Goal: Task Accomplishment & Management: Use online tool/utility

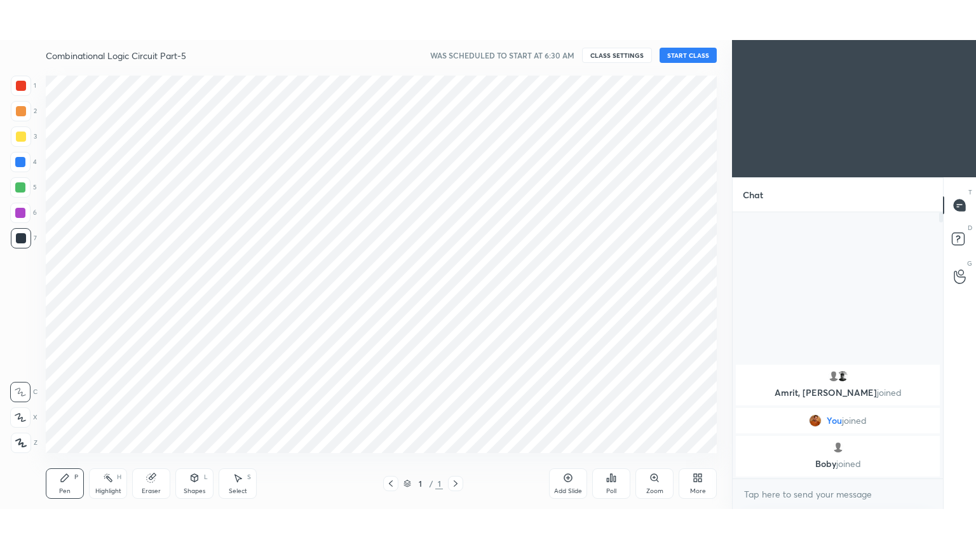
scroll to position [388, 681]
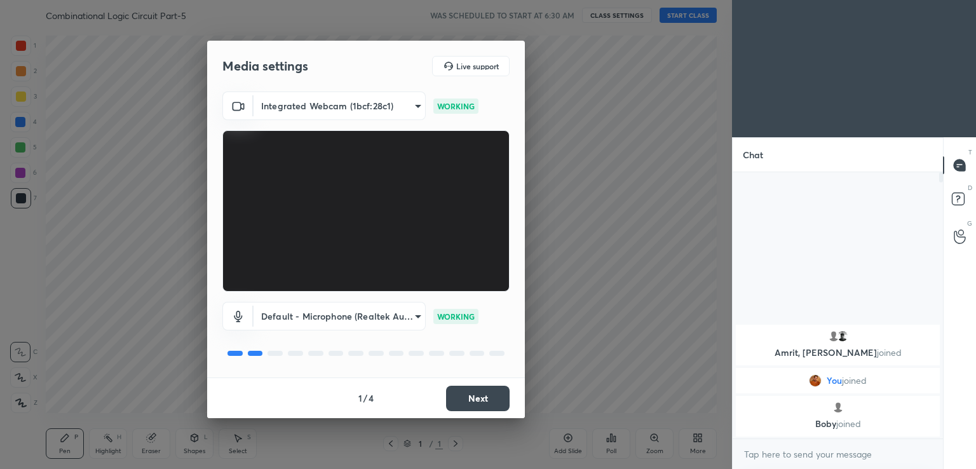
click at [477, 400] on button "Next" at bounding box center [478, 398] width 64 height 25
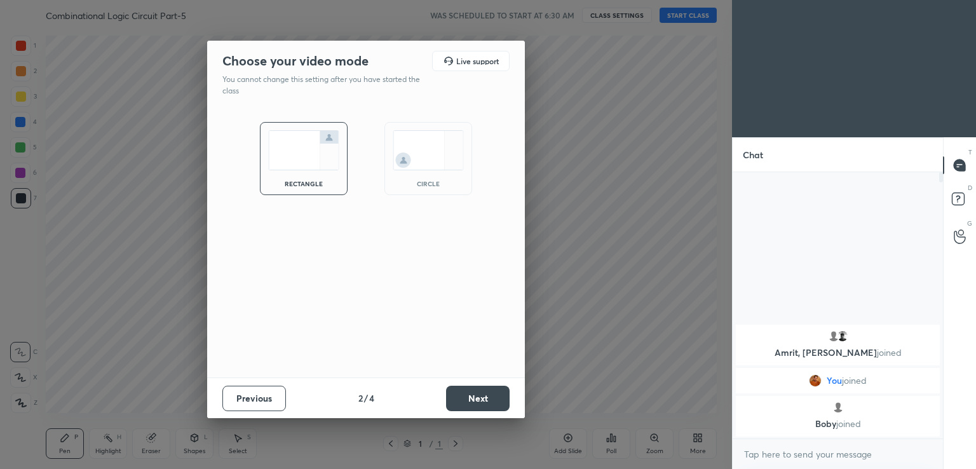
click at [482, 398] on button "Next" at bounding box center [478, 398] width 64 height 25
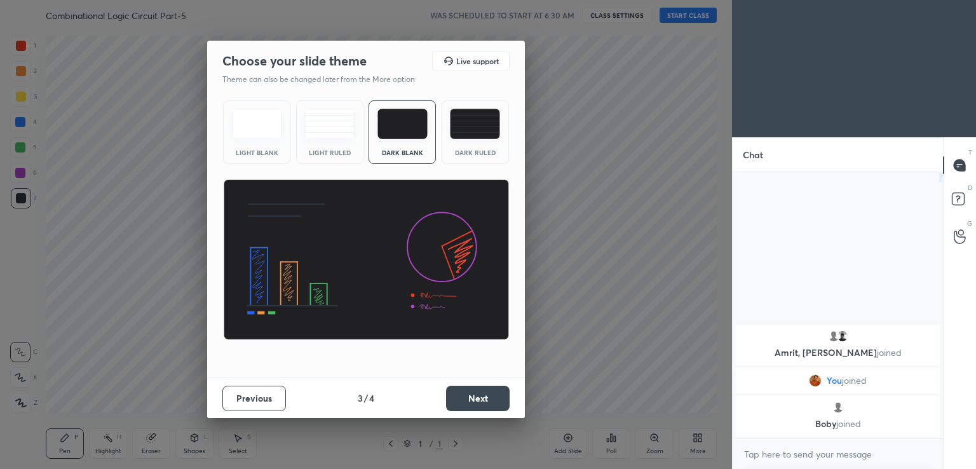
click at [483, 399] on button "Next" at bounding box center [478, 398] width 64 height 25
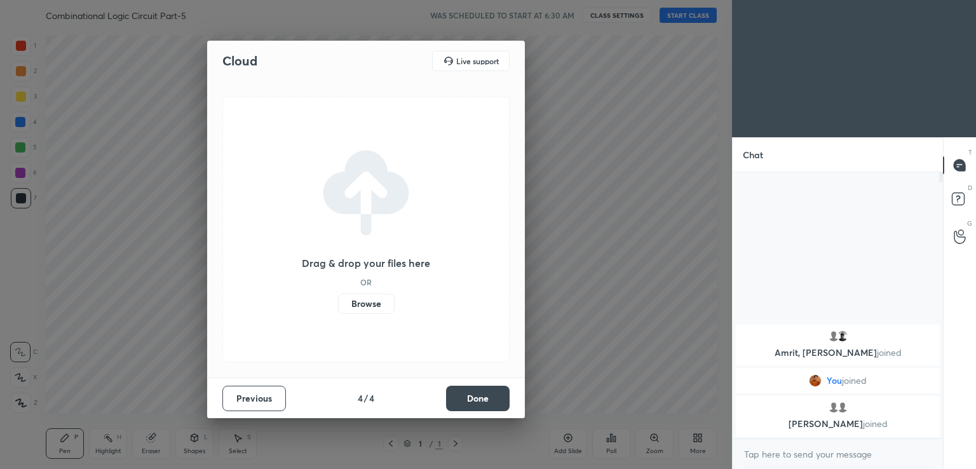
click at [484, 400] on button "Done" at bounding box center [478, 398] width 64 height 25
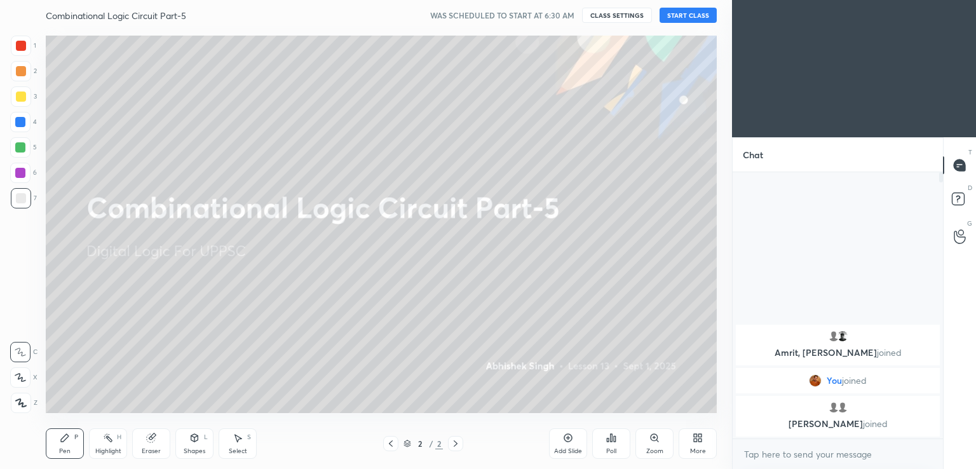
click at [691, 22] on button "START CLASS" at bounding box center [688, 15] width 57 height 15
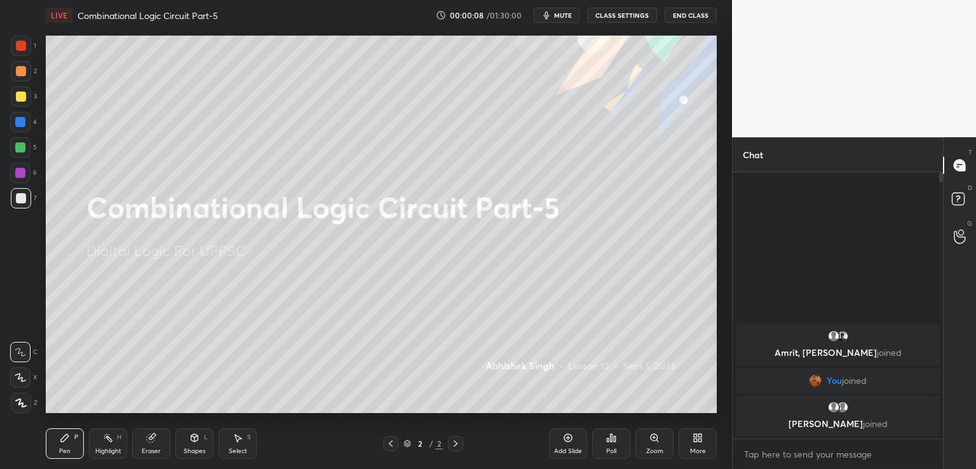
click at [703, 445] on div "More" at bounding box center [698, 443] width 38 height 31
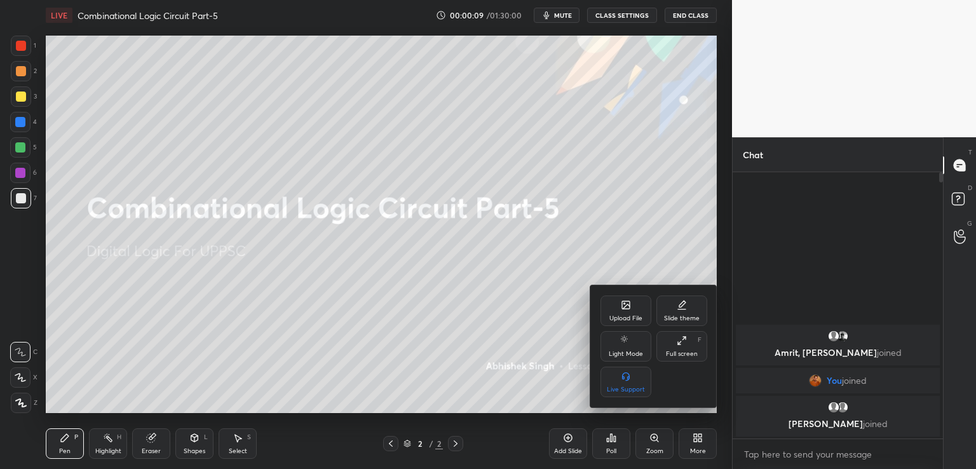
click at [684, 349] on div "Full screen F" at bounding box center [681, 346] width 51 height 31
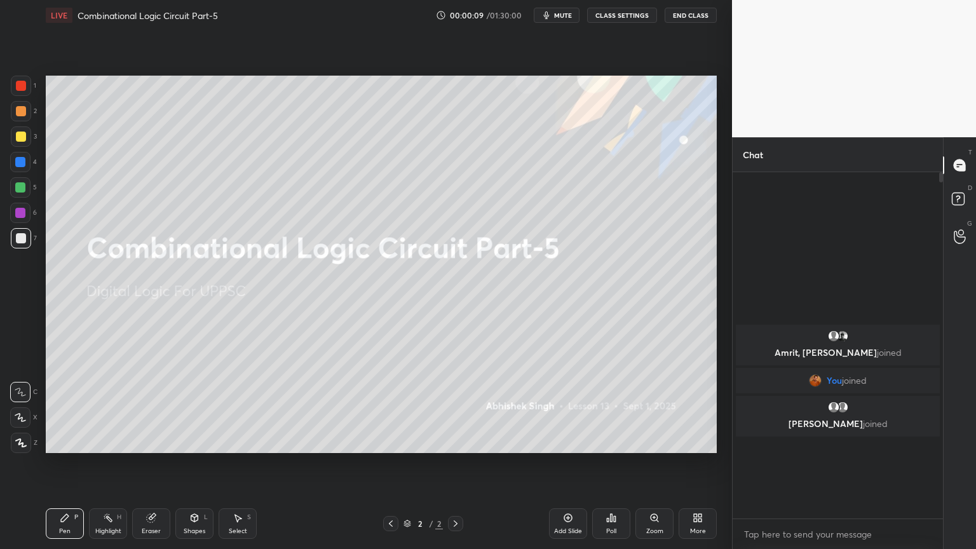
scroll to position [373, 207]
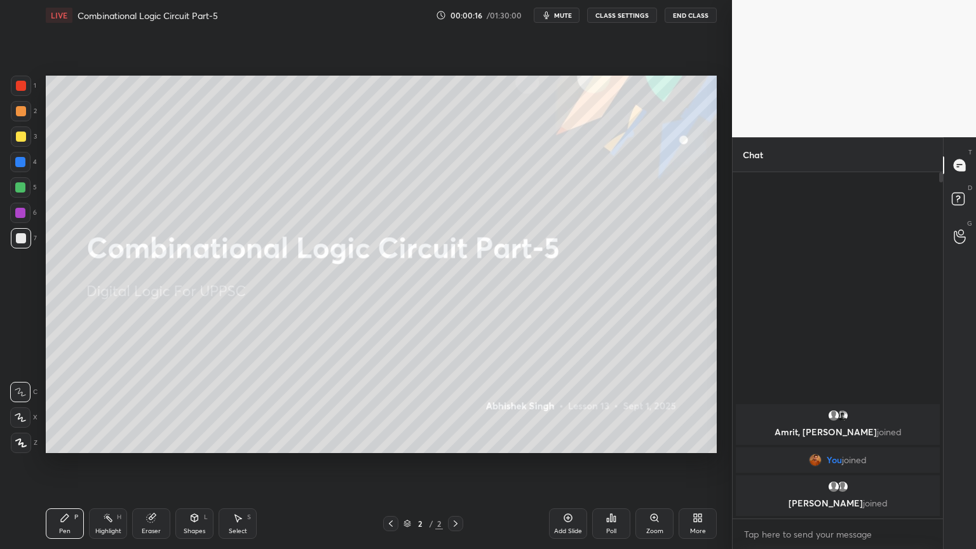
click at [566, 468] on div "Add Slide" at bounding box center [568, 531] width 28 height 6
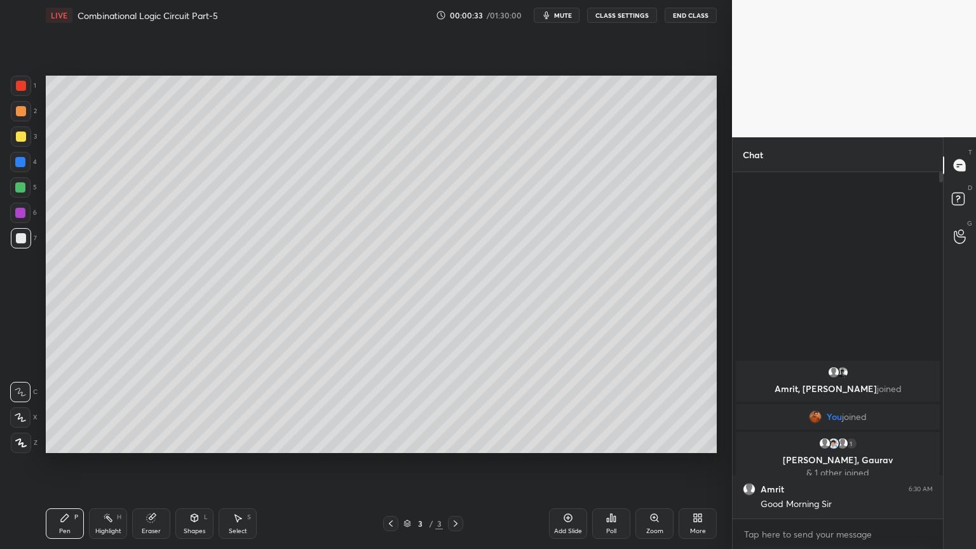
click at [30, 133] on div at bounding box center [21, 136] width 20 height 20
click at [25, 412] on div at bounding box center [20, 417] width 20 height 20
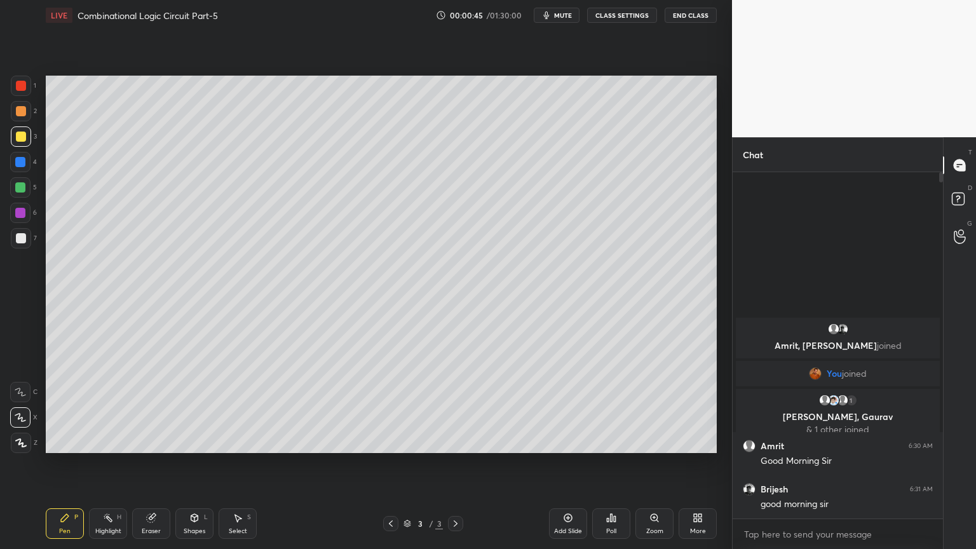
click at [148, 468] on icon at bounding box center [151, 518] width 8 height 8
click at [56, 468] on div "Pen P" at bounding box center [65, 523] width 38 height 31
click at [143, 468] on div "Eraser" at bounding box center [151, 523] width 38 height 31
click at [61, 468] on icon at bounding box center [65, 518] width 8 height 8
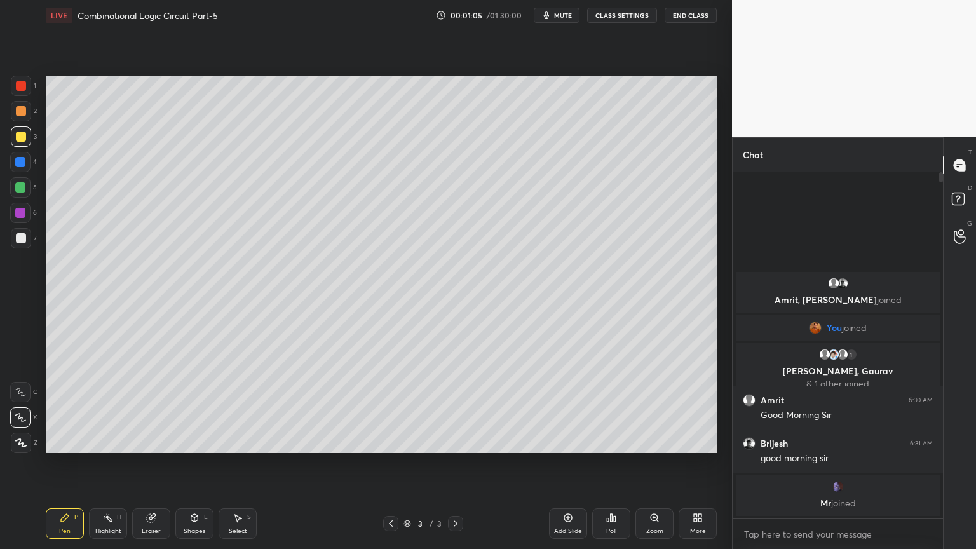
click at [27, 188] on div at bounding box center [20, 187] width 20 height 20
click at [36, 212] on div "6" at bounding box center [23, 213] width 27 height 20
click at [151, 468] on div "Eraser" at bounding box center [151, 523] width 38 height 31
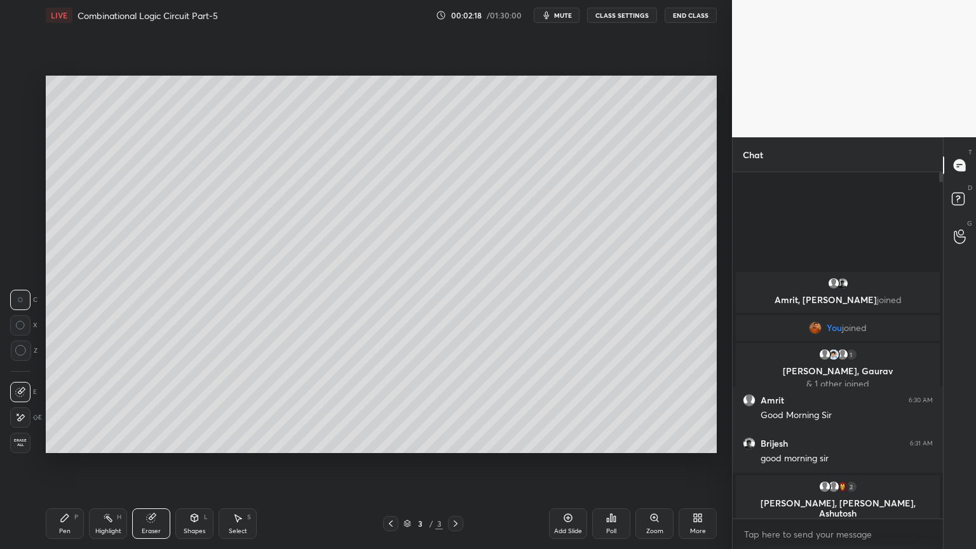
click at [73, 468] on div "Pen P" at bounding box center [65, 523] width 38 height 31
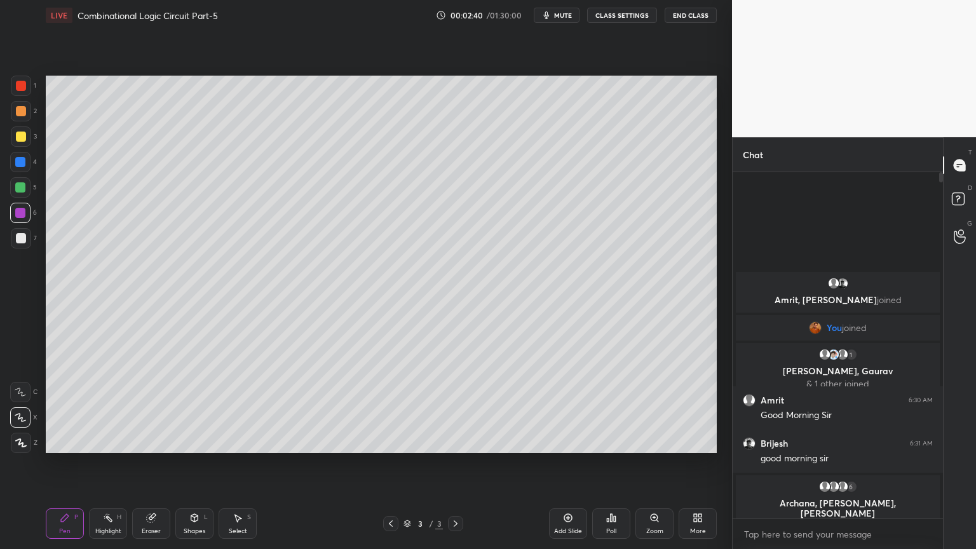
click at [112, 468] on icon at bounding box center [108, 518] width 10 height 10
click at [26, 144] on div at bounding box center [21, 136] width 20 height 20
click at [32, 116] on div "2" at bounding box center [24, 111] width 26 height 20
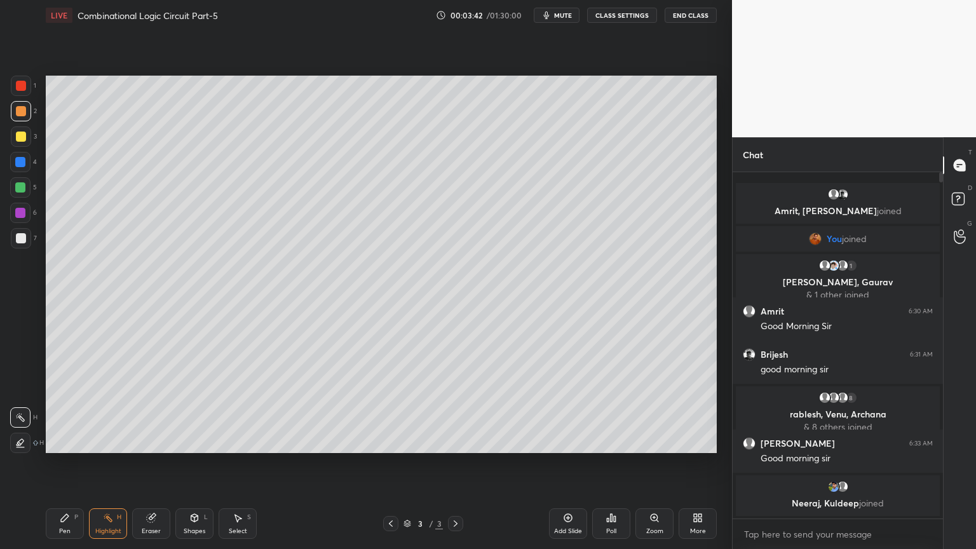
click at [58, 468] on div "Pen P" at bounding box center [65, 523] width 38 height 31
click at [29, 243] on div at bounding box center [21, 238] width 20 height 20
click at [458, 468] on icon at bounding box center [456, 524] width 10 height 10
click at [565, 468] on div "Add Slide" at bounding box center [568, 523] width 38 height 31
click at [28, 112] on div at bounding box center [21, 111] width 20 height 20
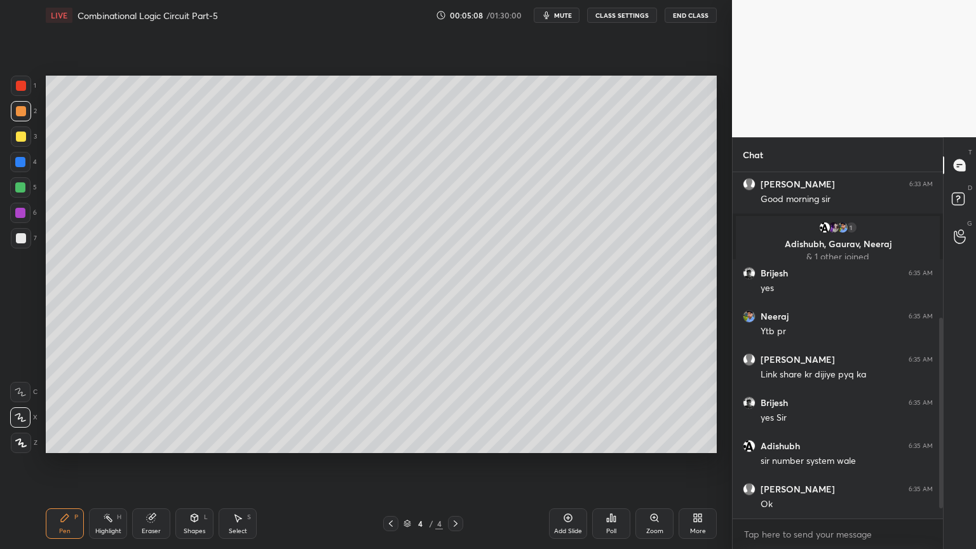
scroll to position [294, 0]
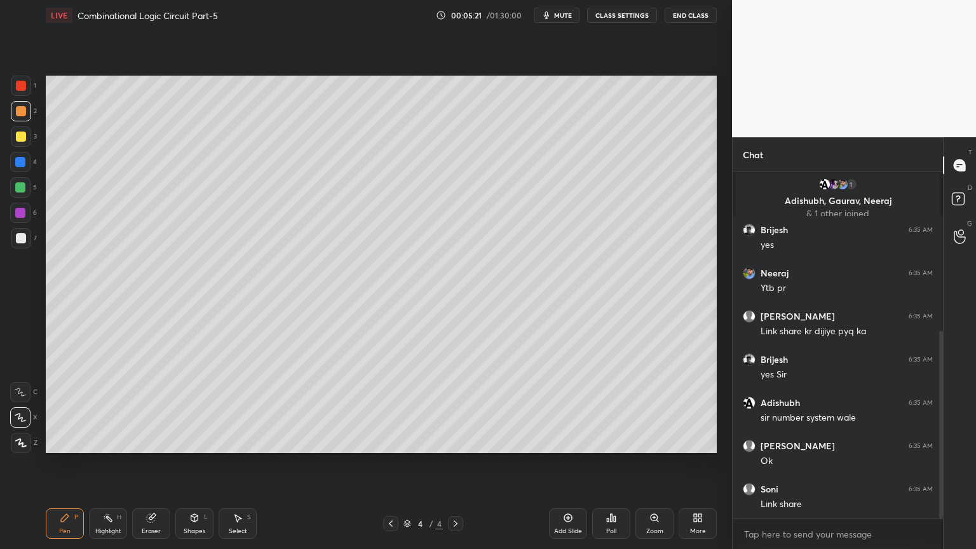
click at [562, 18] on span "mute" at bounding box center [563, 15] width 18 height 9
click at [563, 13] on span "unmute" at bounding box center [561, 15] width 27 height 9
click at [153, 468] on div "Eraser" at bounding box center [151, 523] width 38 height 31
click at [56, 468] on div "Pen P" at bounding box center [65, 523] width 38 height 31
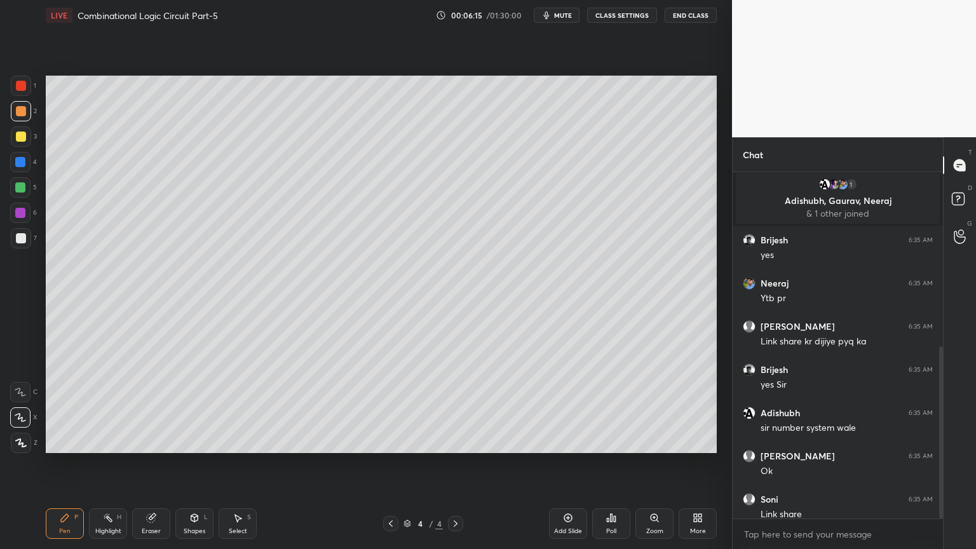
scroll to position [350, 0]
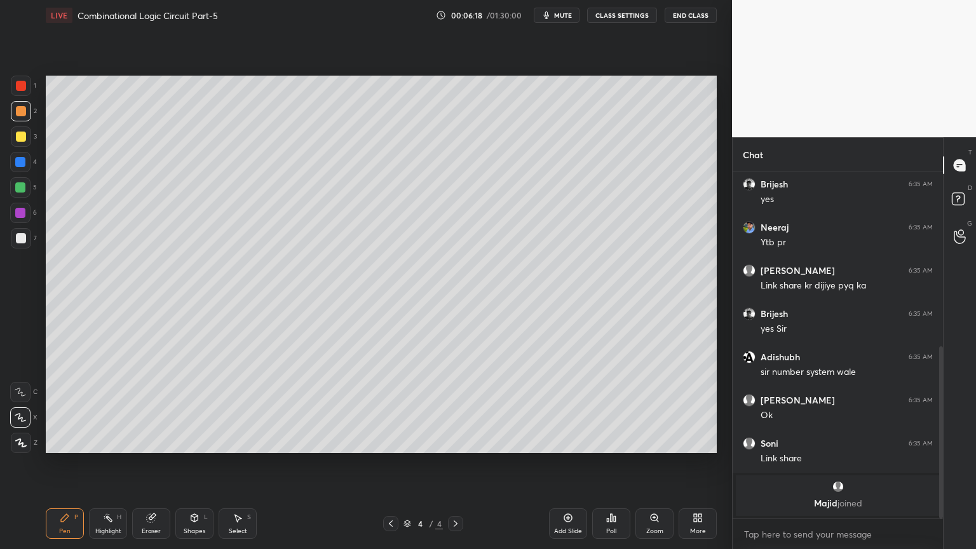
click at [29, 235] on div at bounding box center [21, 238] width 20 height 20
click at [22, 393] on icon at bounding box center [20, 392] width 10 height 8
click at [29, 188] on div at bounding box center [20, 187] width 20 height 20
click at [152, 468] on div "Eraser" at bounding box center [151, 531] width 19 height 6
click at [65, 468] on div "Pen" at bounding box center [64, 531] width 11 height 6
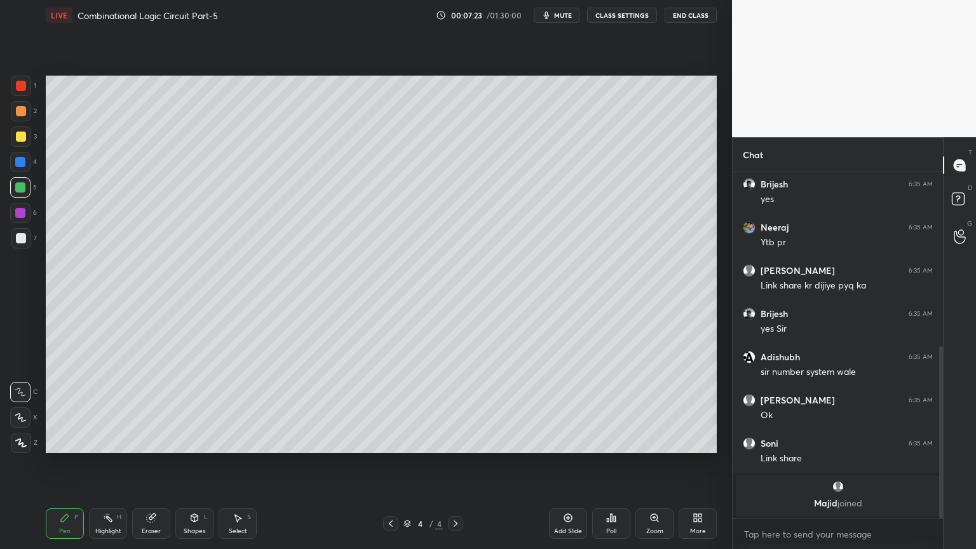
click at [24, 233] on div at bounding box center [21, 238] width 10 height 10
click at [23, 208] on div at bounding box center [20, 213] width 10 height 10
click at [151, 468] on div "Eraser" at bounding box center [151, 531] width 19 height 6
click at [56, 468] on div "Pen P" at bounding box center [65, 523] width 38 height 31
click at [25, 232] on div at bounding box center [21, 238] width 20 height 20
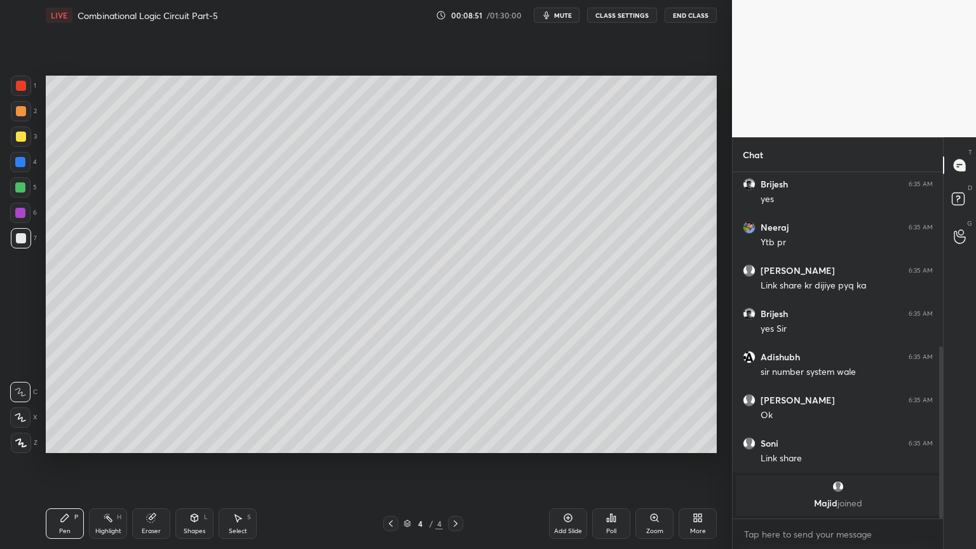
click at [25, 187] on div at bounding box center [20, 187] width 10 height 10
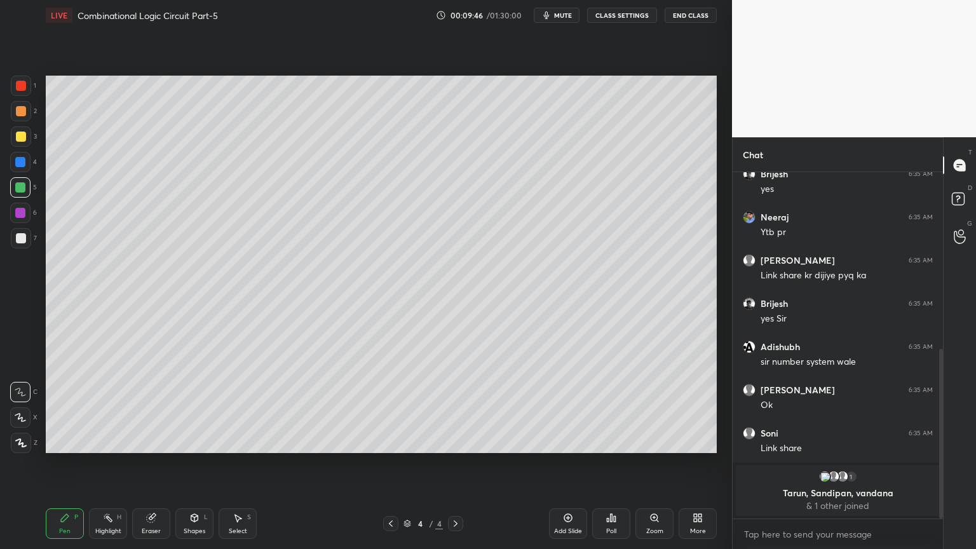
click at [31, 144] on div "3" at bounding box center [24, 136] width 26 height 20
click at [144, 468] on div "Eraser" at bounding box center [151, 531] width 19 height 6
click at [61, 468] on div "Pen" at bounding box center [64, 531] width 11 height 6
click at [151, 468] on div "Eraser" at bounding box center [151, 523] width 38 height 31
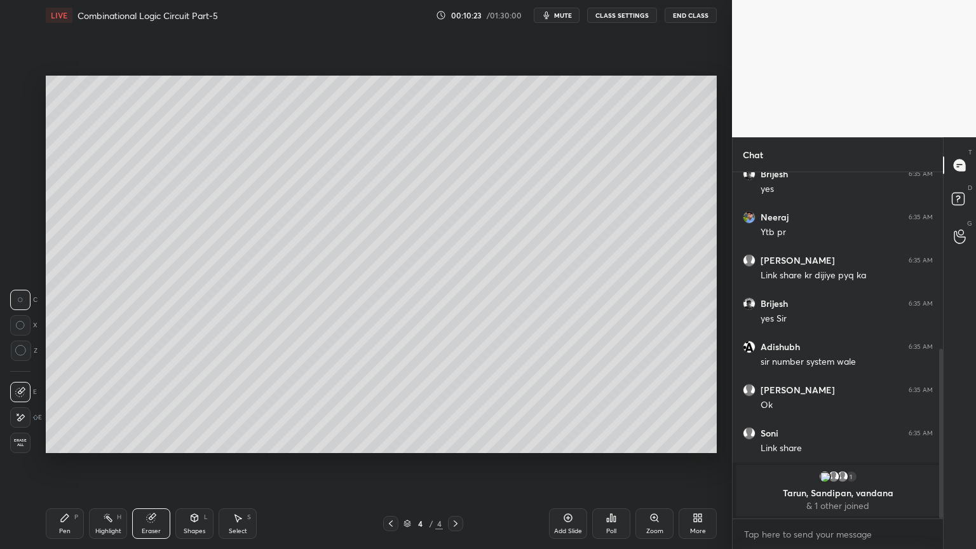
click at [70, 468] on div "Pen P" at bounding box center [65, 523] width 38 height 31
click at [150, 468] on div "Eraser" at bounding box center [151, 531] width 19 height 6
click at [65, 468] on div "Pen P" at bounding box center [65, 523] width 38 height 31
click at [563, 468] on div "Add Slide" at bounding box center [568, 523] width 38 height 31
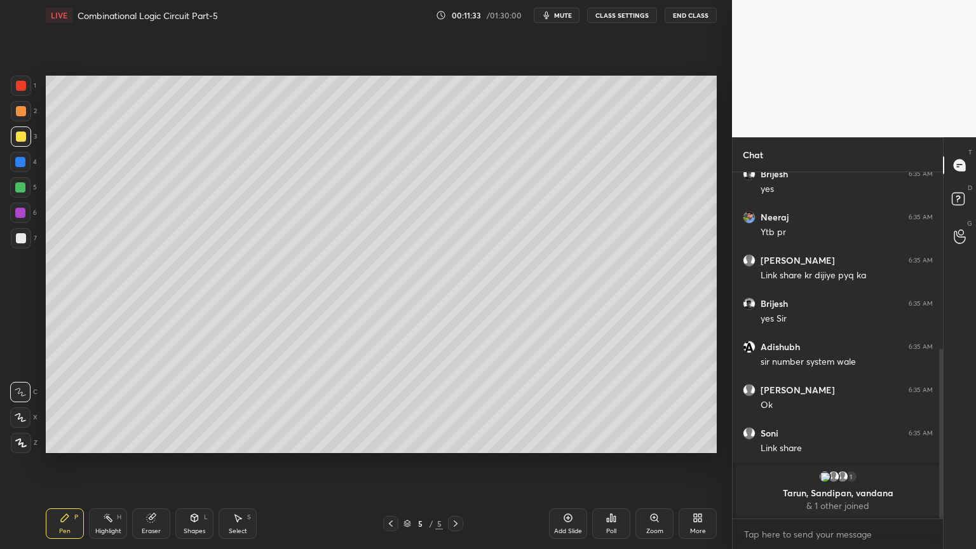
click at [25, 239] on div at bounding box center [21, 238] width 20 height 20
click at [391, 468] on div at bounding box center [390, 523] width 15 height 15
click at [27, 165] on div at bounding box center [20, 162] width 20 height 20
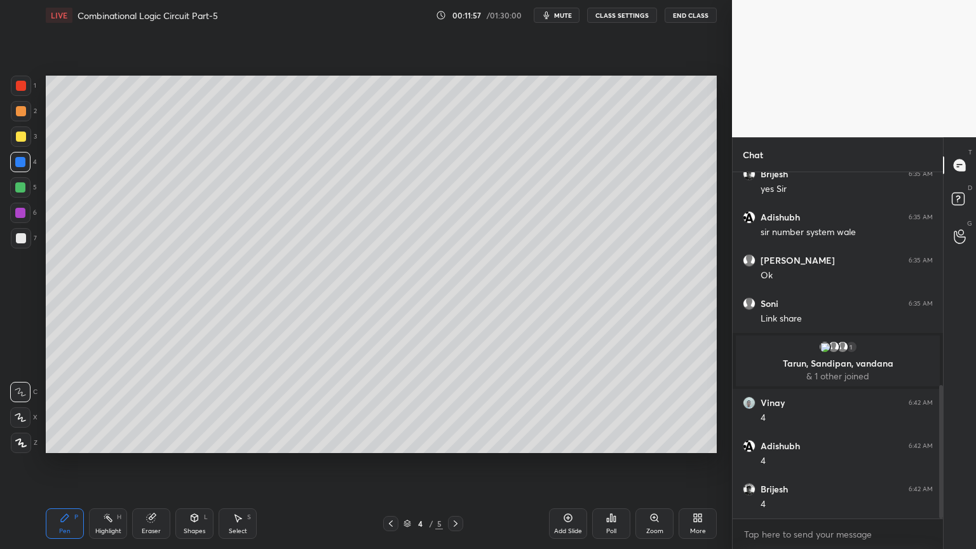
scroll to position [554, 0]
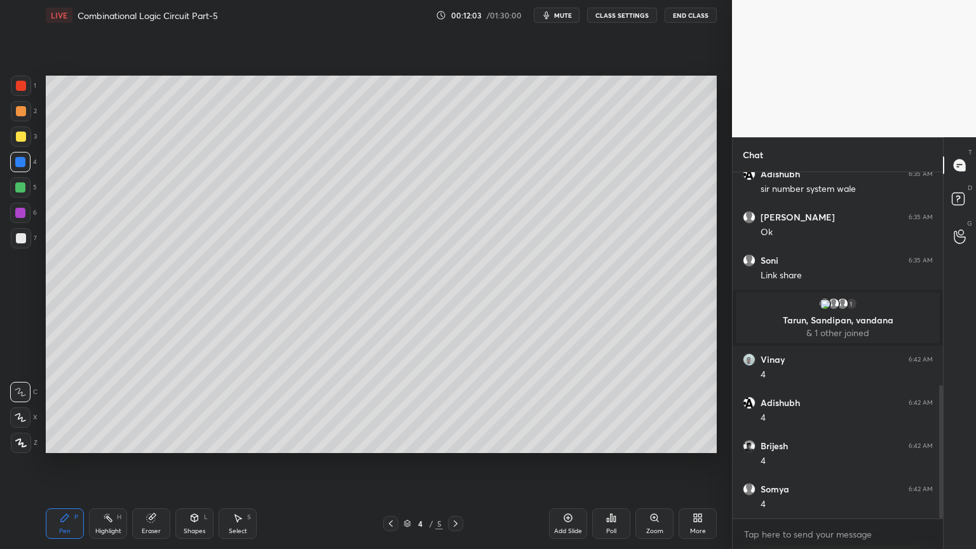
click at [26, 234] on div at bounding box center [21, 238] width 20 height 20
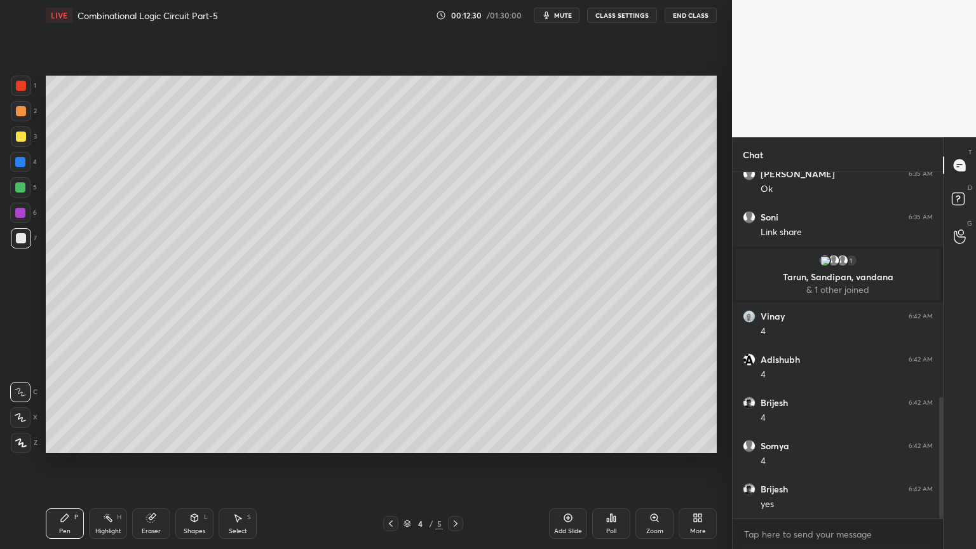
scroll to position [640, 0]
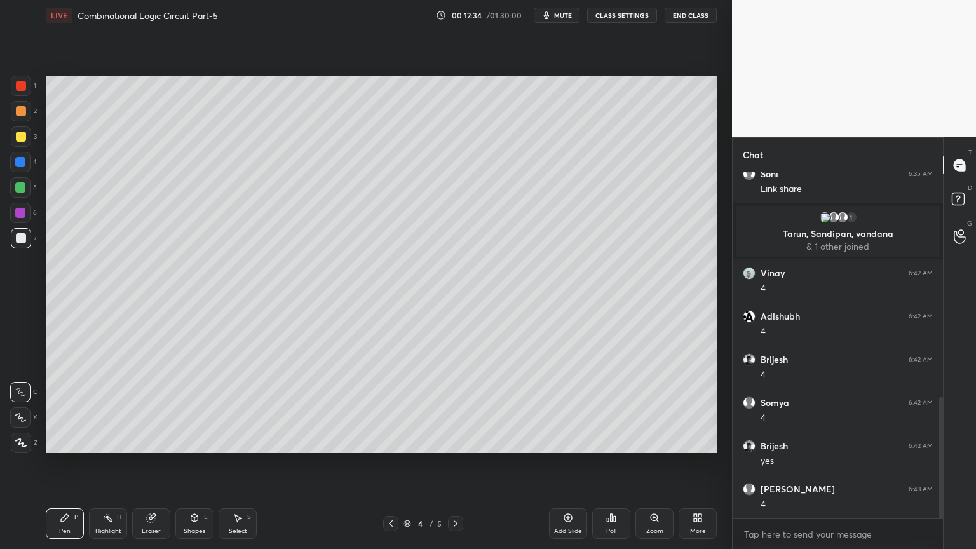
click at [36, 140] on div "1 2 3 4 5 6 7" at bounding box center [23, 165] width 27 height 178
click at [442, 405] on p "Undo" at bounding box center [441, 406] width 19 height 10
click at [407, 404] on p "Undo" at bounding box center [413, 406] width 19 height 10
click at [436, 417] on icon at bounding box center [431, 421] width 10 height 10
click at [469, 421] on p "Undo" at bounding box center [471, 425] width 19 height 10
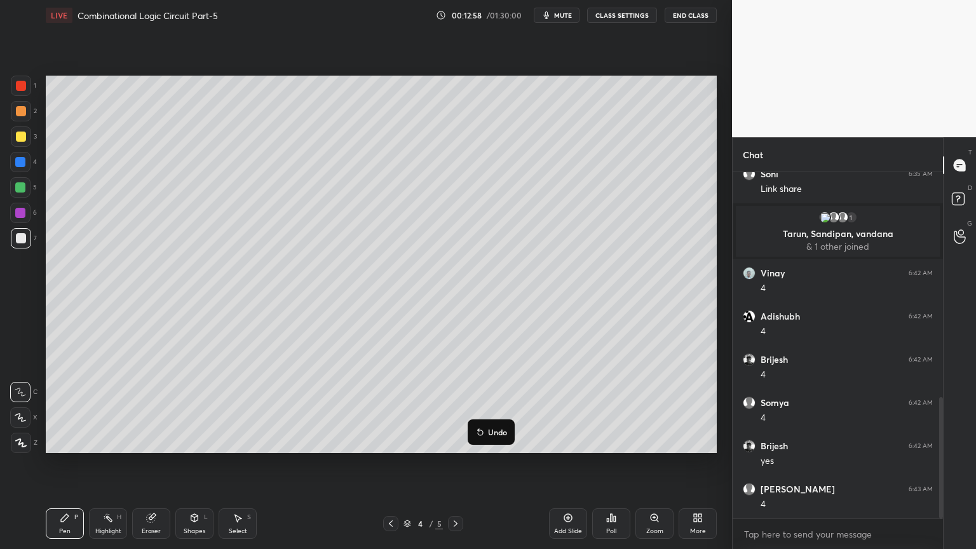
click at [496, 428] on p "Undo" at bounding box center [497, 432] width 19 height 10
click at [152, 468] on div "Eraser" at bounding box center [151, 523] width 38 height 31
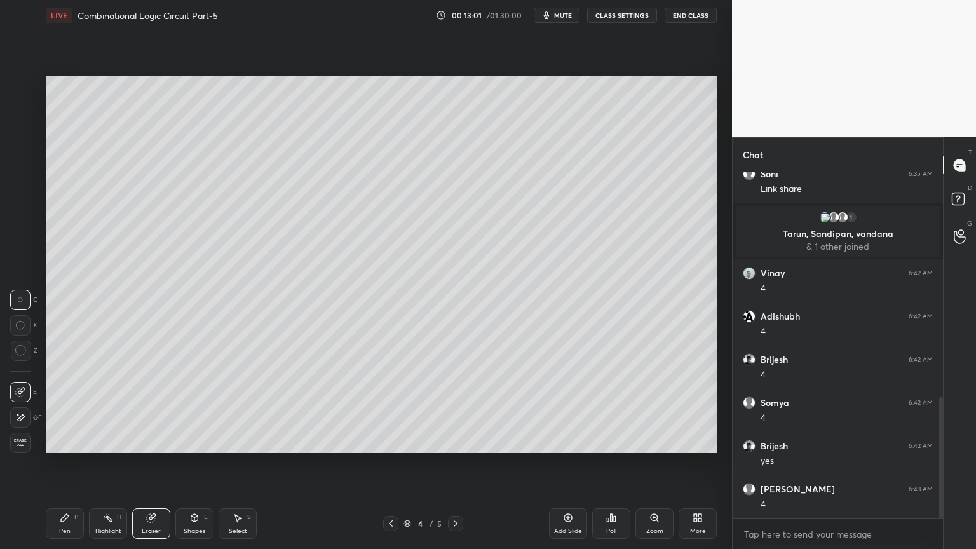
click at [68, 468] on div "Pen P" at bounding box center [65, 523] width 38 height 31
click at [36, 135] on div "3" at bounding box center [24, 136] width 26 height 20
click at [33, 119] on div "2" at bounding box center [24, 111] width 26 height 20
click at [116, 468] on div "Highlight H" at bounding box center [108, 523] width 38 height 31
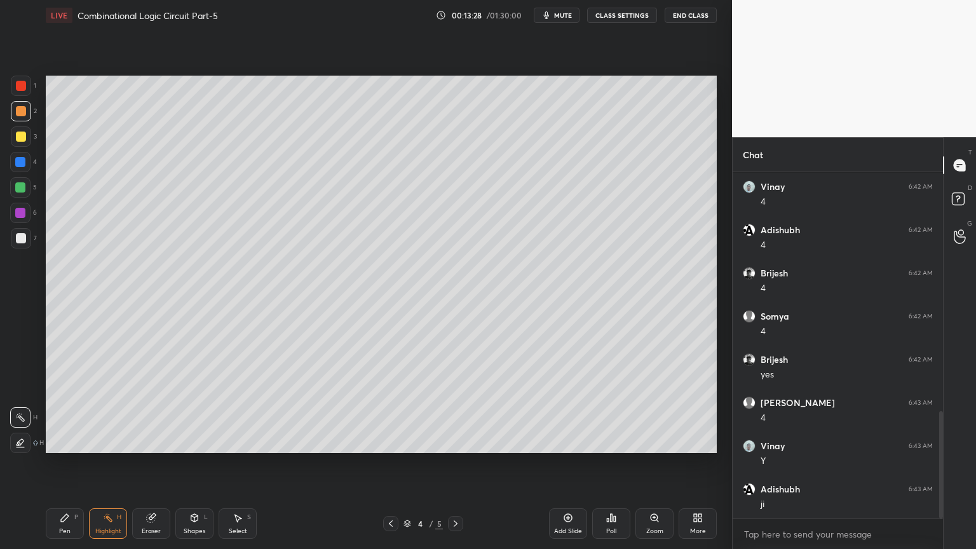
scroll to position [770, 0]
click at [452, 468] on icon at bounding box center [456, 524] width 10 height 10
click at [21, 234] on div at bounding box center [21, 238] width 10 height 10
click at [56, 468] on div "Pen P" at bounding box center [65, 523] width 38 height 31
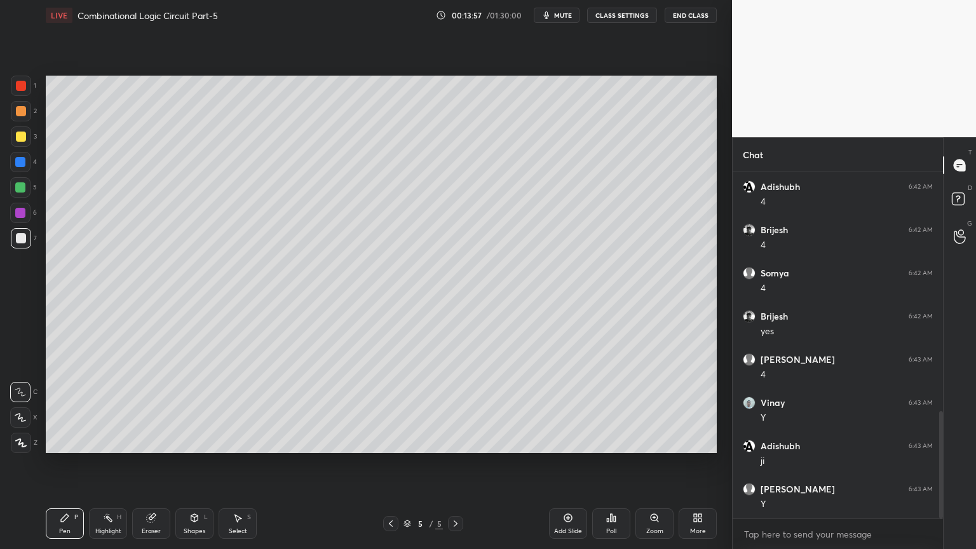
click at [187, 468] on div "Shapes L" at bounding box center [194, 523] width 38 height 31
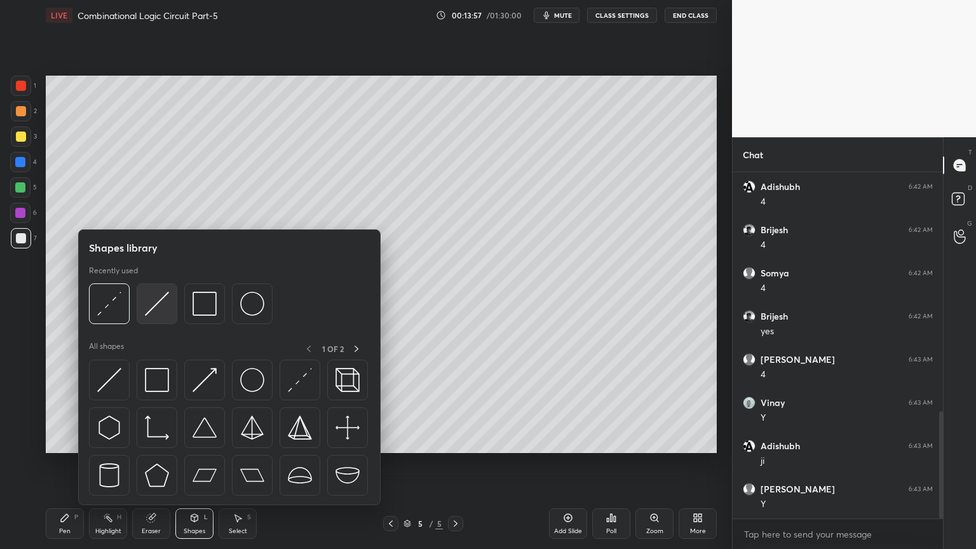
click at [161, 302] on img at bounding box center [157, 304] width 24 height 24
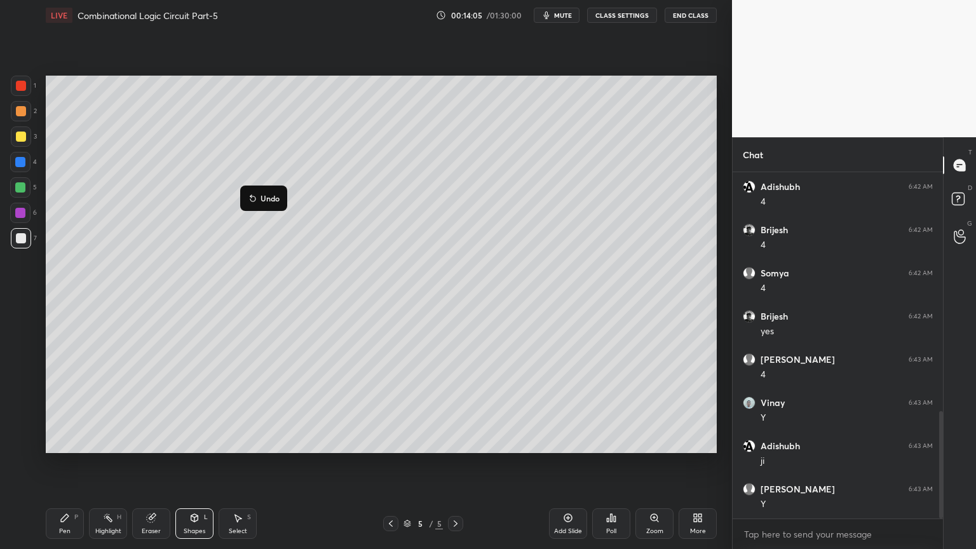
click at [271, 196] on p "Undo" at bounding box center [270, 198] width 19 height 10
click at [150, 468] on icon at bounding box center [151, 518] width 8 height 8
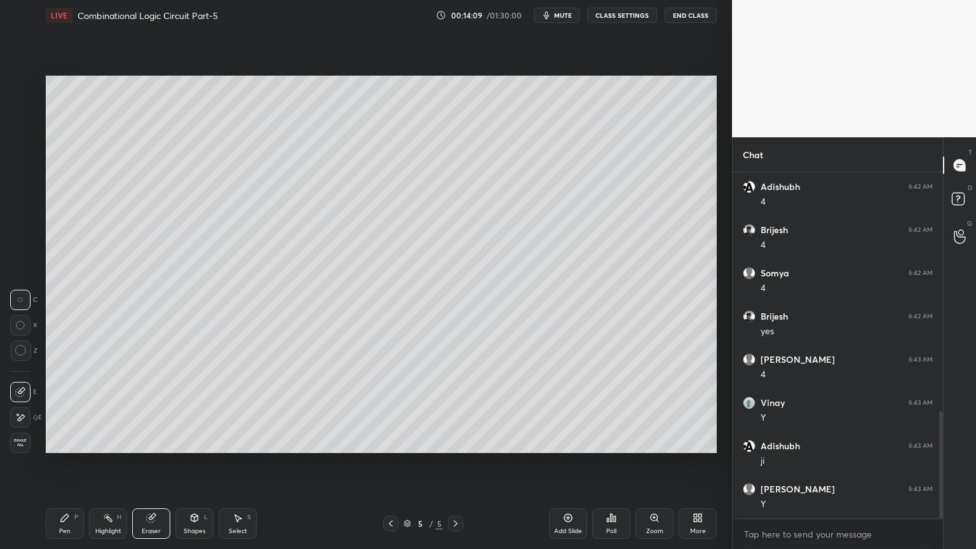
click at [60, 468] on icon at bounding box center [65, 518] width 10 height 10
click at [22, 415] on icon at bounding box center [20, 417] width 11 height 9
click at [31, 160] on div at bounding box center [20, 162] width 20 height 20
click at [150, 468] on div "Eraser" at bounding box center [151, 523] width 38 height 31
click at [69, 468] on icon at bounding box center [65, 518] width 10 height 10
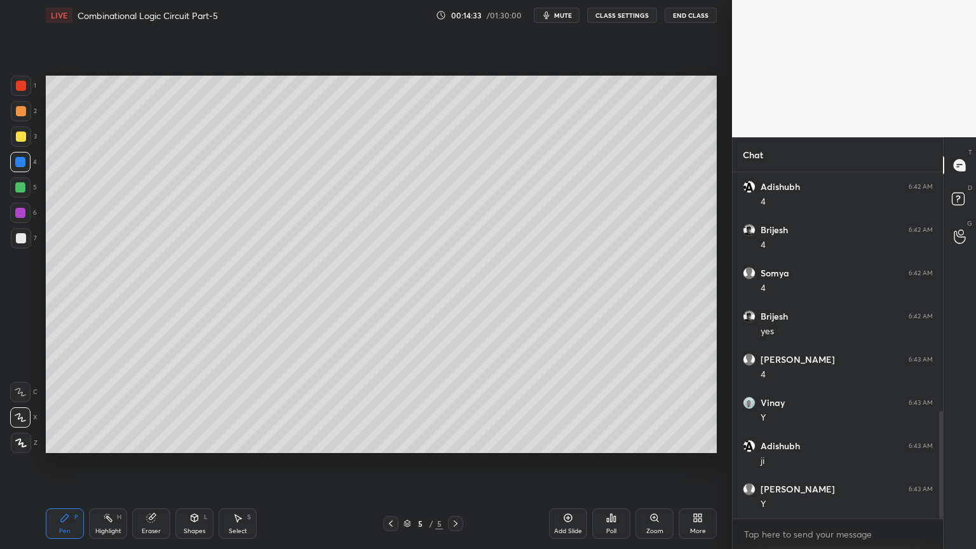
click at [28, 212] on div at bounding box center [20, 213] width 20 height 20
click at [191, 468] on icon at bounding box center [194, 518] width 10 height 10
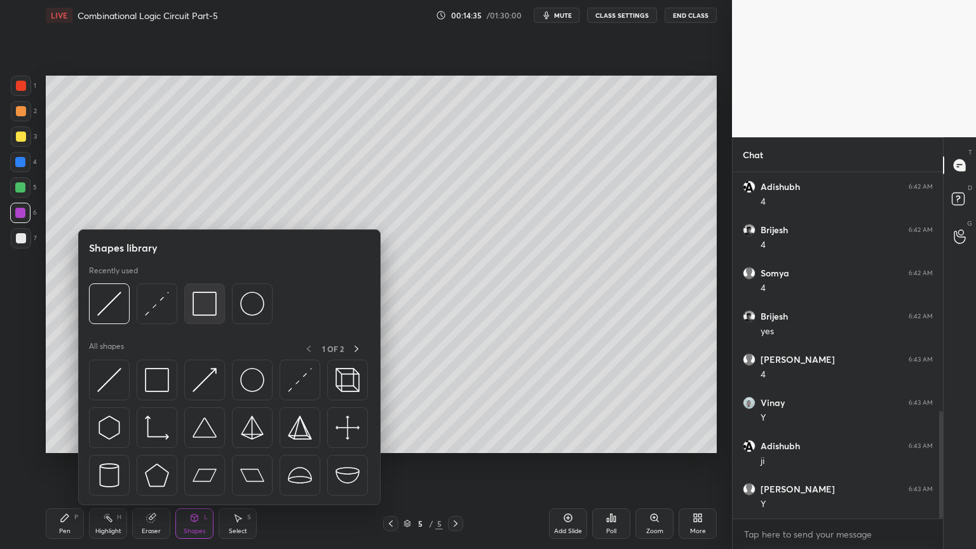
click at [203, 305] on img at bounding box center [205, 304] width 24 height 24
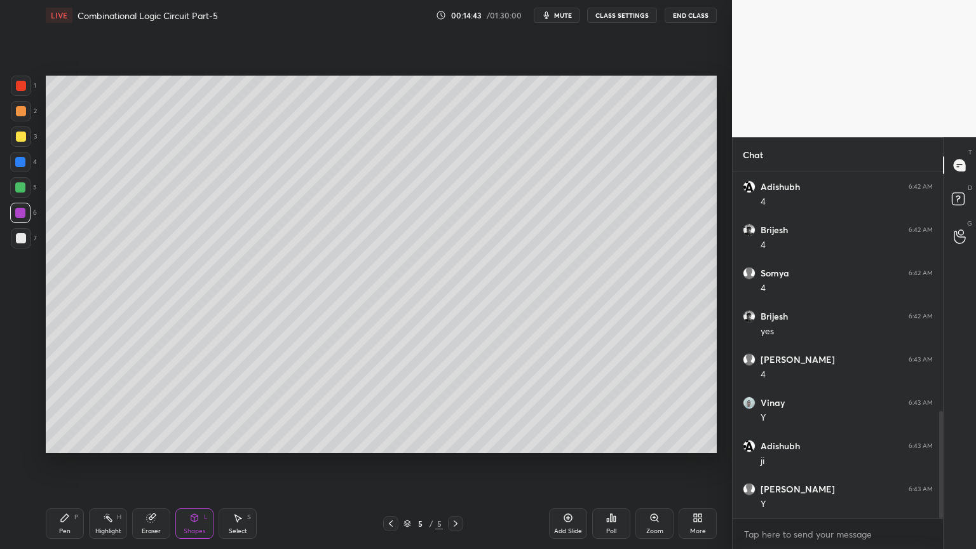
click at [191, 468] on div "Shapes L" at bounding box center [194, 523] width 38 height 31
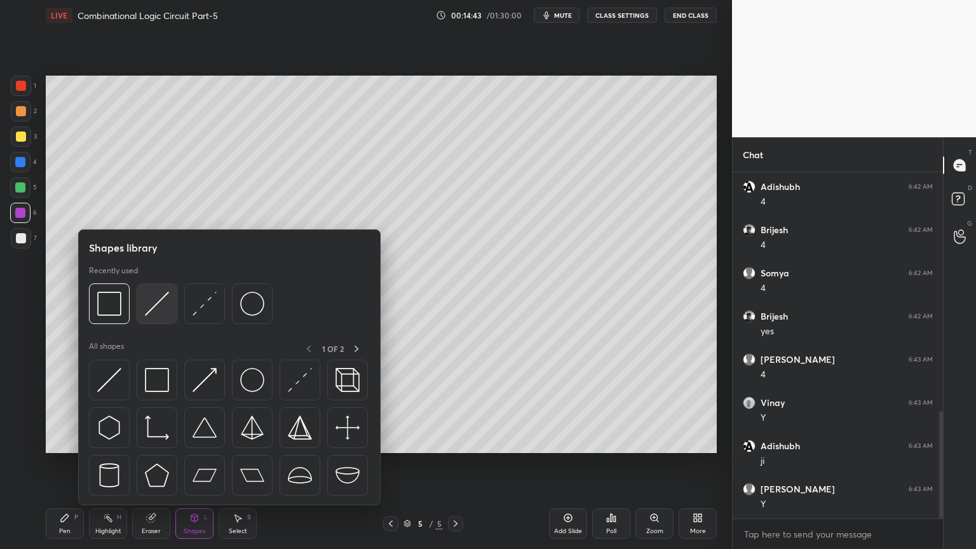
click at [158, 301] on img at bounding box center [157, 304] width 24 height 24
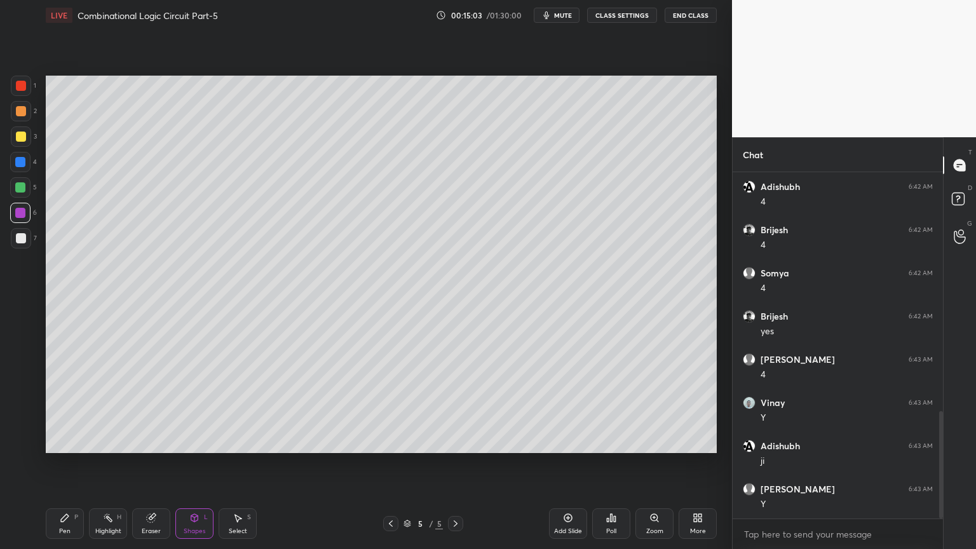
click at [25, 138] on div at bounding box center [21, 137] width 10 height 10
click at [58, 468] on div "Pen P" at bounding box center [65, 523] width 38 height 31
click at [29, 114] on div at bounding box center [21, 111] width 20 height 20
click at [20, 390] on icon at bounding box center [20, 392] width 10 height 8
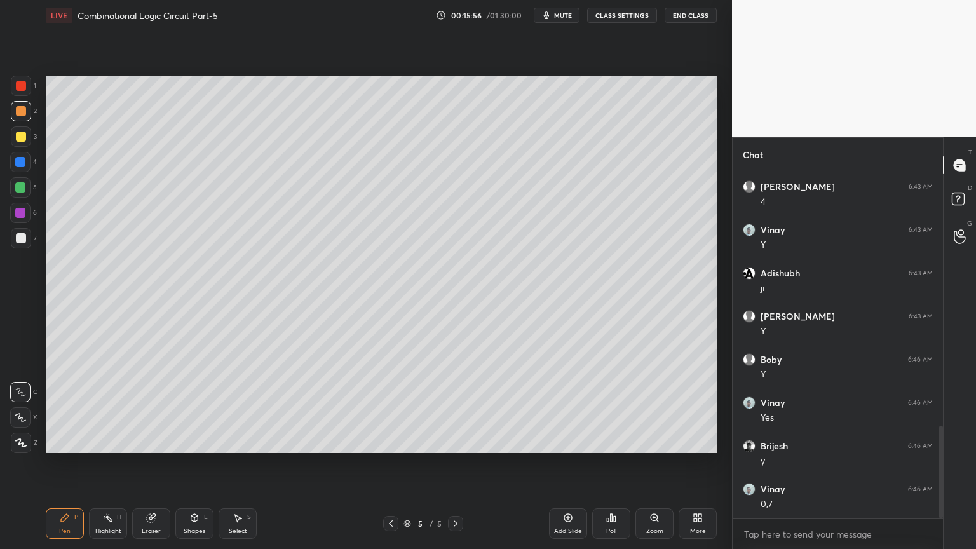
click at [147, 468] on div "Eraser" at bounding box center [151, 531] width 19 height 6
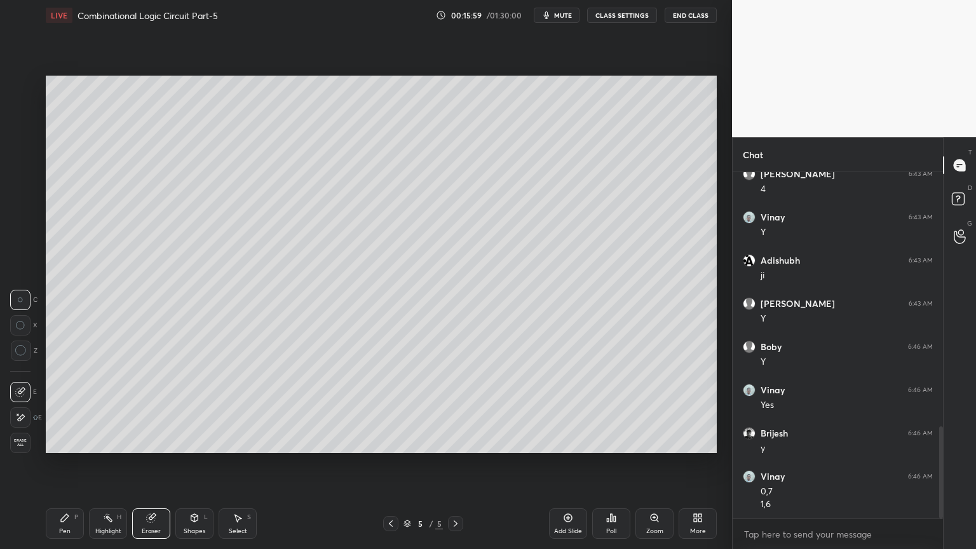
click at [61, 468] on div "Pen" at bounding box center [64, 531] width 11 height 6
click at [149, 468] on div "Eraser" at bounding box center [151, 531] width 19 height 6
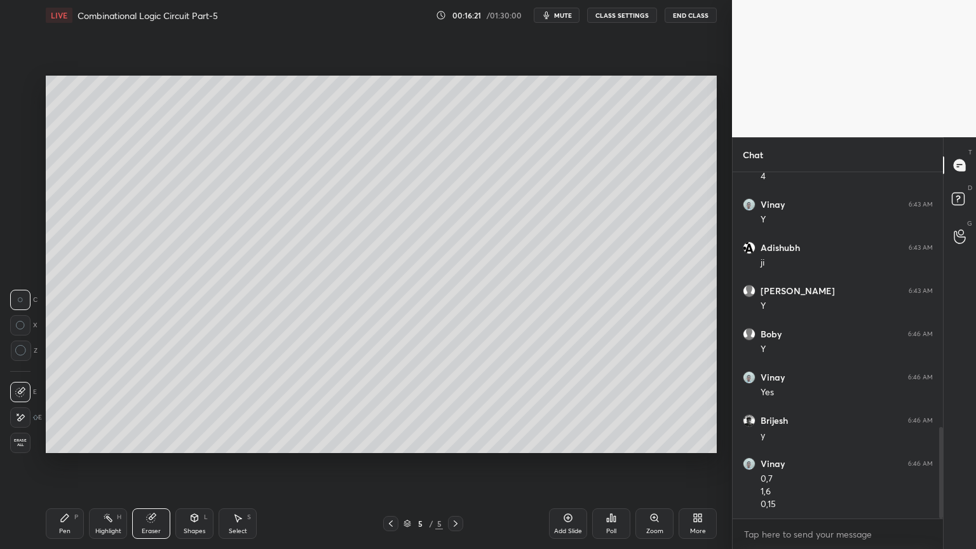
click at [69, 468] on icon at bounding box center [65, 518] width 10 height 10
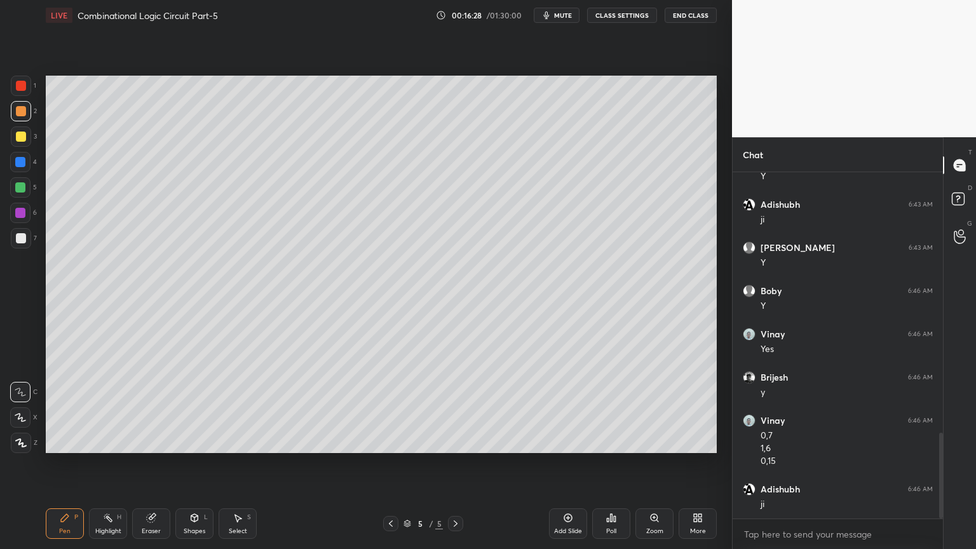
scroll to position [1054, 0]
click at [151, 468] on div "Eraser" at bounding box center [151, 523] width 38 height 31
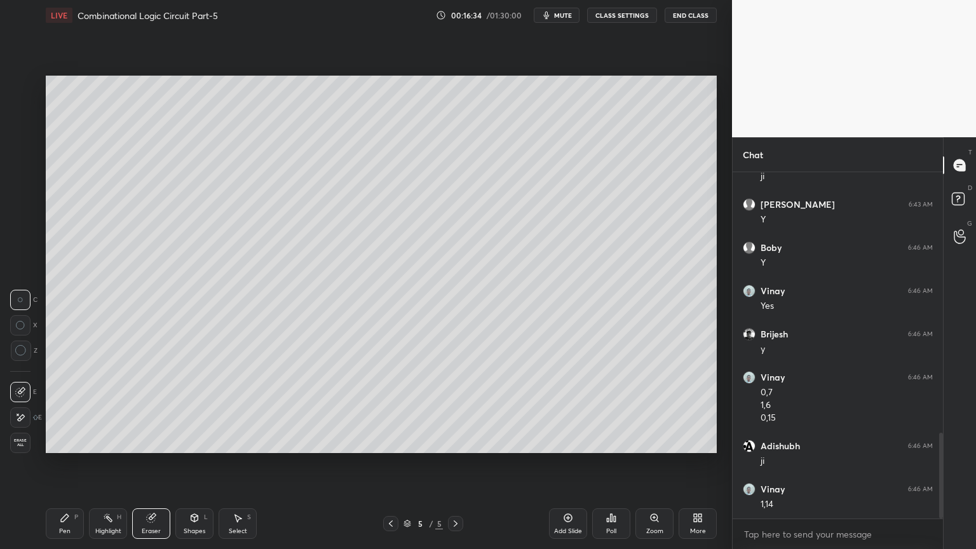
click at [56, 468] on div "Pen P" at bounding box center [65, 523] width 38 height 31
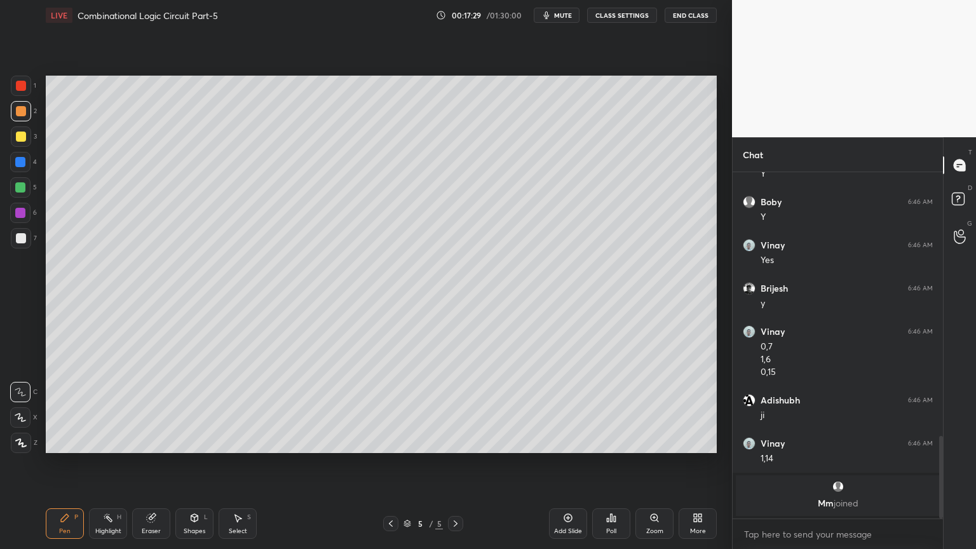
click at [150, 468] on div "Eraser" at bounding box center [151, 531] width 19 height 6
click at [58, 468] on div "Pen P" at bounding box center [65, 523] width 38 height 31
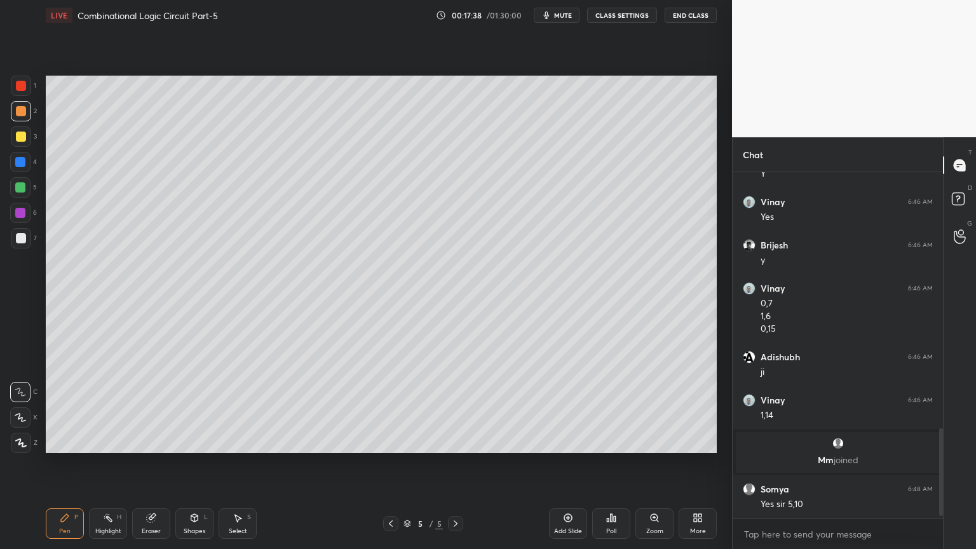
scroll to position [1026, 0]
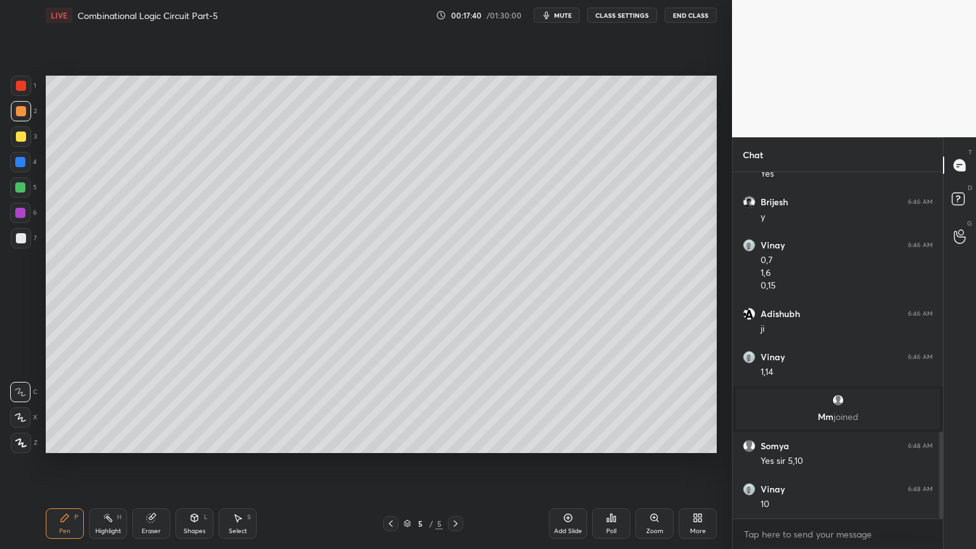
click at [144, 468] on div "Eraser" at bounding box center [151, 531] width 19 height 6
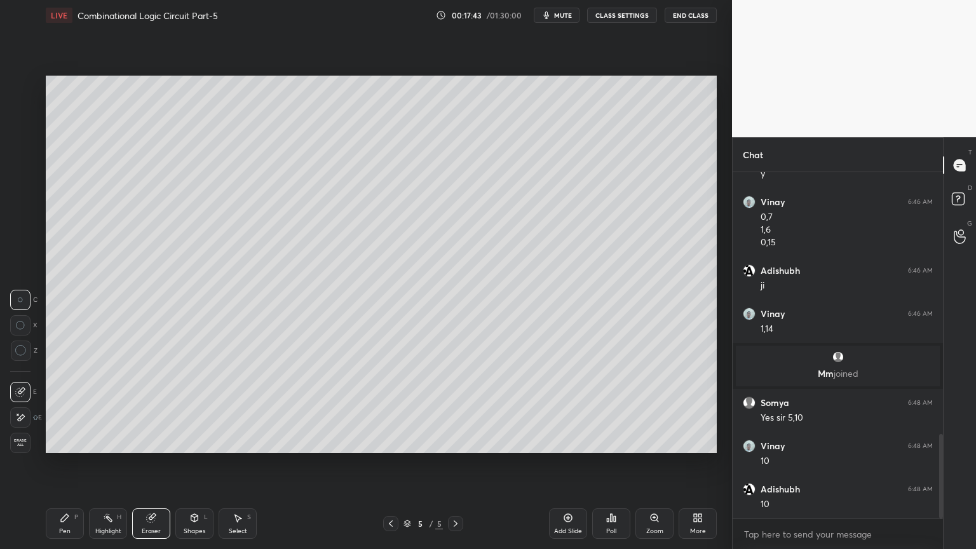
click at [51, 468] on div "Pen P" at bounding box center [65, 523] width 38 height 31
click at [28, 189] on div at bounding box center [20, 187] width 20 height 20
click at [110, 468] on div "Highlight H" at bounding box center [108, 523] width 38 height 31
click at [68, 468] on div "Pen" at bounding box center [64, 531] width 11 height 6
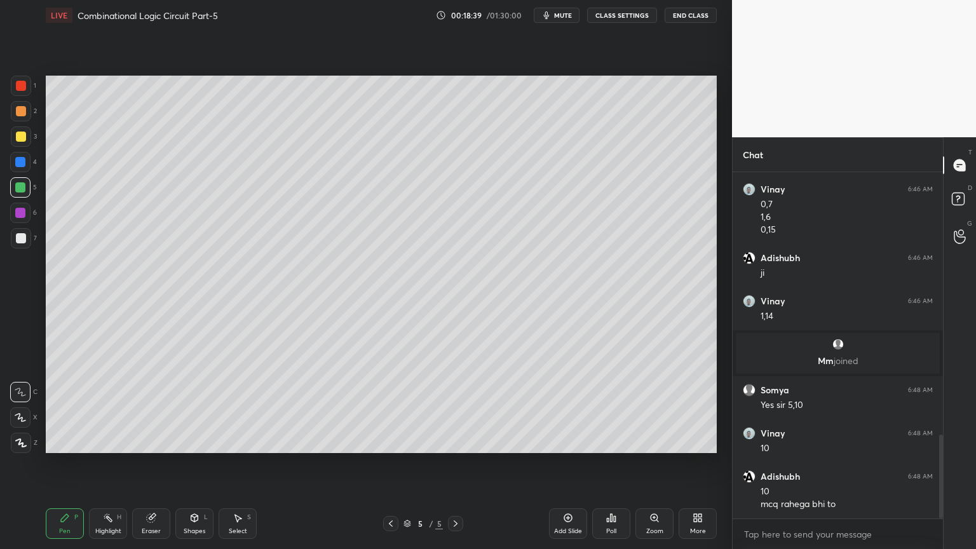
click at [233, 468] on div "Select" at bounding box center [238, 531] width 18 height 6
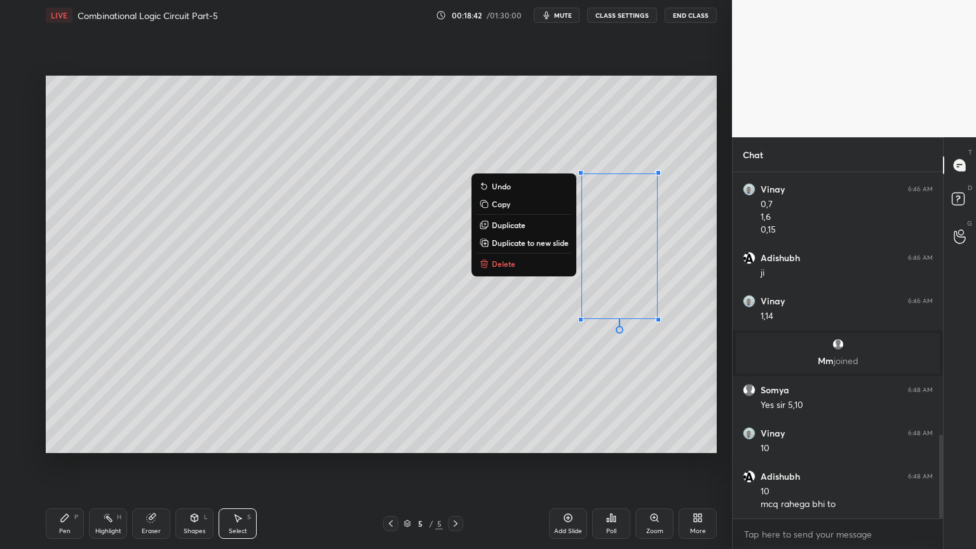
click at [548, 267] on button "Delete" at bounding box center [524, 263] width 95 height 15
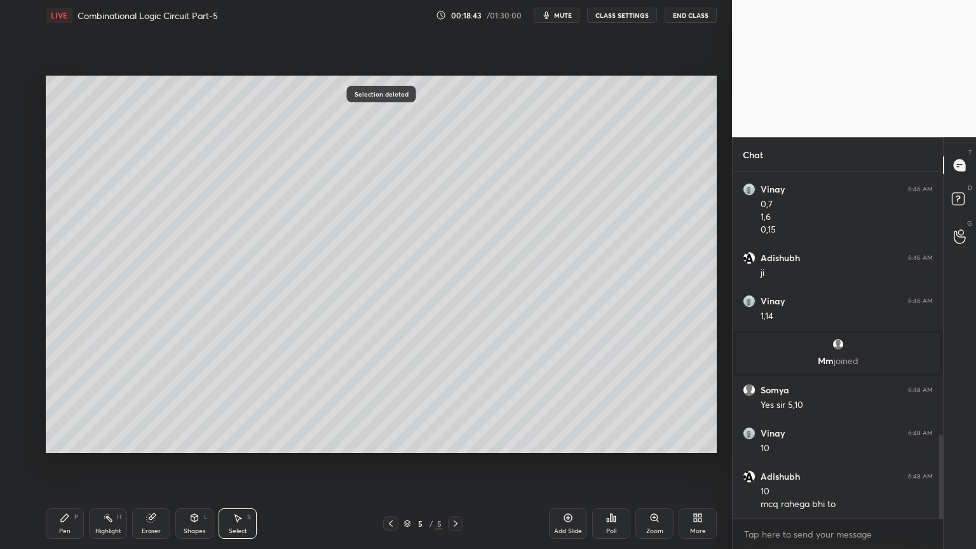
click at [71, 468] on div "Pen P" at bounding box center [65, 523] width 38 height 31
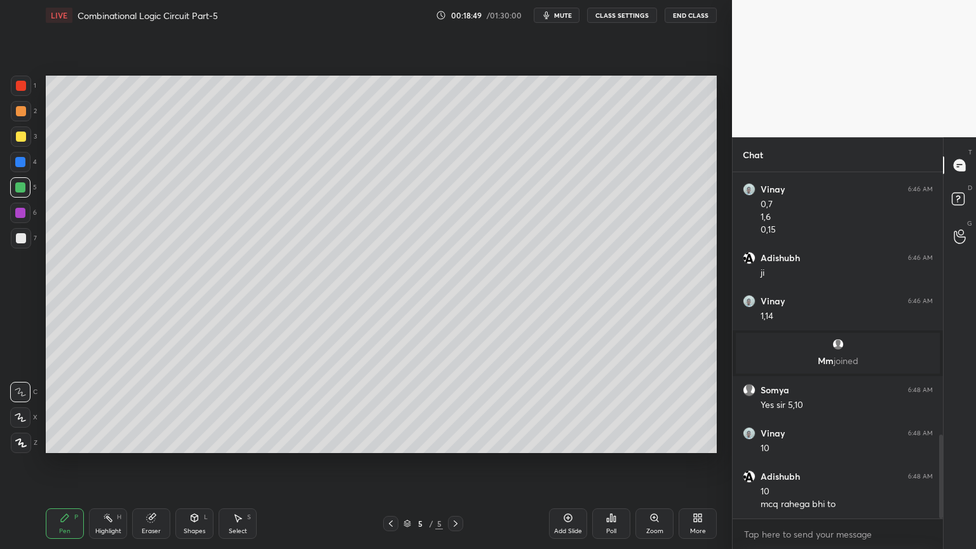
click at [567, 468] on icon at bounding box center [568, 518] width 8 height 8
click at [30, 117] on div at bounding box center [21, 111] width 20 height 20
click at [20, 409] on div at bounding box center [20, 417] width 20 height 20
click at [25, 136] on div at bounding box center [21, 137] width 10 height 10
click at [22, 391] on icon at bounding box center [20, 392] width 11 height 9
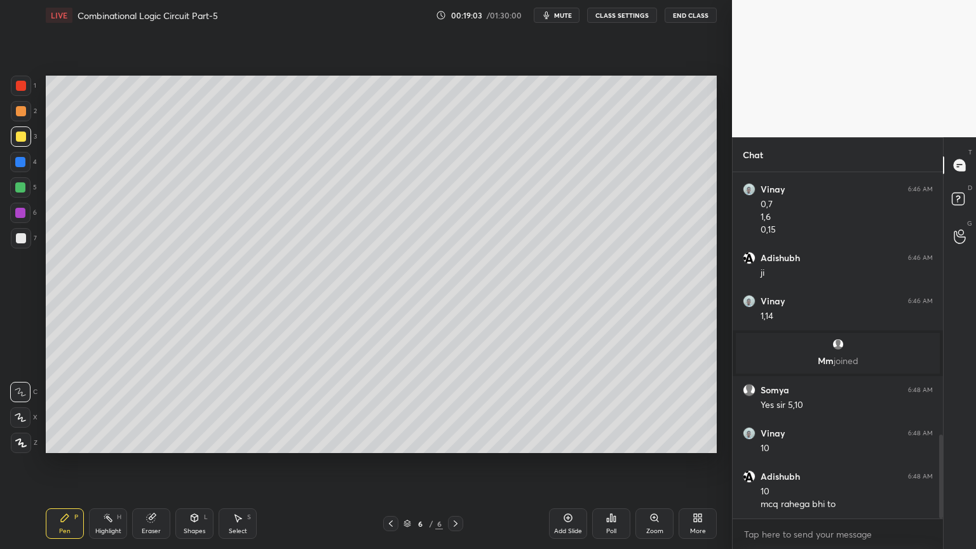
click at [29, 186] on div at bounding box center [20, 187] width 20 height 20
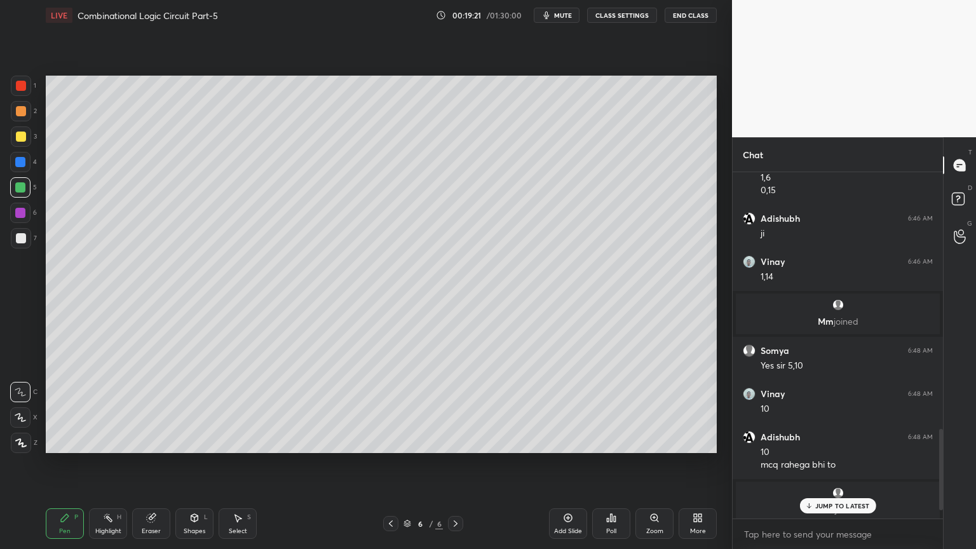
scroll to position [1288, 0]
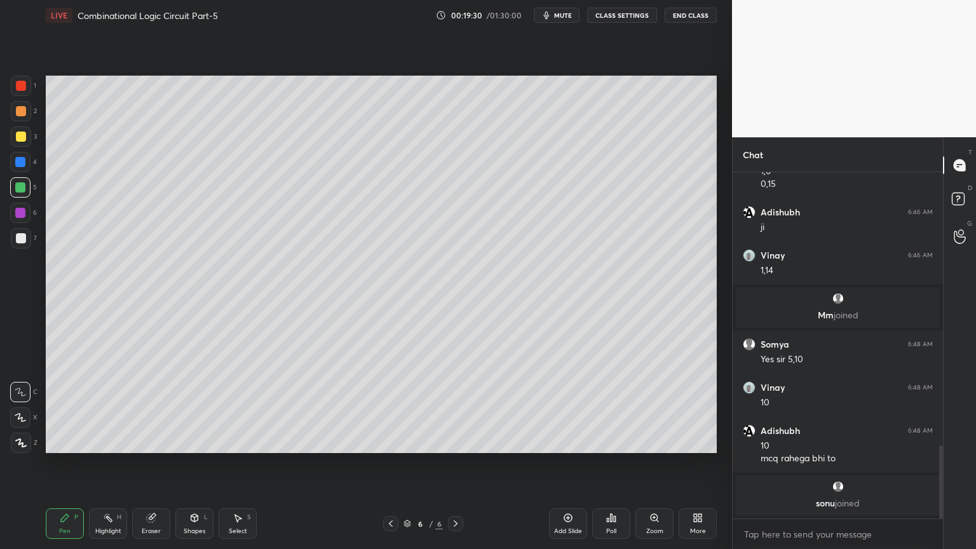
click at [30, 145] on div "3" at bounding box center [24, 136] width 26 height 20
click at [389, 468] on icon at bounding box center [391, 524] width 10 height 10
click at [27, 112] on div at bounding box center [21, 111] width 20 height 20
click at [389, 468] on icon at bounding box center [391, 524] width 10 height 10
click at [99, 468] on div "Highlight H" at bounding box center [108, 523] width 38 height 31
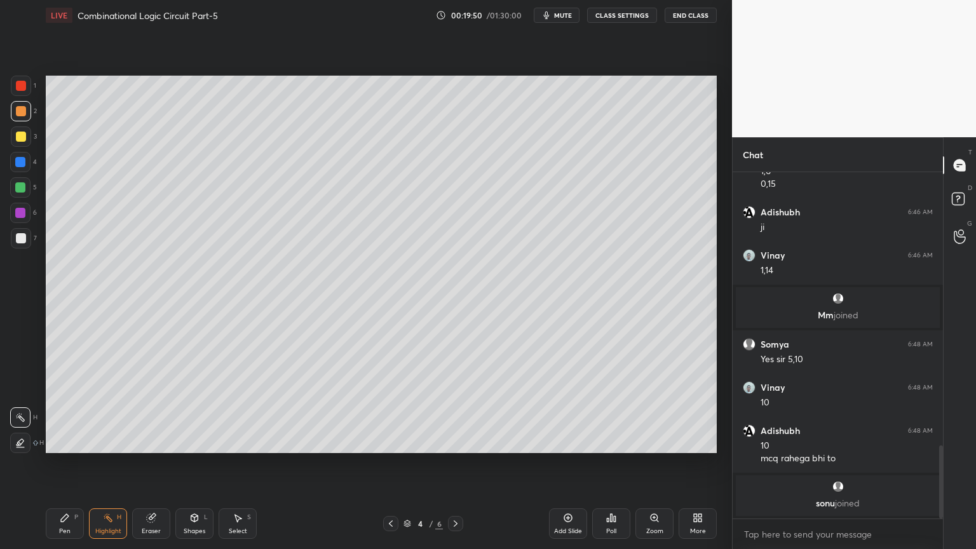
click at [451, 468] on icon at bounding box center [456, 524] width 10 height 10
click at [28, 139] on div at bounding box center [21, 136] width 20 height 20
click at [452, 468] on icon at bounding box center [456, 524] width 10 height 10
click at [22, 245] on div at bounding box center [21, 238] width 20 height 20
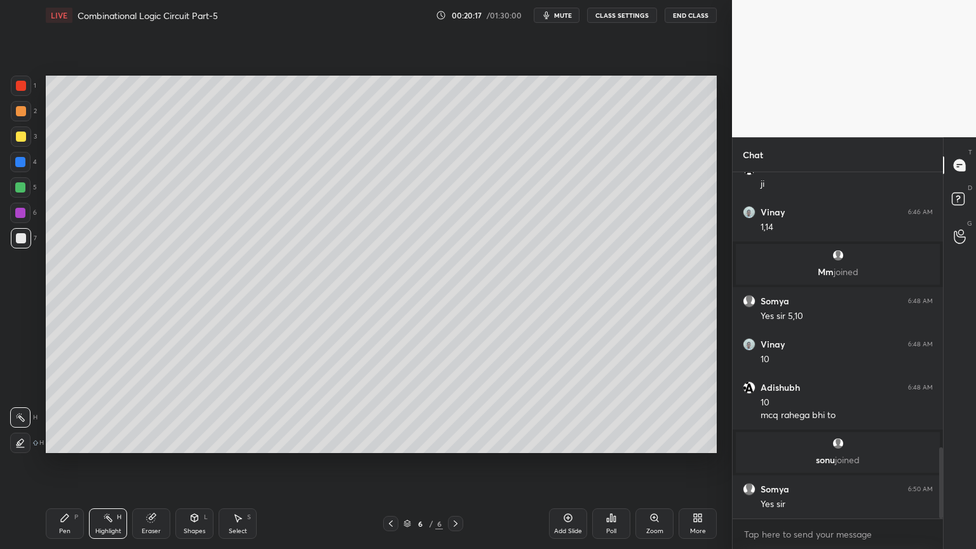
click at [74, 468] on div "Pen P" at bounding box center [65, 523] width 38 height 31
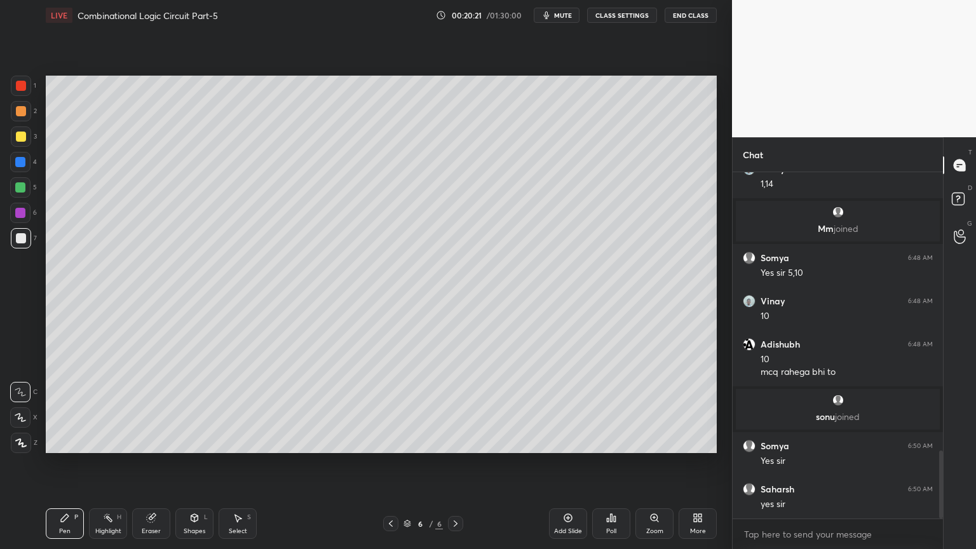
scroll to position [1418, 0]
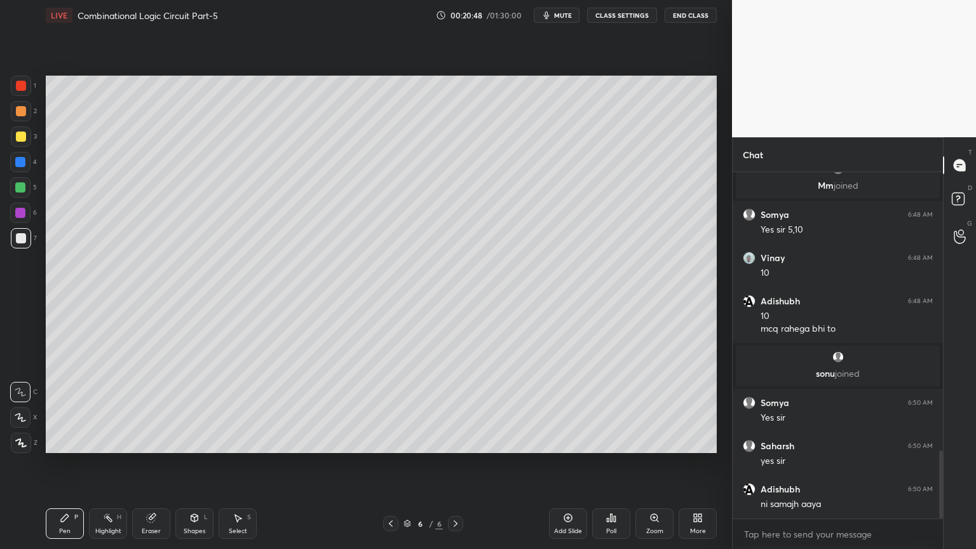
click at [34, 189] on div "5" at bounding box center [23, 187] width 27 height 20
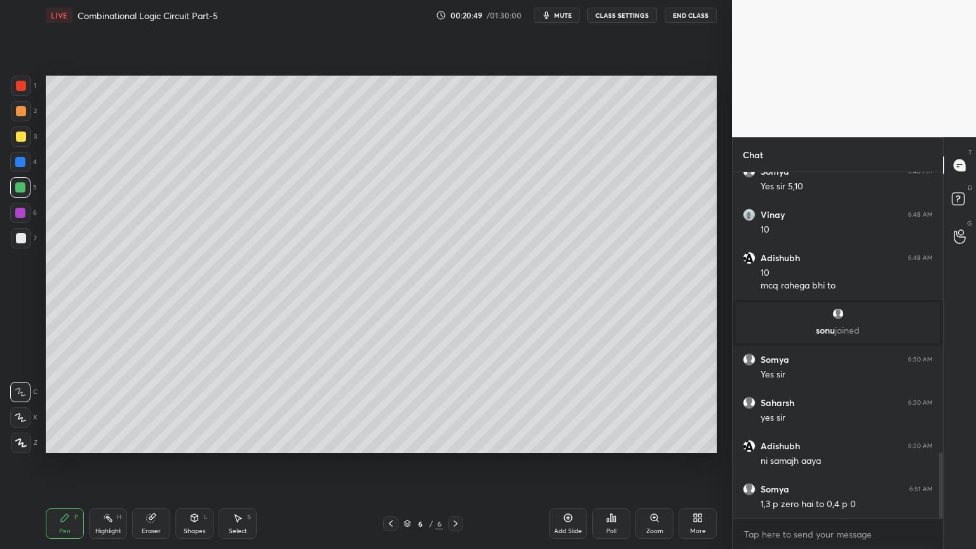
click at [31, 214] on div "6" at bounding box center [23, 213] width 27 height 20
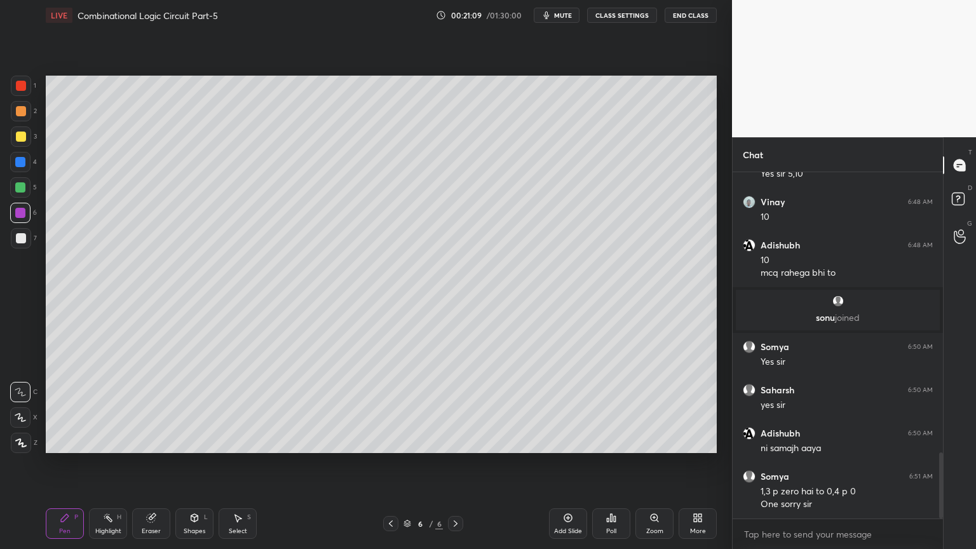
click at [28, 166] on div at bounding box center [20, 162] width 20 height 20
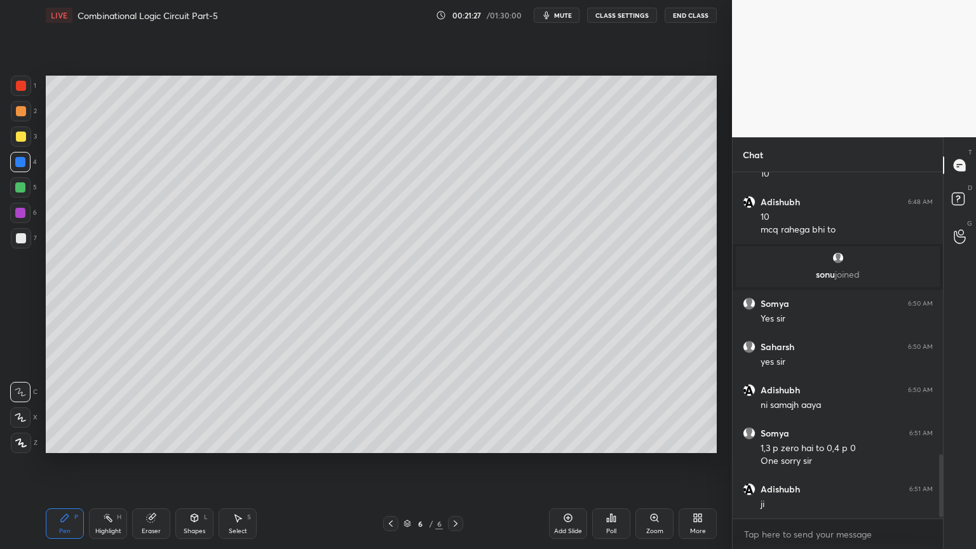
scroll to position [1560, 0]
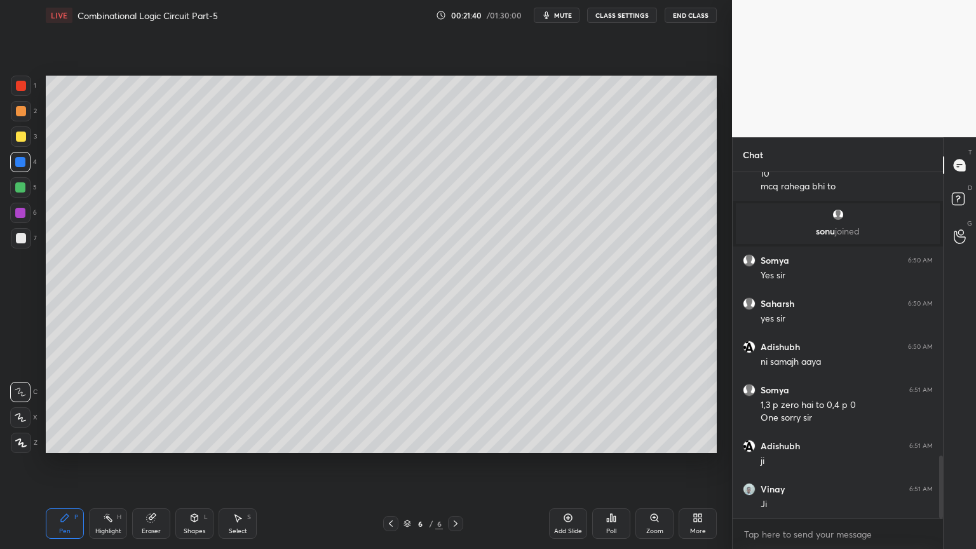
click at [105, 468] on div "Highlight H" at bounding box center [108, 523] width 38 height 31
click at [388, 468] on icon at bounding box center [391, 524] width 10 height 10
click at [394, 468] on div "Pen P Highlight H Eraser Shapes L Select S 5 / 6 Add Slide Poll Zoom More" at bounding box center [381, 523] width 671 height 51
click at [387, 468] on icon at bounding box center [391, 524] width 10 height 10
click at [450, 468] on div at bounding box center [455, 523] width 15 height 15
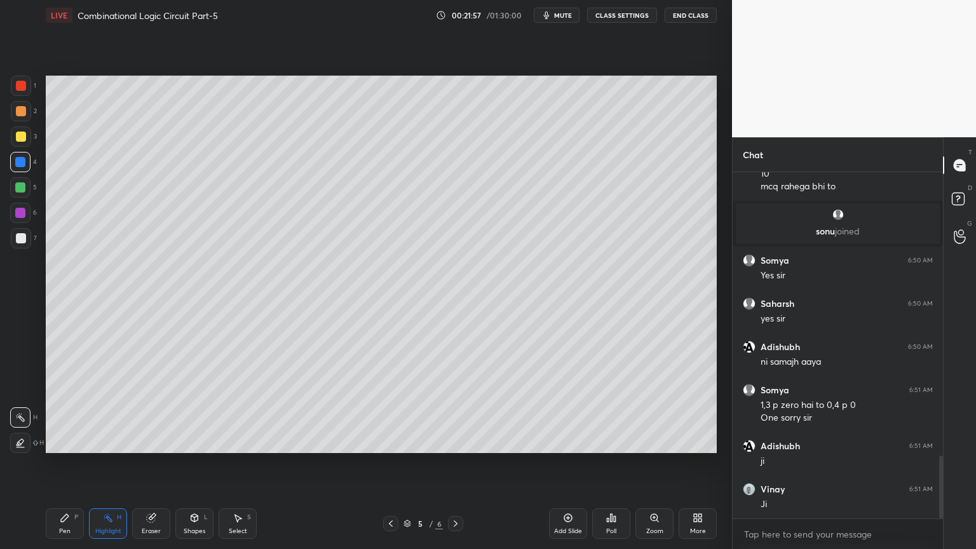
click at [451, 468] on icon at bounding box center [456, 524] width 10 height 10
click at [64, 468] on icon at bounding box center [65, 518] width 8 height 8
click at [31, 141] on div "3" at bounding box center [24, 136] width 26 height 20
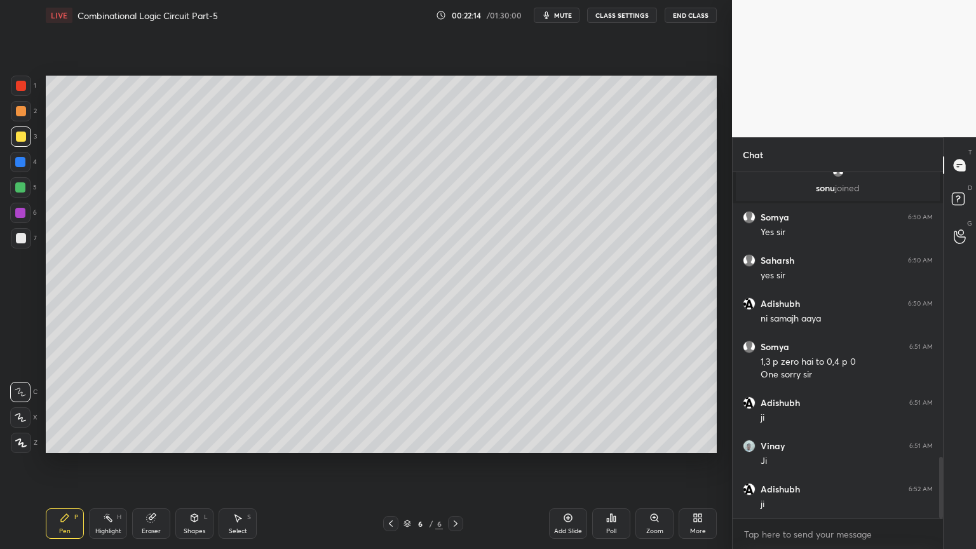
click at [105, 468] on div "Highlight H" at bounding box center [108, 523] width 38 height 31
click at [391, 468] on icon at bounding box center [391, 524] width 10 height 10
click at [27, 190] on div at bounding box center [20, 187] width 20 height 20
click at [456, 468] on icon at bounding box center [456, 524] width 10 height 10
click at [388, 468] on icon at bounding box center [391, 524] width 10 height 10
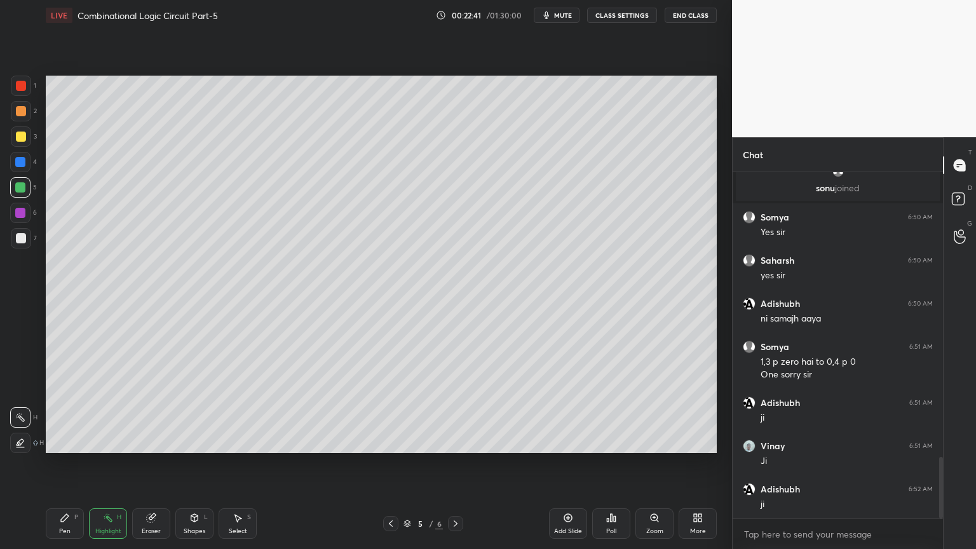
click at [455, 468] on icon at bounding box center [456, 524] width 10 height 10
click at [386, 468] on icon at bounding box center [391, 524] width 10 height 10
click at [390, 468] on icon at bounding box center [391, 524] width 10 height 10
click at [451, 468] on icon at bounding box center [456, 524] width 10 height 10
click at [456, 468] on icon at bounding box center [456, 524] width 10 height 10
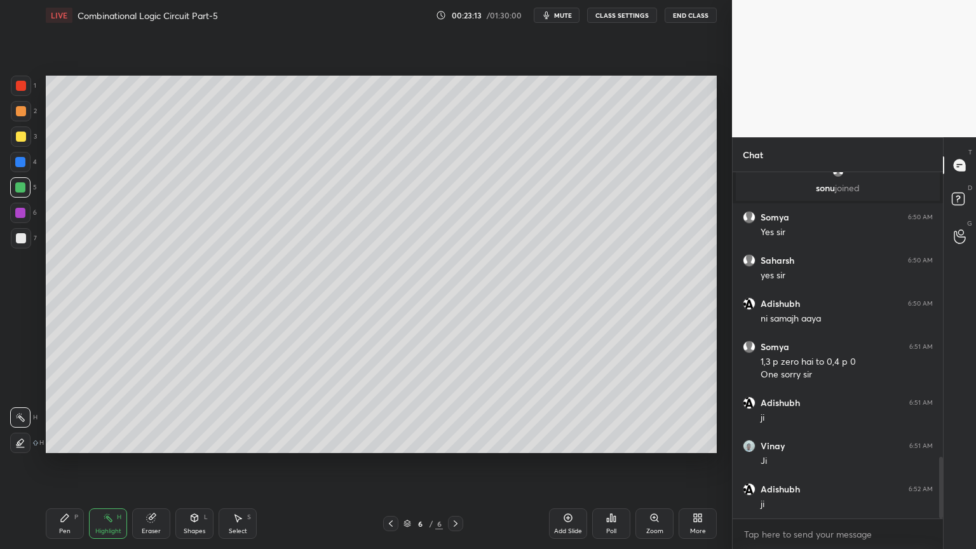
scroll to position [1647, 0]
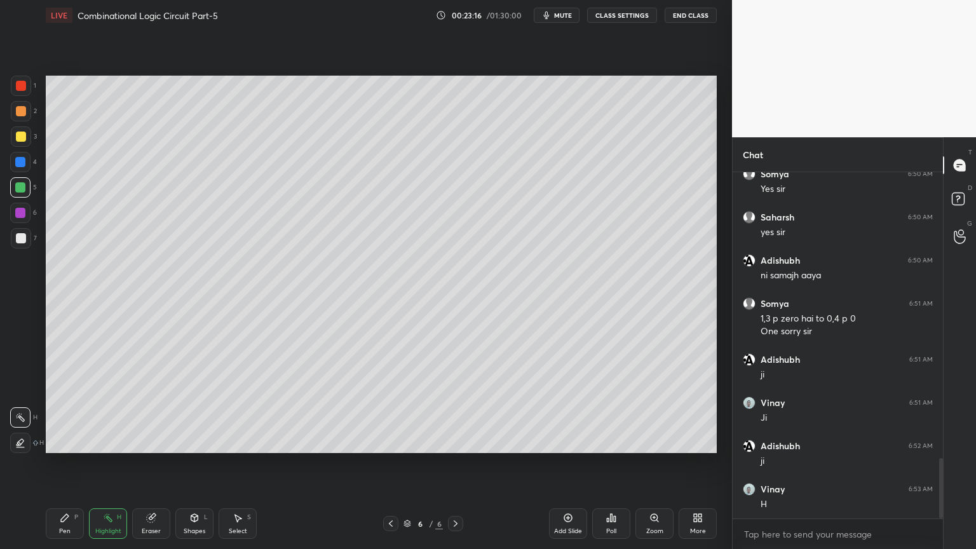
click at [40, 137] on div "1 2 3 4 5 6 7 C X Z C X Z E E Erase all H H" at bounding box center [20, 264] width 41 height 377
click at [31, 137] on div "3" at bounding box center [24, 136] width 26 height 20
click at [64, 468] on div "Pen P" at bounding box center [65, 523] width 38 height 31
click at [155, 468] on div "Eraser" at bounding box center [151, 531] width 19 height 6
click at [68, 468] on div "Pen P" at bounding box center [65, 523] width 38 height 31
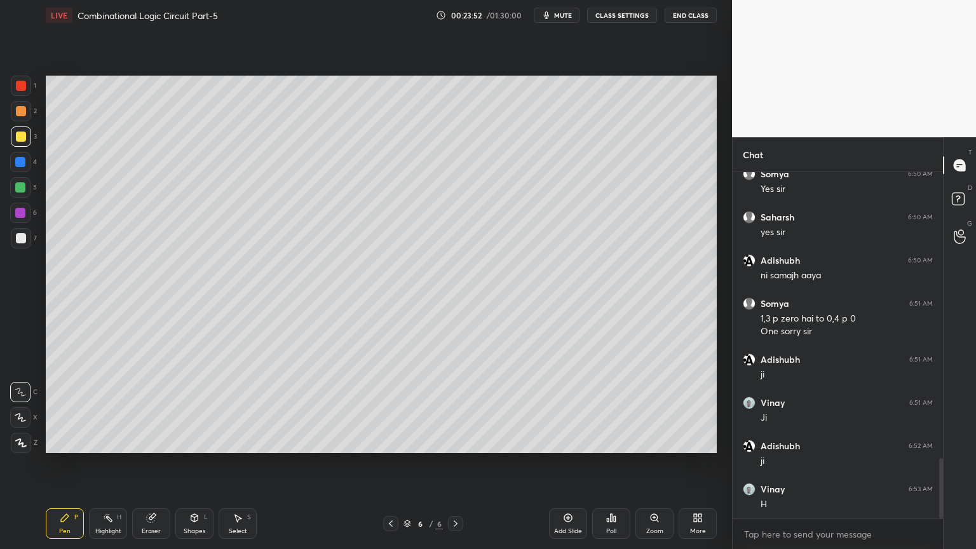
click at [147, 468] on div "Eraser" at bounding box center [151, 531] width 19 height 6
click at [66, 468] on div "Pen" at bounding box center [64, 531] width 11 height 6
click at [148, 468] on icon at bounding box center [151, 518] width 8 height 8
click at [63, 468] on div "Pen" at bounding box center [64, 531] width 11 height 6
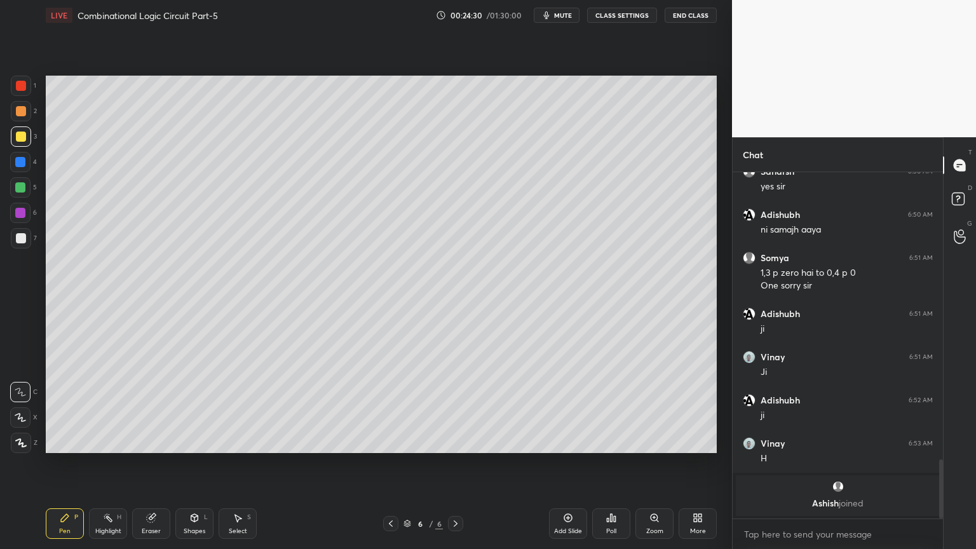
click at [153, 468] on div "Eraser" at bounding box center [151, 523] width 38 height 31
click at [66, 468] on div "Pen P" at bounding box center [65, 523] width 38 height 31
click at [150, 468] on div "Eraser" at bounding box center [151, 523] width 38 height 31
click at [64, 468] on icon at bounding box center [65, 518] width 10 height 10
click at [149, 468] on div "Eraser" at bounding box center [151, 531] width 19 height 6
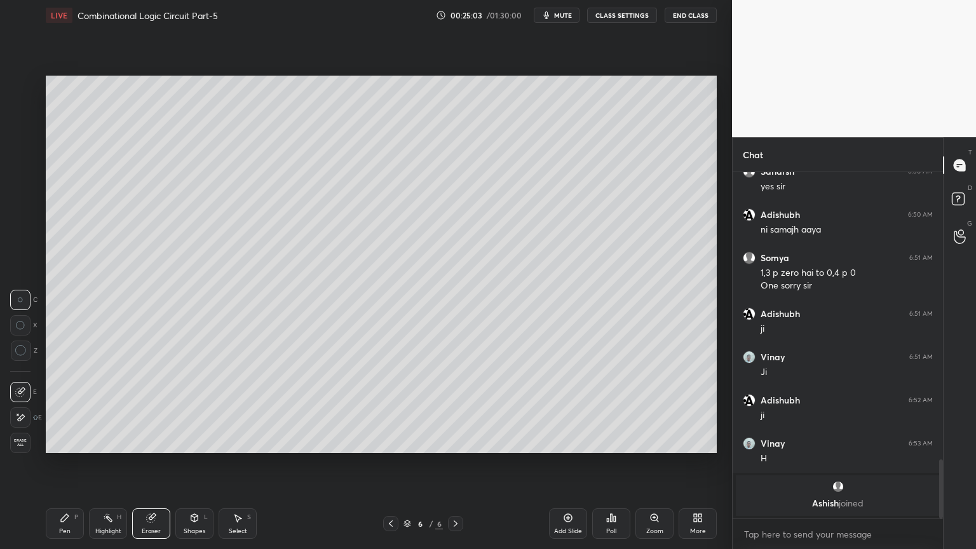
click at [59, 468] on div "Pen" at bounding box center [64, 531] width 11 height 6
click at [717, 180] on div "Setting up your live class Poll for secs No correct answer Start poll" at bounding box center [381, 265] width 681 height 468
click at [156, 468] on div "Eraser" at bounding box center [151, 531] width 19 height 6
click at [59, 468] on div "Pen P" at bounding box center [65, 523] width 38 height 31
click at [23, 217] on div at bounding box center [20, 213] width 10 height 10
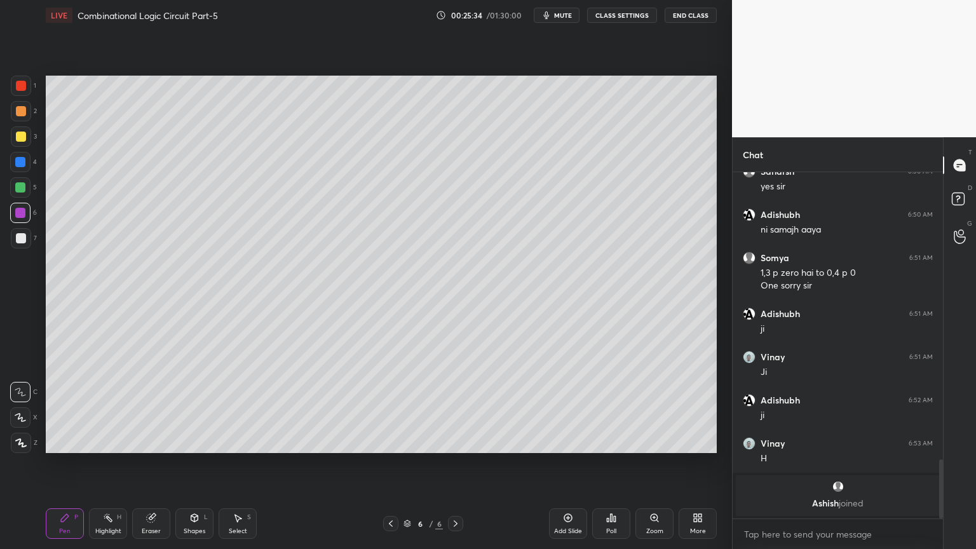
click at [20, 418] on icon at bounding box center [20, 418] width 10 height 8
click at [571, 468] on div "Add Slide" at bounding box center [568, 523] width 38 height 31
click at [31, 112] on div "2" at bounding box center [24, 111] width 26 height 20
click at [382, 468] on div "Pen P Highlight H Eraser Shapes L Select S 7 / 7 Add Slide Poll Zoom More" at bounding box center [381, 523] width 671 height 51
click at [387, 468] on icon at bounding box center [391, 524] width 10 height 10
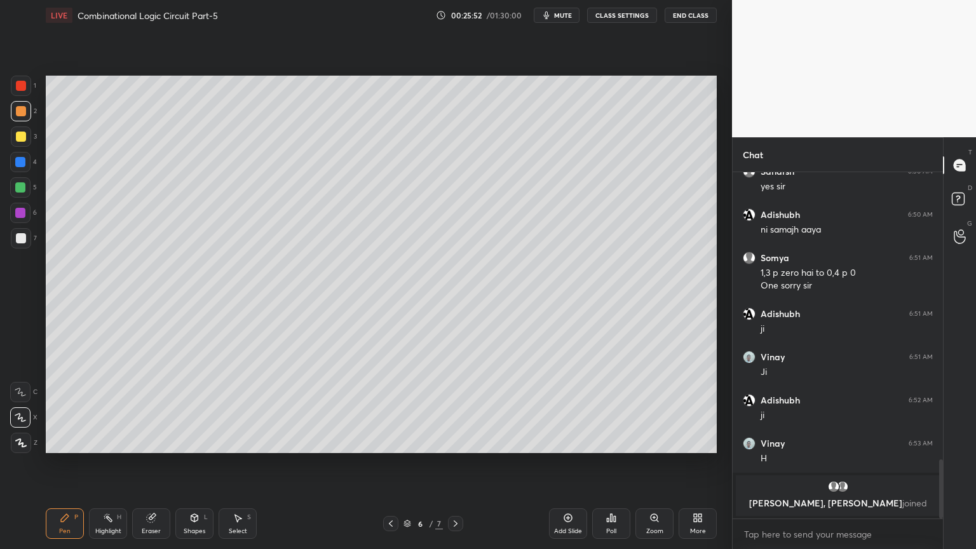
click at [460, 468] on icon at bounding box center [456, 524] width 10 height 10
click at [381, 468] on div "7 / 7" at bounding box center [423, 523] width 252 height 15
click at [388, 468] on icon at bounding box center [391, 524] width 10 height 10
click at [391, 468] on icon at bounding box center [391, 523] width 4 height 6
click at [391, 468] on icon at bounding box center [391, 524] width 10 height 10
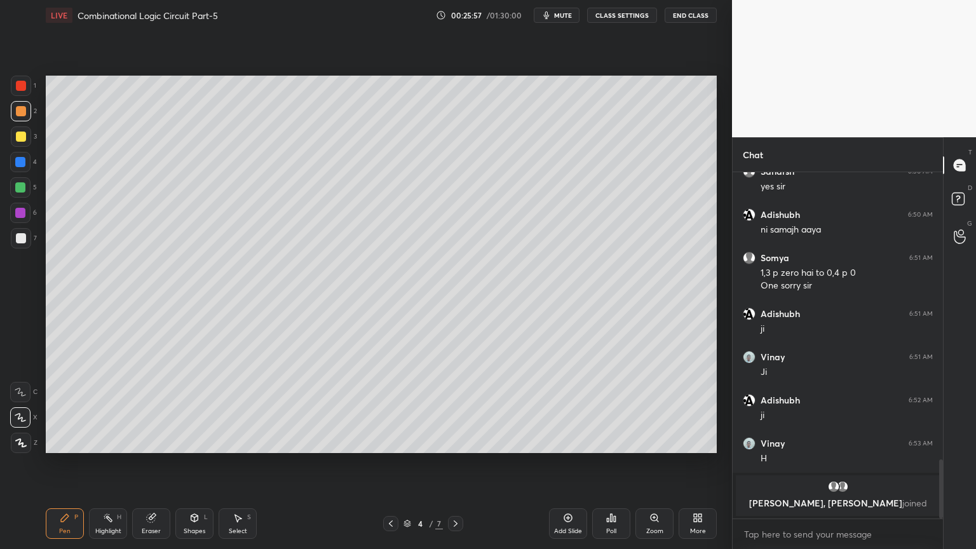
click at [434, 468] on div "4 / 7" at bounding box center [423, 523] width 39 height 11
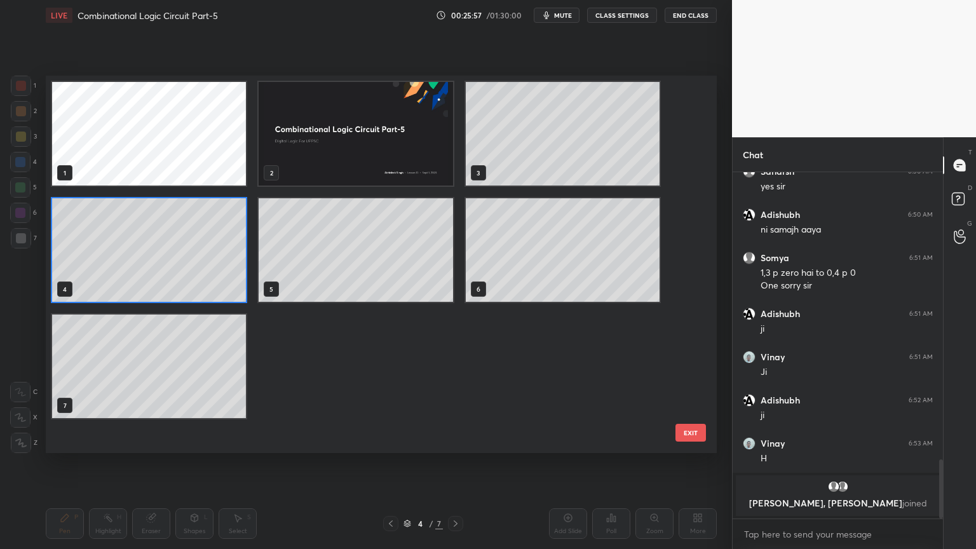
scroll to position [374, 665]
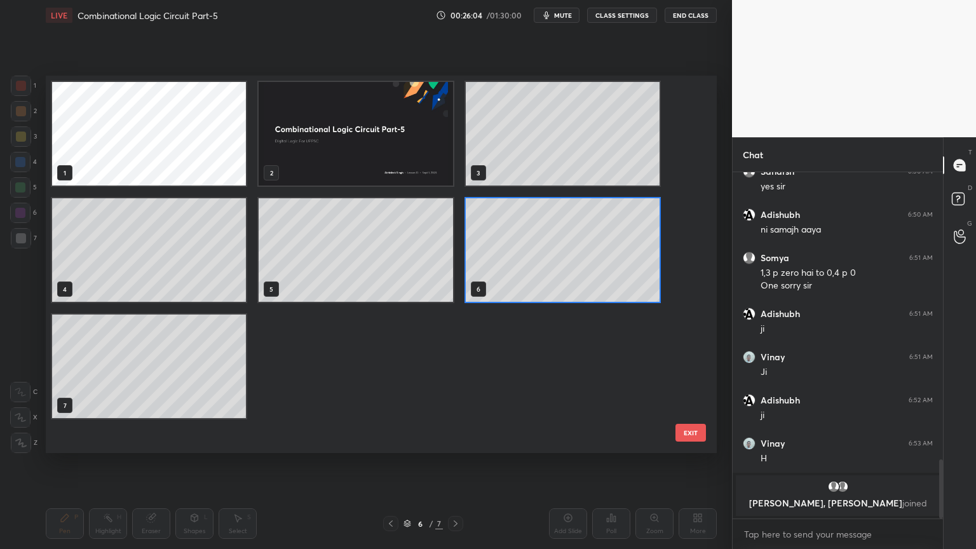
click at [684, 430] on button "EXIT" at bounding box center [691, 433] width 31 height 18
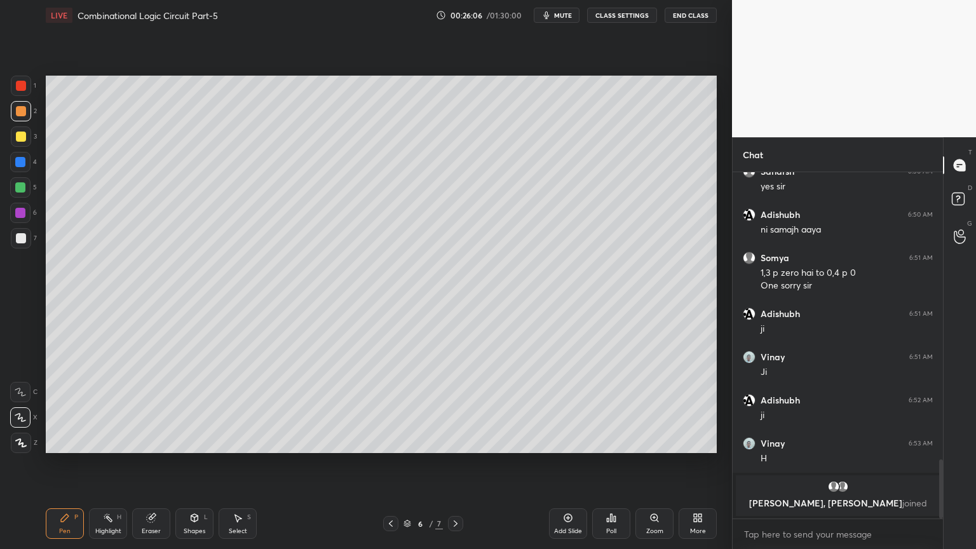
click at [454, 468] on icon at bounding box center [456, 524] width 10 height 10
click at [20, 186] on div at bounding box center [20, 187] width 10 height 10
click at [25, 384] on div at bounding box center [20, 392] width 20 height 20
click at [189, 468] on div "Shapes" at bounding box center [195, 531] width 22 height 6
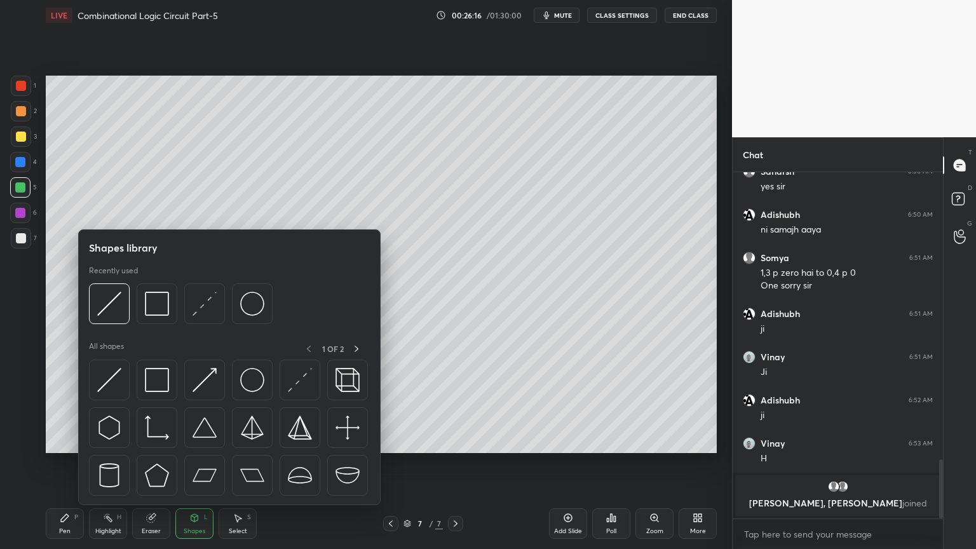
click at [155, 468] on icon at bounding box center [151, 518] width 10 height 10
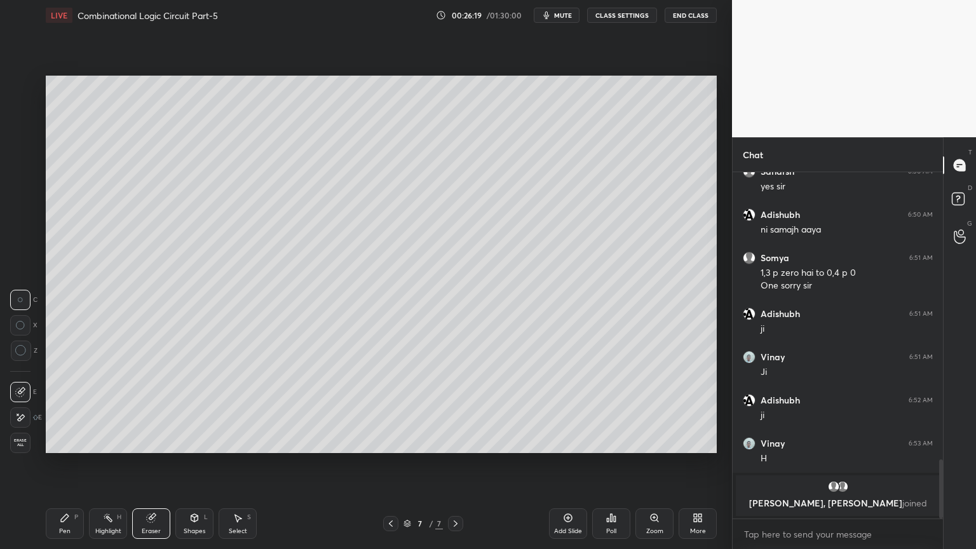
click at [64, 468] on div "Pen P" at bounding box center [65, 523] width 38 height 31
click at [144, 468] on div "Eraser" at bounding box center [151, 523] width 38 height 31
click at [71, 468] on div "Pen P" at bounding box center [65, 523] width 38 height 31
click at [154, 468] on div "Eraser" at bounding box center [151, 523] width 38 height 31
click at [58, 468] on div "Pen P" at bounding box center [65, 523] width 38 height 31
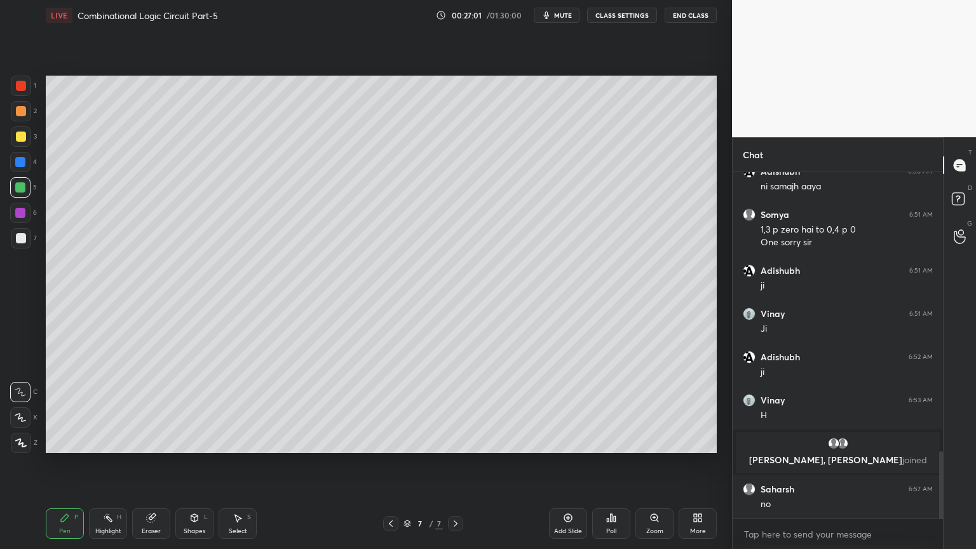
scroll to position [1469, 0]
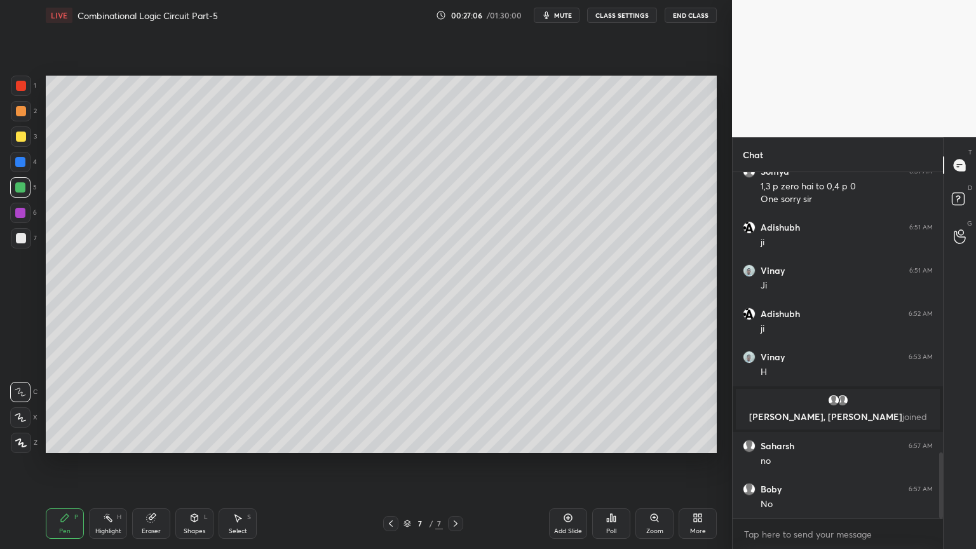
click at [29, 140] on div at bounding box center [21, 136] width 20 height 20
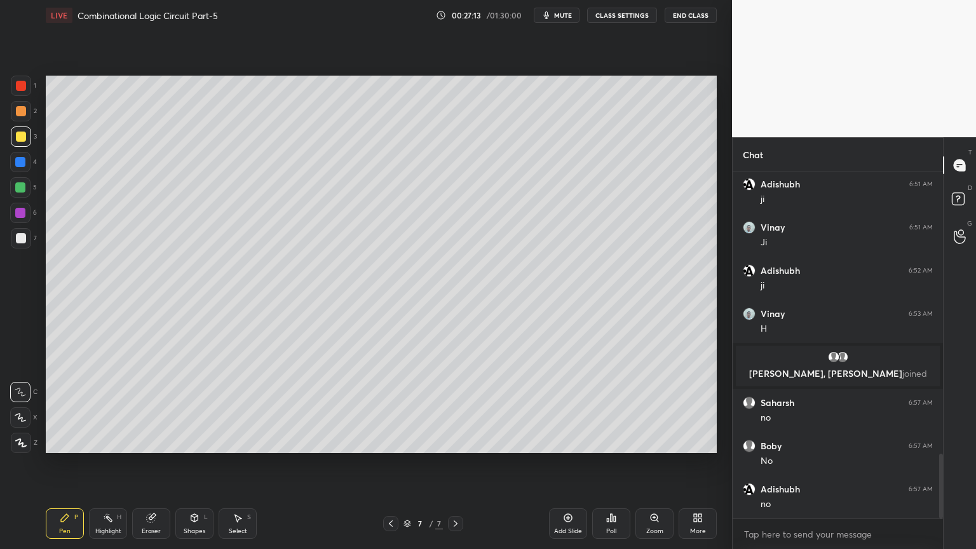
click at [147, 468] on div "Eraser" at bounding box center [151, 531] width 19 height 6
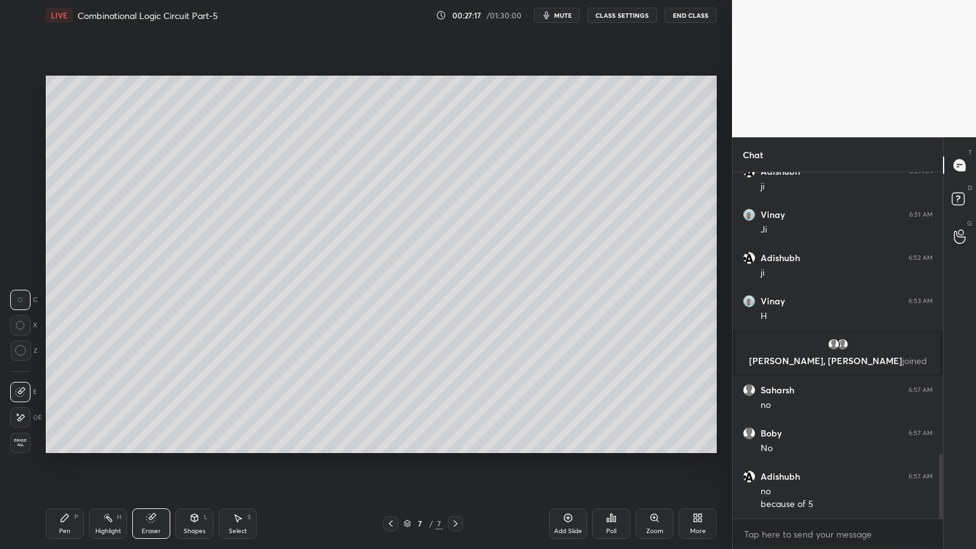
click at [67, 468] on div "Pen P" at bounding box center [65, 523] width 38 height 31
click at [109, 468] on div "Highlight" at bounding box center [108, 531] width 26 height 6
click at [67, 468] on div "Pen P" at bounding box center [65, 523] width 38 height 31
click at [391, 468] on icon at bounding box center [391, 524] width 10 height 10
click at [391, 468] on icon at bounding box center [391, 523] width 4 height 6
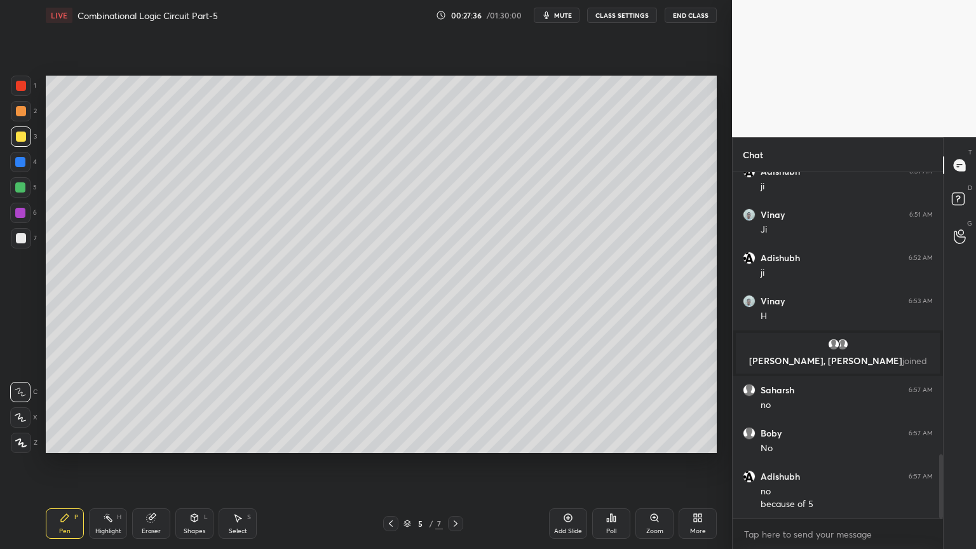
click at [105, 468] on icon at bounding box center [108, 518] width 10 height 10
click at [456, 468] on icon at bounding box center [456, 524] width 10 height 10
click at [459, 468] on icon at bounding box center [456, 524] width 10 height 10
click at [65, 468] on div "Pen P" at bounding box center [65, 523] width 38 height 31
click at [27, 214] on div at bounding box center [20, 213] width 20 height 20
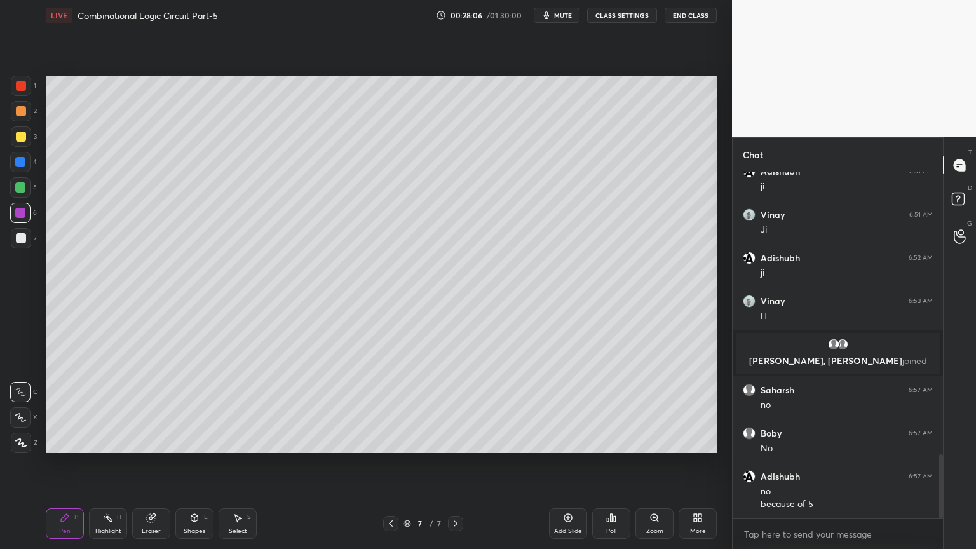
click at [24, 416] on icon at bounding box center [20, 417] width 11 height 9
click at [25, 111] on div at bounding box center [21, 111] width 10 height 10
click at [29, 139] on div at bounding box center [21, 136] width 20 height 20
click at [24, 193] on div at bounding box center [20, 187] width 20 height 20
click at [25, 391] on icon at bounding box center [20, 392] width 11 height 9
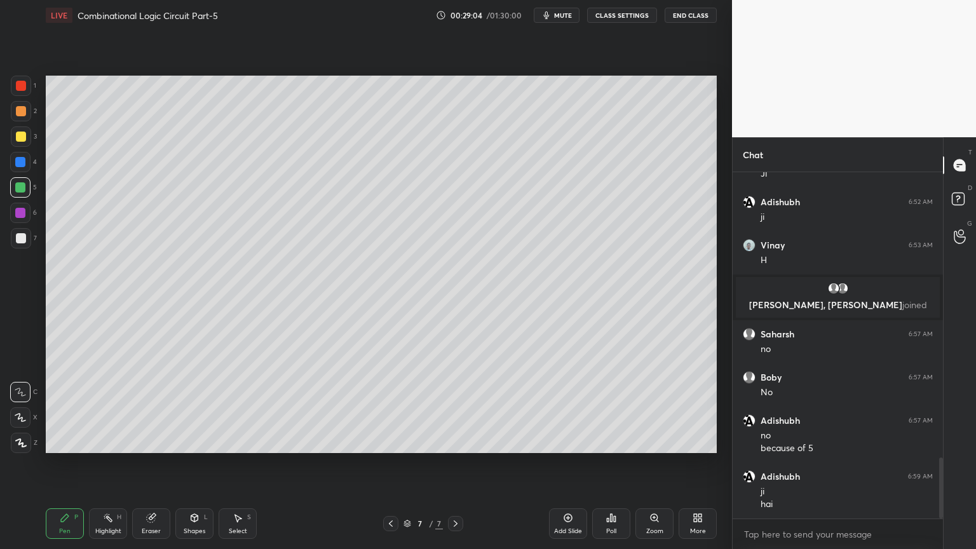
scroll to position [1624, 0]
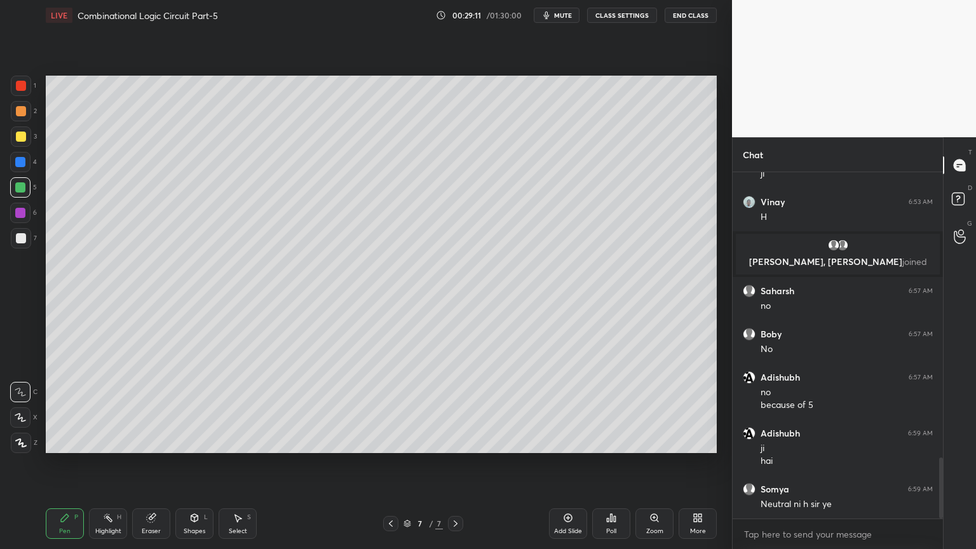
click at [22, 211] on div at bounding box center [20, 213] width 10 height 10
click at [22, 421] on icon at bounding box center [20, 418] width 10 height 8
click at [29, 188] on div at bounding box center [20, 187] width 20 height 20
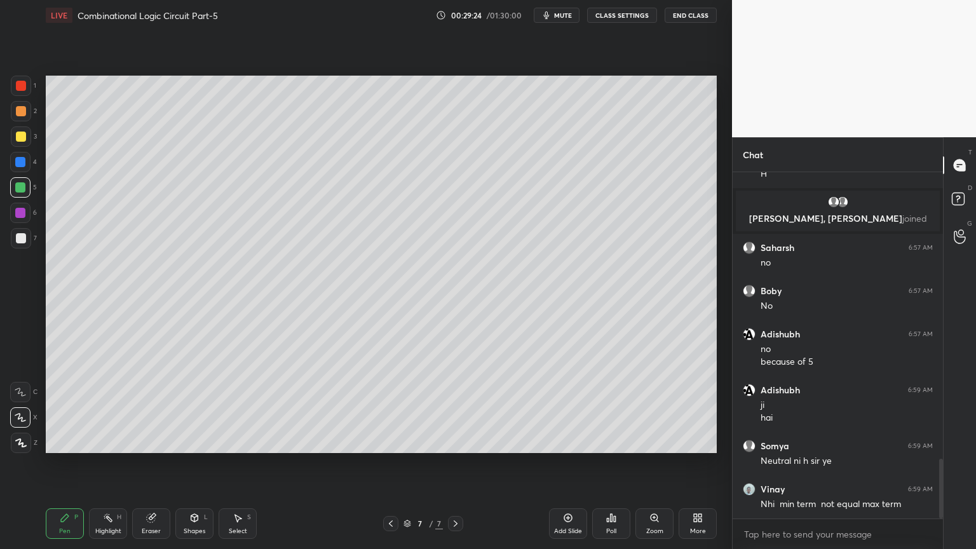
click at [26, 146] on div at bounding box center [21, 136] width 20 height 20
click at [18, 391] on icon at bounding box center [20, 392] width 10 height 8
click at [388, 468] on icon at bounding box center [391, 524] width 10 height 10
click at [389, 468] on icon at bounding box center [391, 524] width 10 height 10
click at [390, 468] on icon at bounding box center [391, 524] width 10 height 10
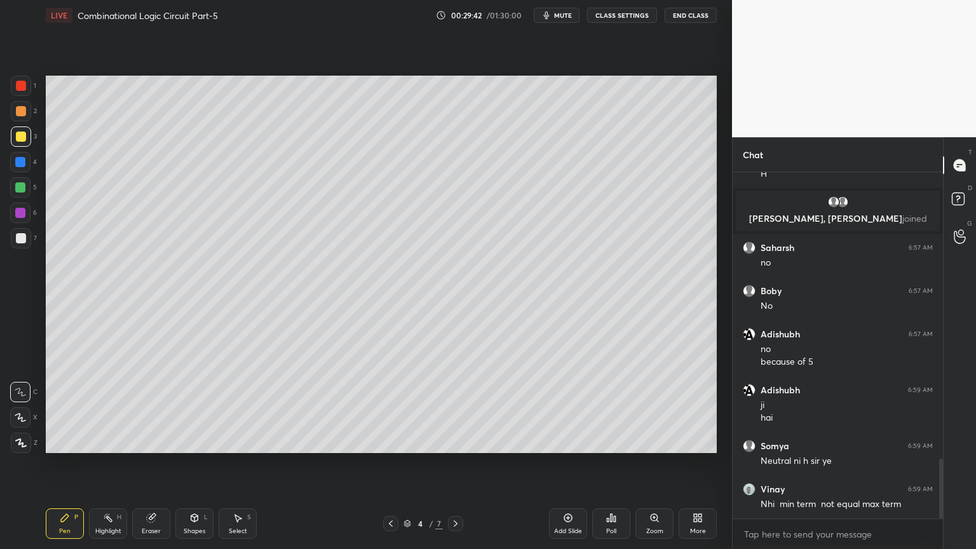
click at [116, 468] on div "Highlight" at bounding box center [108, 531] width 26 height 6
click at [455, 468] on div at bounding box center [455, 523] width 15 height 15
click at [391, 468] on icon at bounding box center [391, 524] width 10 height 10
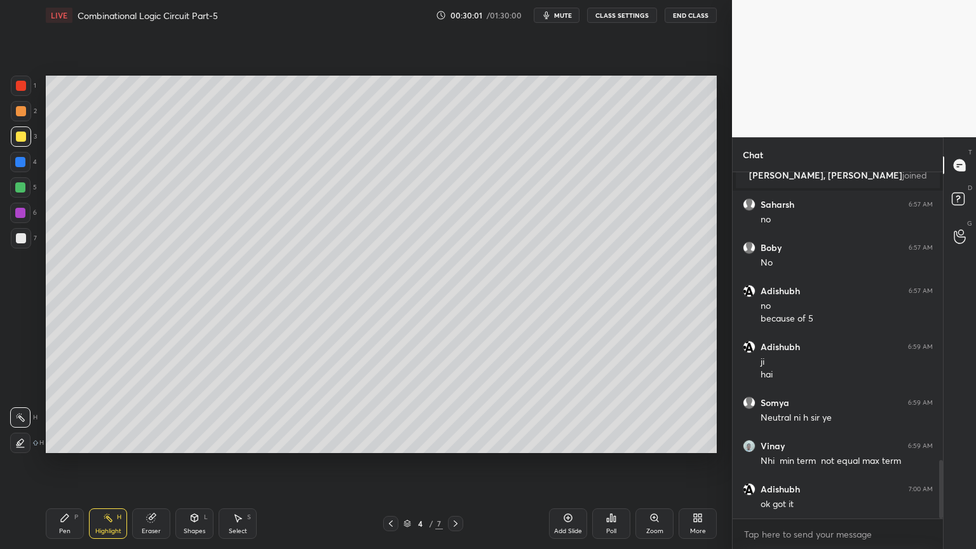
click at [459, 468] on icon at bounding box center [456, 524] width 10 height 10
click at [458, 468] on icon at bounding box center [456, 524] width 10 height 10
click at [25, 163] on div at bounding box center [20, 162] width 20 height 20
click at [69, 468] on icon at bounding box center [65, 518] width 10 height 10
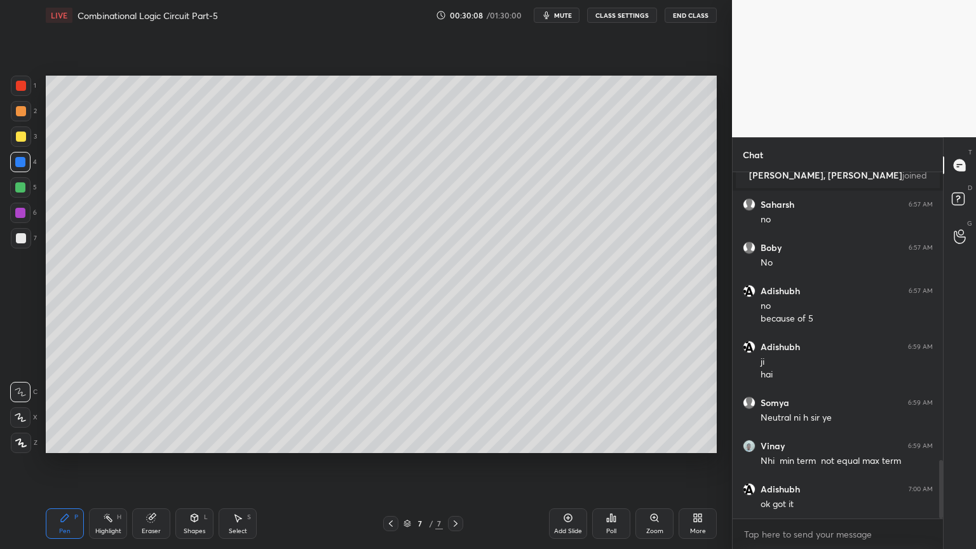
scroll to position [1756, 0]
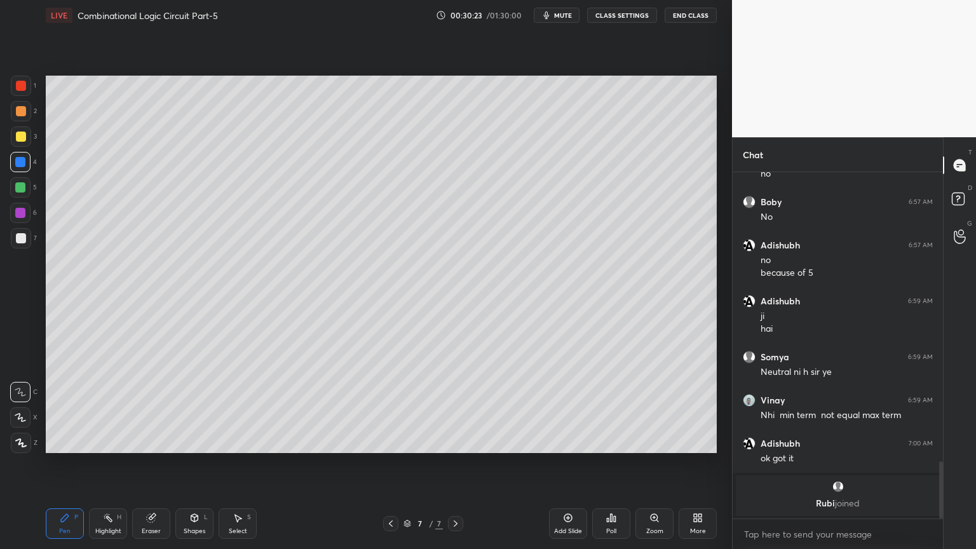
click at [31, 119] on div "2" at bounding box center [24, 111] width 26 height 20
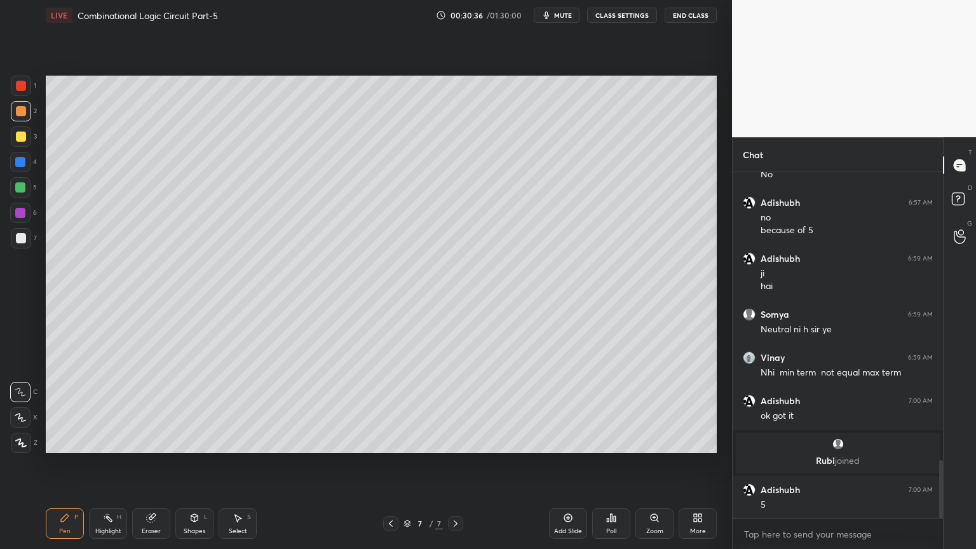
scroll to position [1711, 0]
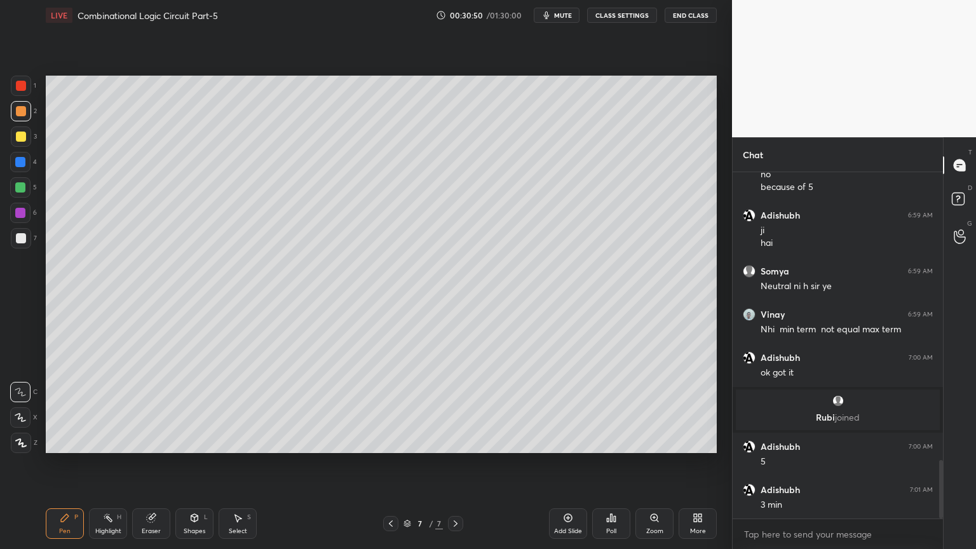
click at [562, 468] on div "Add Slide" at bounding box center [568, 523] width 38 height 31
click at [13, 411] on div at bounding box center [20, 417] width 20 height 20
click at [20, 381] on div "C" at bounding box center [23, 389] width 27 height 25
click at [25, 189] on div at bounding box center [20, 187] width 20 height 20
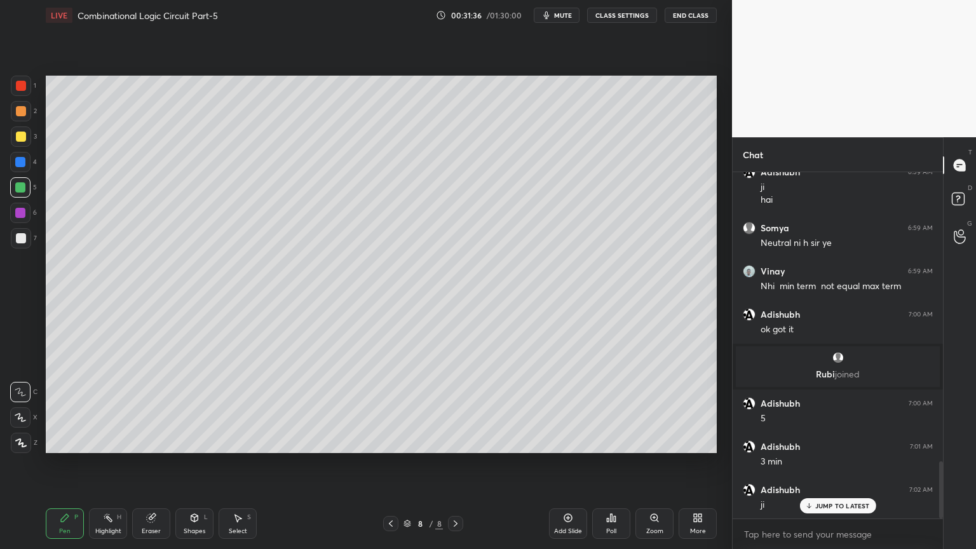
click at [33, 140] on div "3" at bounding box center [24, 136] width 26 height 20
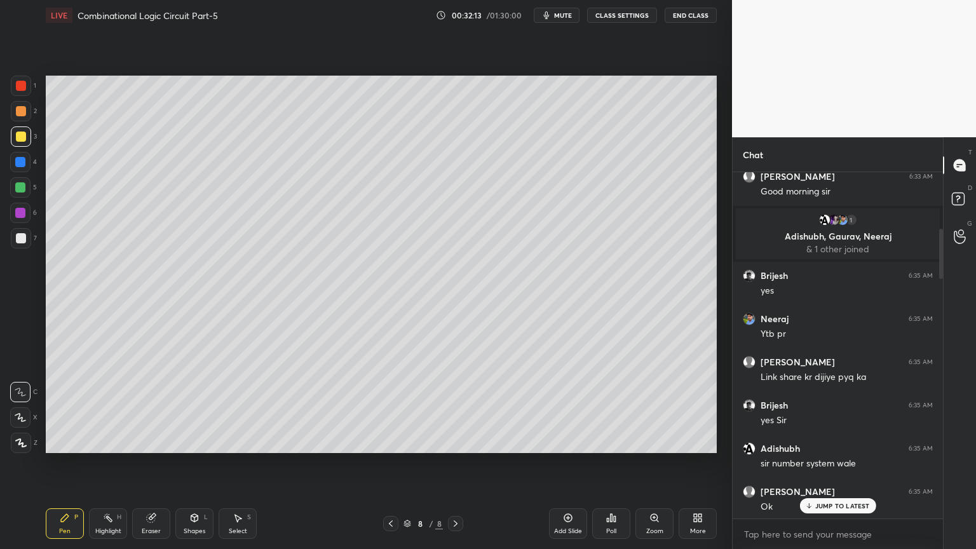
scroll to position [311, 0]
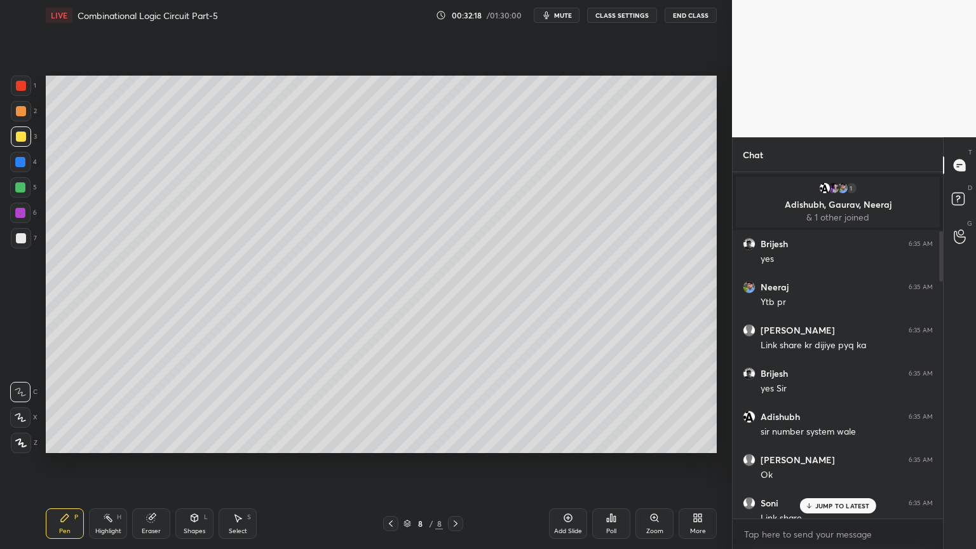
click at [569, 18] on span "mute" at bounding box center [563, 15] width 18 height 9
click at [569, 20] on button "unmute" at bounding box center [557, 15] width 46 height 15
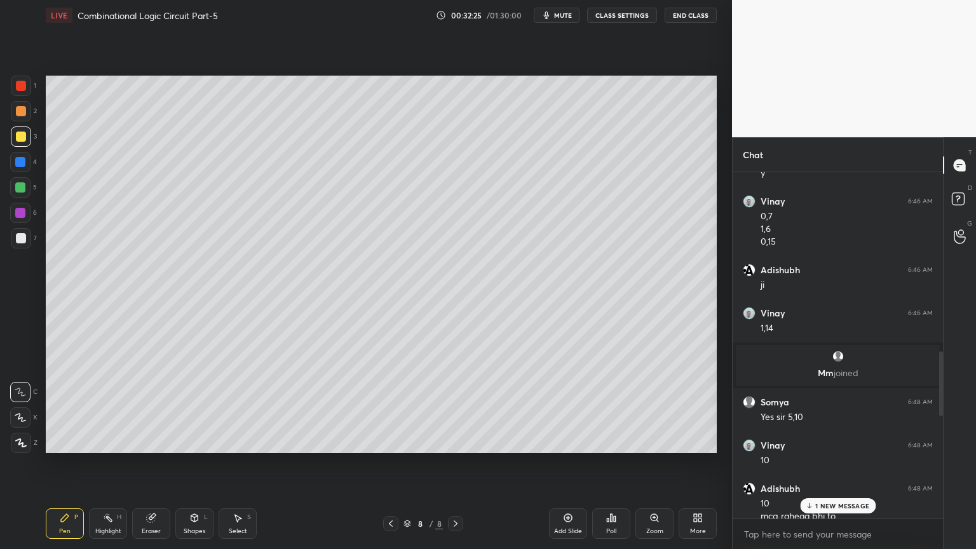
scroll to position [1236, 0]
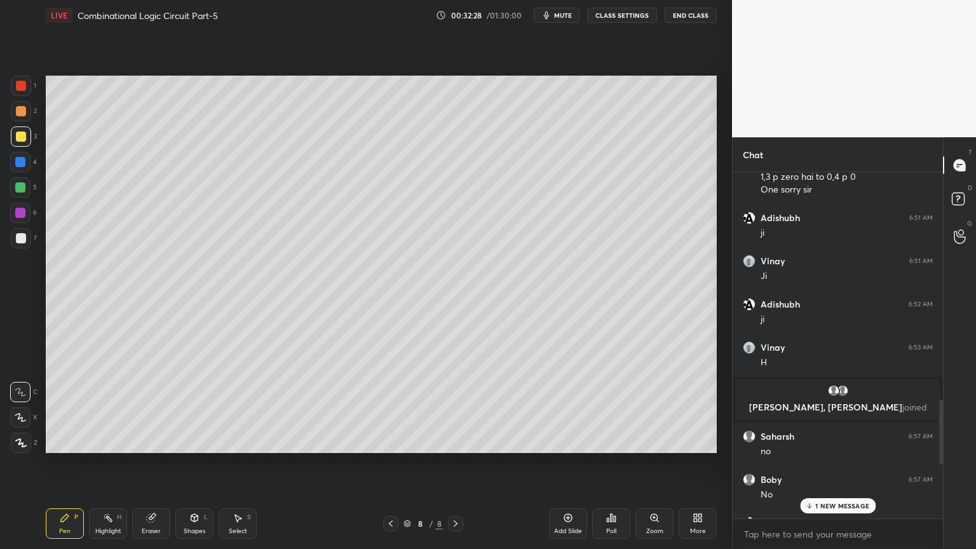
click at [834, 468] on div "1 NEW MESSAGE" at bounding box center [838, 505] width 76 height 15
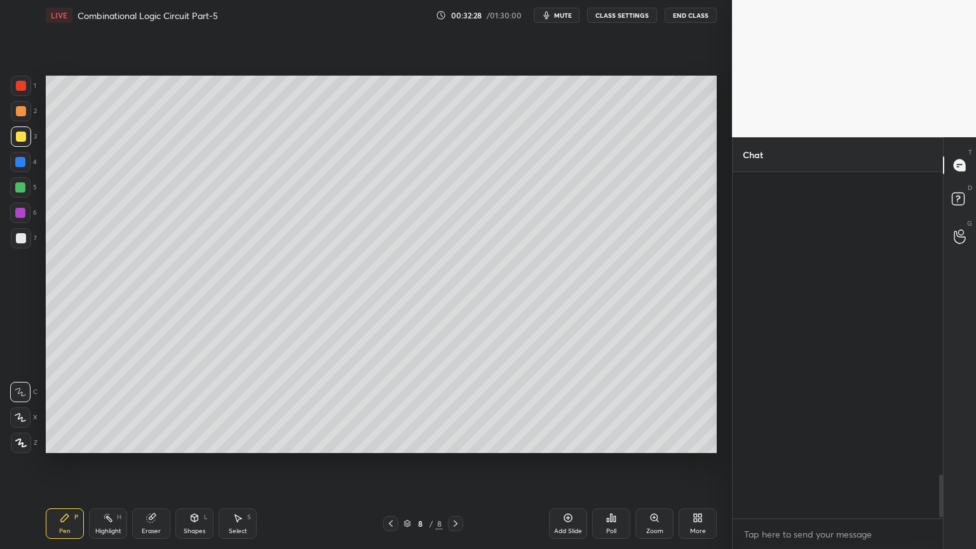
scroll to position [2498, 0]
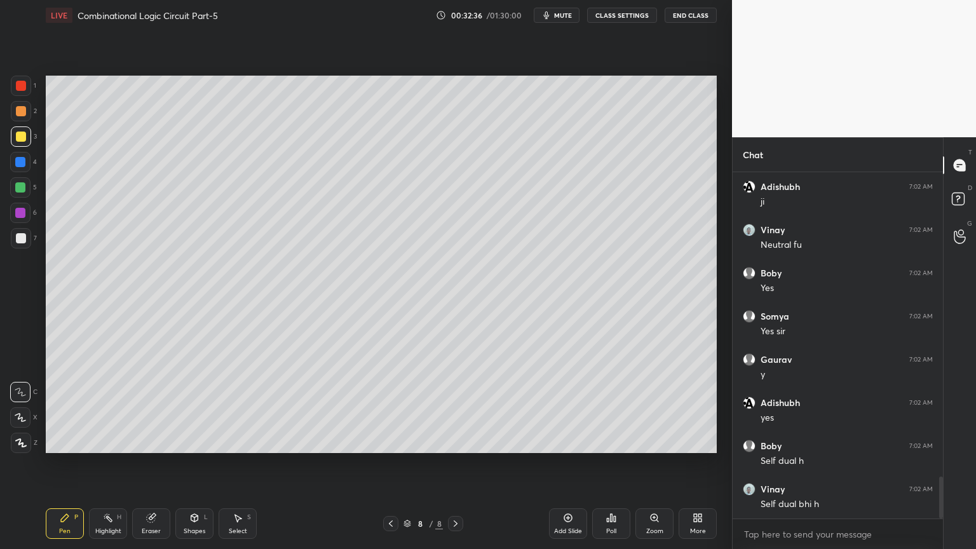
click at [112, 468] on div "Highlight H" at bounding box center [108, 523] width 38 height 31
click at [382, 468] on div "8 / 8" at bounding box center [423, 523] width 252 height 15
click at [390, 468] on icon at bounding box center [391, 523] width 4 height 6
click at [393, 468] on icon at bounding box center [391, 524] width 10 height 10
click at [394, 468] on icon at bounding box center [391, 524] width 10 height 10
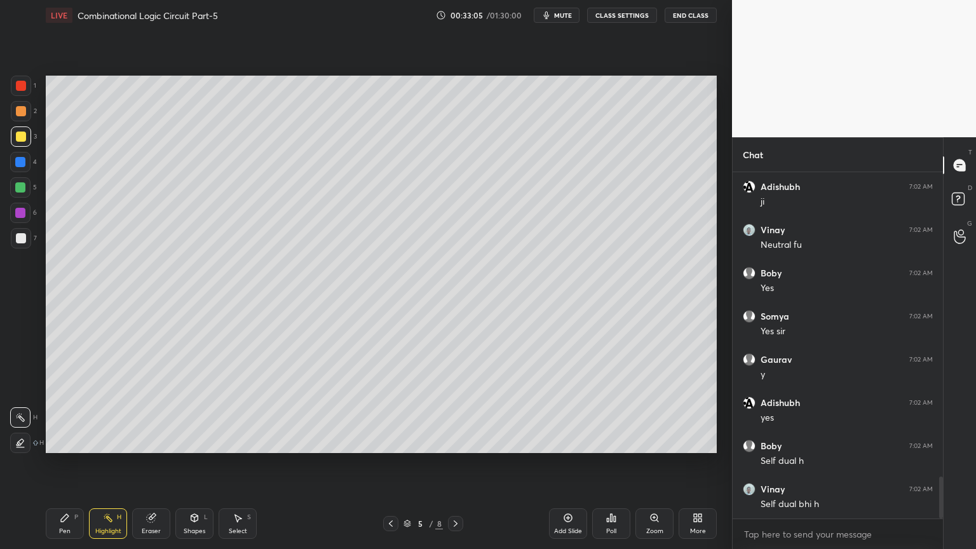
click at [456, 468] on icon at bounding box center [456, 523] width 4 height 6
click at [454, 468] on icon at bounding box center [456, 524] width 10 height 10
click at [453, 468] on icon at bounding box center [456, 524] width 10 height 10
click at [74, 468] on div "Pen P" at bounding box center [65, 523] width 38 height 31
click at [18, 212] on div at bounding box center [20, 213] width 10 height 10
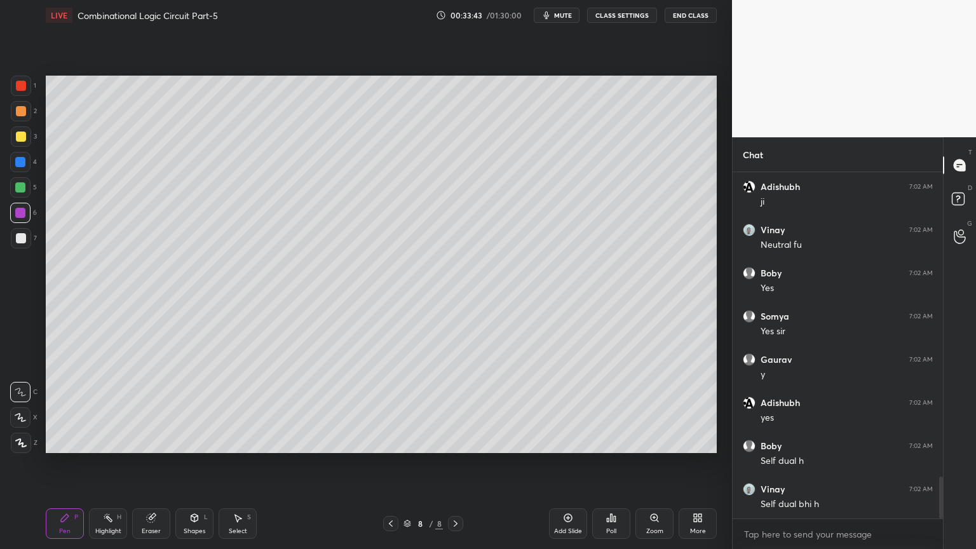
click at [19, 414] on icon at bounding box center [20, 418] width 10 height 8
click at [30, 114] on div at bounding box center [21, 111] width 20 height 20
click at [28, 211] on div at bounding box center [20, 213] width 20 height 20
click at [22, 390] on icon at bounding box center [20, 392] width 11 height 9
click at [147, 468] on div "Eraser" at bounding box center [151, 531] width 19 height 6
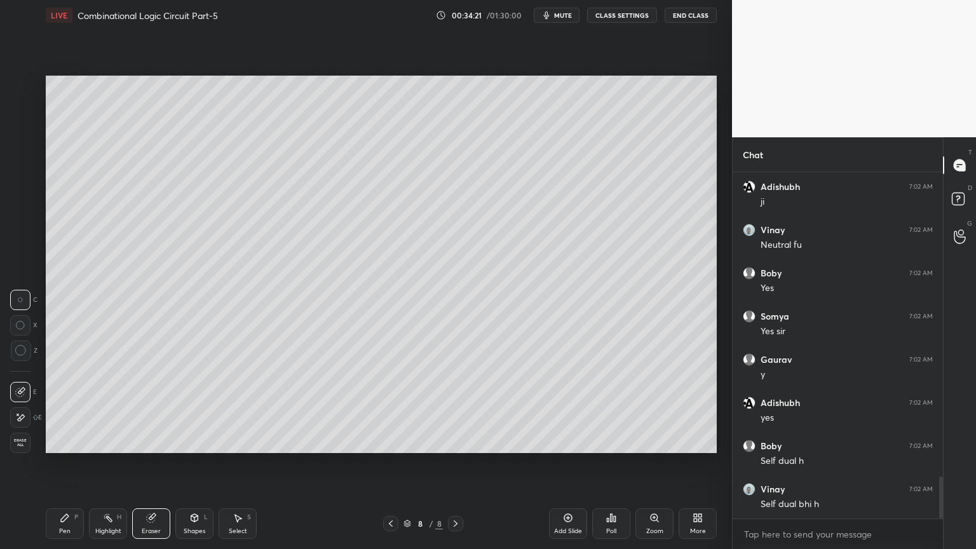
click at [69, 468] on div "Pen" at bounding box center [64, 531] width 11 height 6
click at [29, 214] on div at bounding box center [20, 213] width 20 height 20
click at [20, 414] on icon at bounding box center [20, 418] width 10 height 8
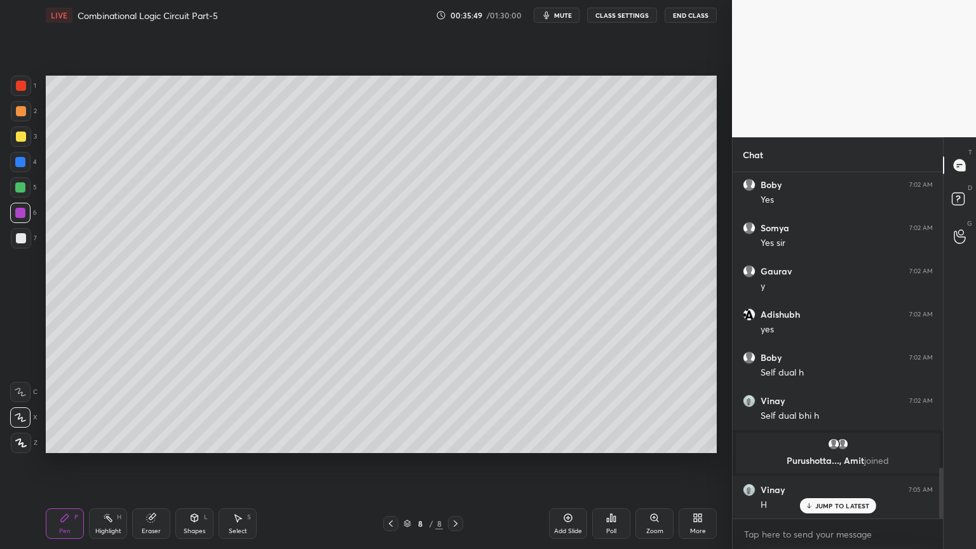
scroll to position [2049, 0]
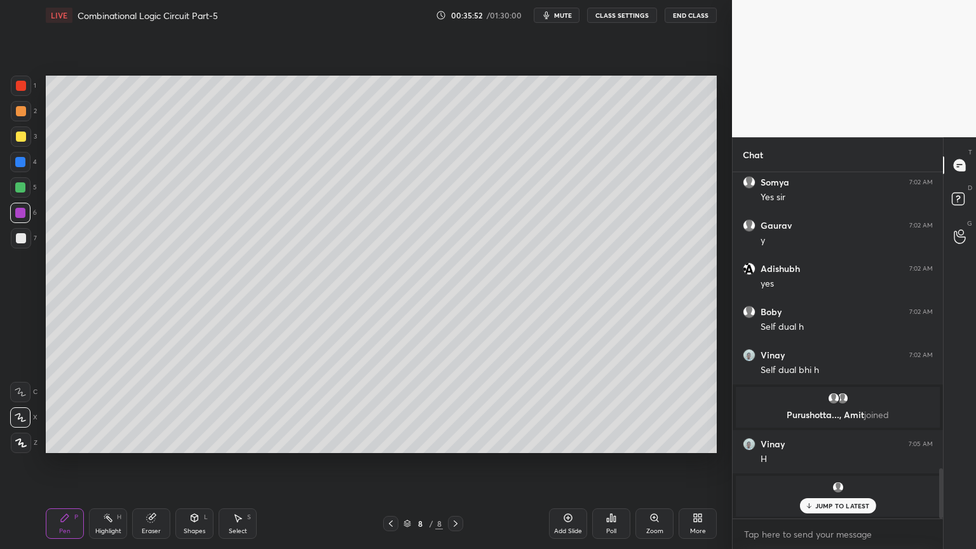
click at [835, 468] on p "JUMP TO LATEST" at bounding box center [842, 506] width 55 height 8
click at [238, 468] on div "Select" at bounding box center [238, 531] width 18 height 6
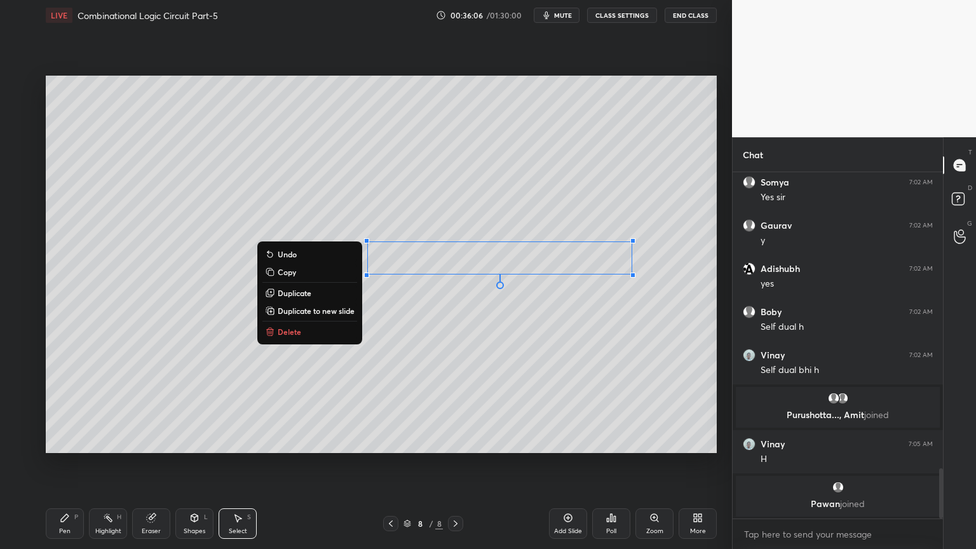
click at [70, 468] on div "Pen P" at bounding box center [65, 523] width 38 height 31
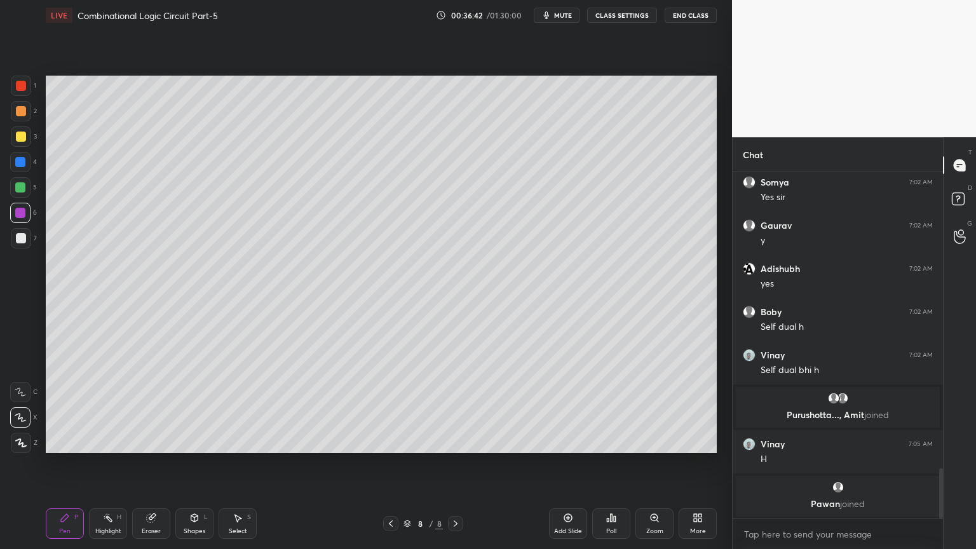
click at [116, 468] on div "Highlight H" at bounding box center [108, 523] width 38 height 31
click at [31, 135] on div "3" at bounding box center [24, 136] width 26 height 20
click at [25, 114] on div at bounding box center [21, 111] width 10 height 10
click at [67, 468] on icon at bounding box center [65, 518] width 10 height 10
click at [25, 389] on icon at bounding box center [20, 392] width 11 height 9
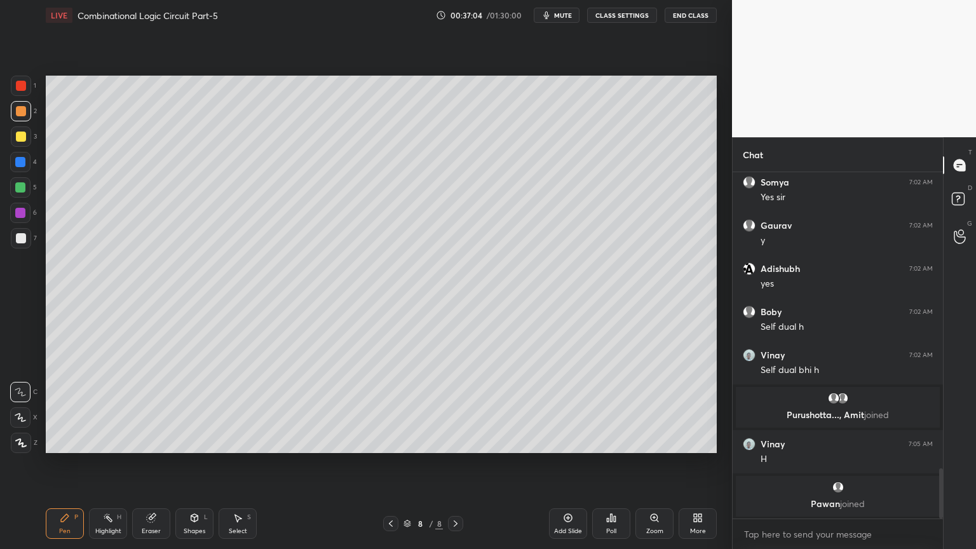
click at [392, 468] on icon at bounding box center [391, 524] width 10 height 10
click at [391, 468] on icon at bounding box center [391, 524] width 10 height 10
click at [18, 186] on div at bounding box center [20, 187] width 10 height 10
click at [104, 468] on icon at bounding box center [108, 518] width 10 height 10
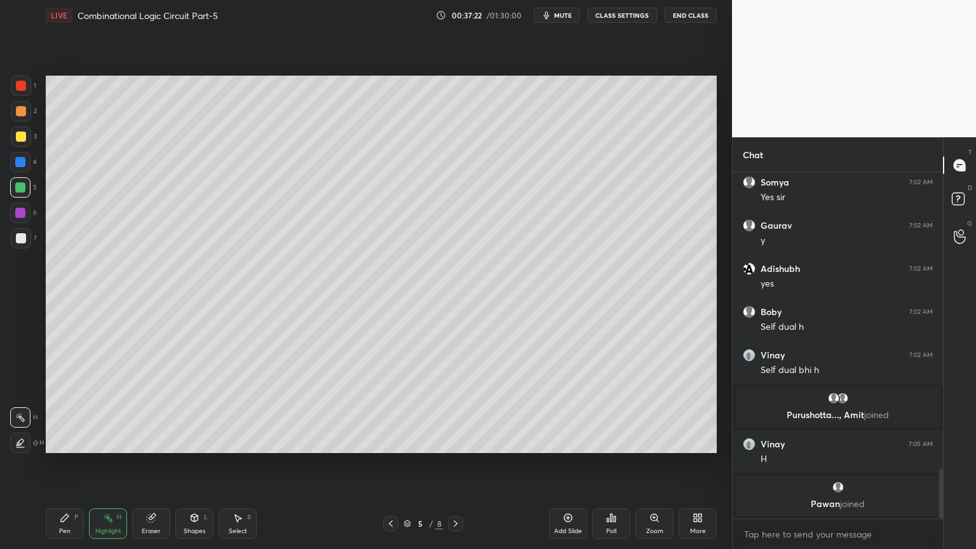
click at [65, 468] on icon at bounding box center [65, 518] width 10 height 10
click at [449, 468] on div at bounding box center [455, 523] width 15 height 15
click at [451, 468] on icon at bounding box center [456, 524] width 10 height 10
click at [455, 468] on icon at bounding box center [456, 523] width 4 height 6
click at [235, 468] on div "Select S" at bounding box center [238, 523] width 38 height 31
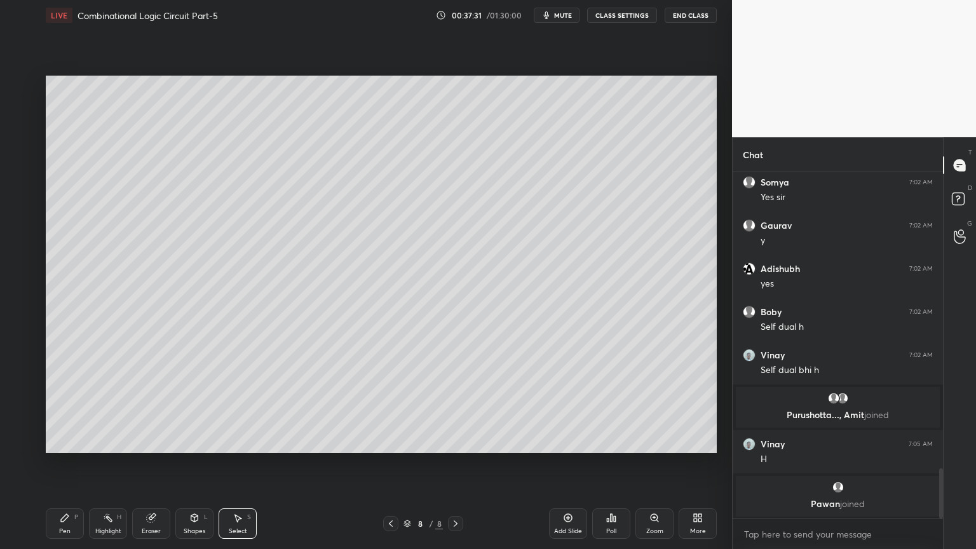
click at [150, 468] on div "Eraser" at bounding box center [151, 531] width 19 height 6
click at [63, 468] on div "Pen P" at bounding box center [65, 523] width 38 height 31
click at [28, 216] on div at bounding box center [20, 213] width 20 height 20
click at [19, 416] on icon at bounding box center [20, 418] width 10 height 8
click at [571, 20] on button "mute" at bounding box center [557, 15] width 46 height 15
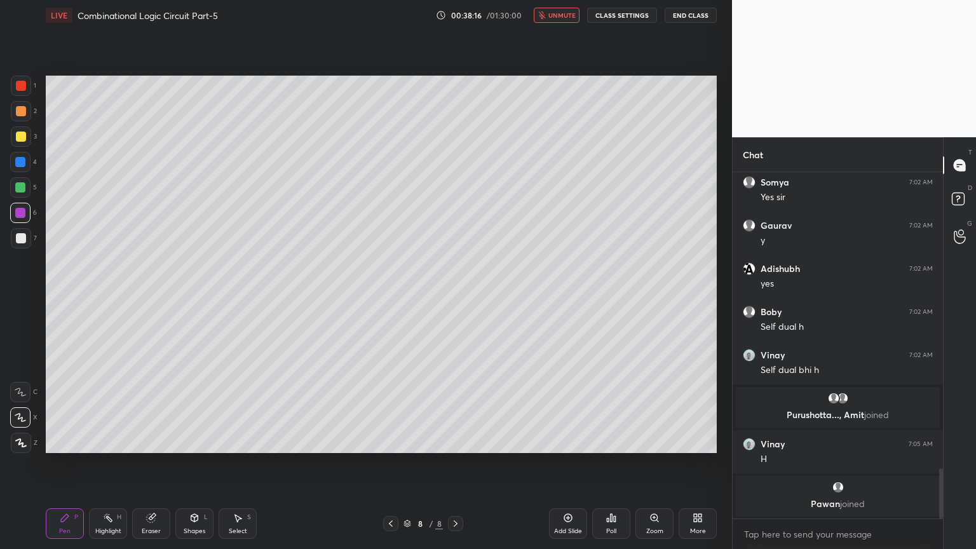
click at [559, 13] on span "unmute" at bounding box center [561, 15] width 27 height 9
click at [152, 468] on div "Eraser" at bounding box center [151, 523] width 38 height 31
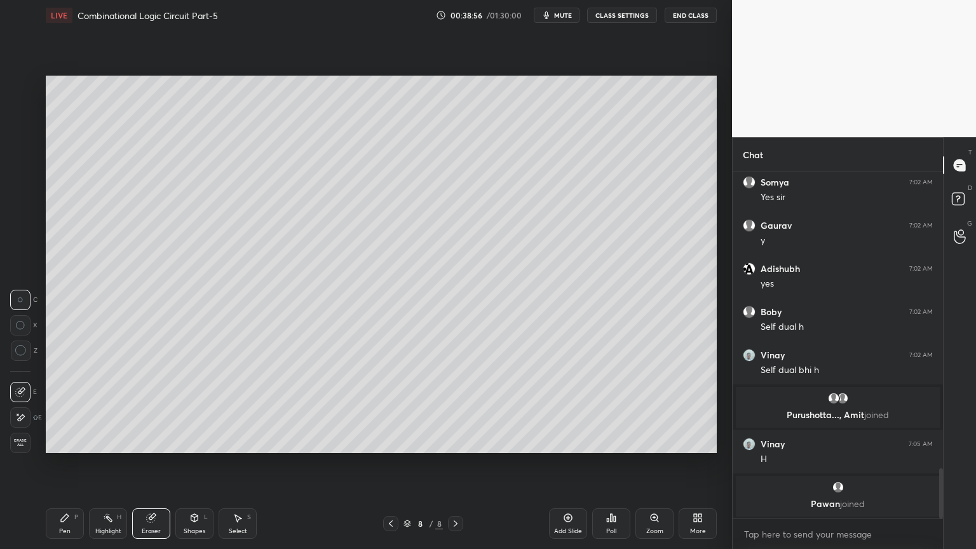
click at [64, 468] on div "Pen" at bounding box center [64, 531] width 11 height 6
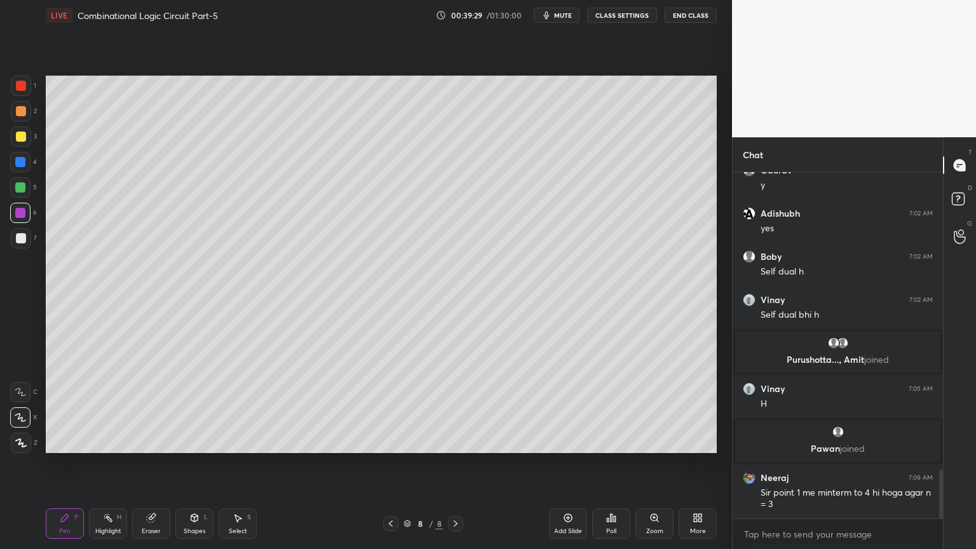
click at [111, 468] on icon at bounding box center [108, 518] width 10 height 10
click at [24, 193] on div at bounding box center [20, 187] width 20 height 20
click at [453, 468] on icon at bounding box center [456, 524] width 10 height 10
click at [57, 468] on div "Pen P" at bounding box center [65, 523] width 38 height 31
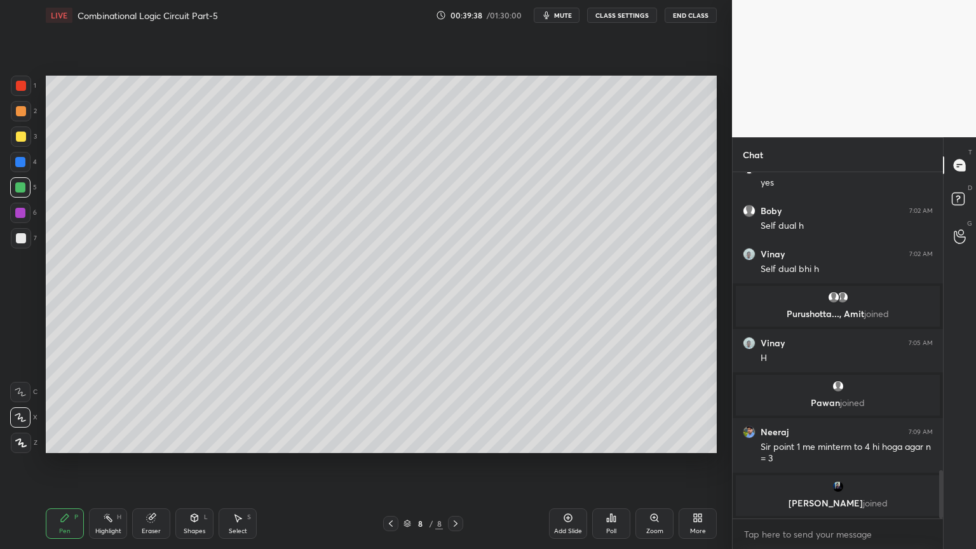
click at [559, 468] on div "Add Slide" at bounding box center [568, 523] width 38 height 31
click at [25, 388] on icon at bounding box center [20, 392] width 11 height 9
click at [29, 236] on div at bounding box center [21, 238] width 20 height 20
click at [153, 468] on icon at bounding box center [151, 518] width 8 height 8
click at [71, 468] on div "Pen P" at bounding box center [65, 523] width 38 height 31
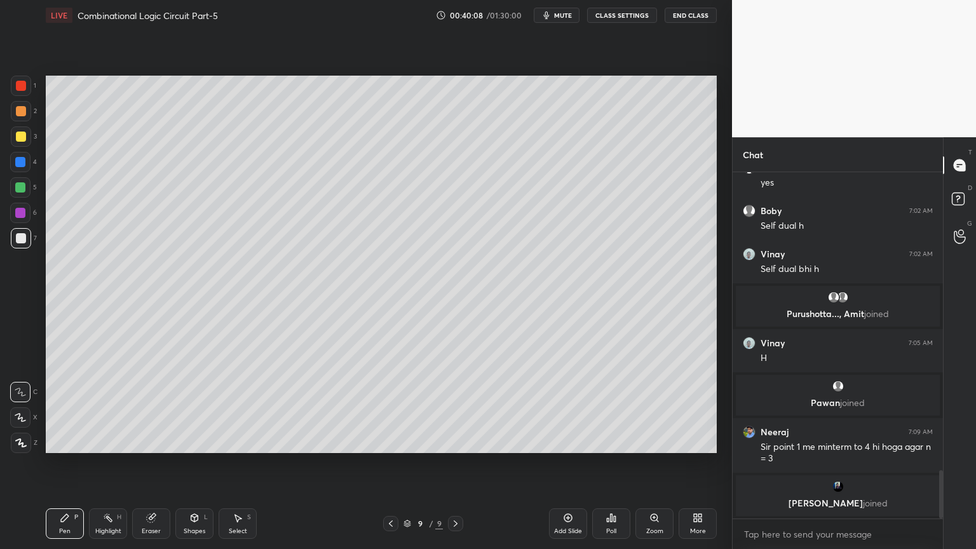
scroll to position [2120, 0]
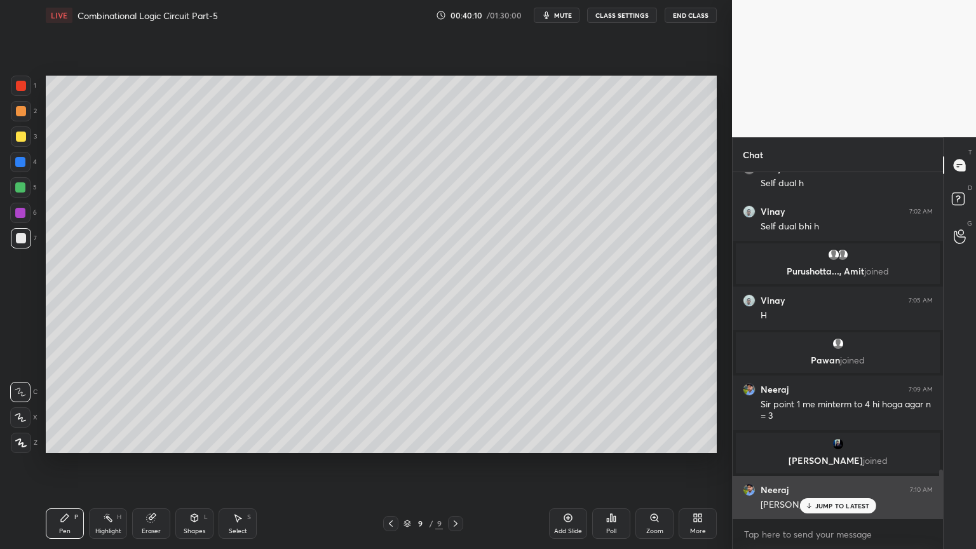
click at [825, 468] on p "JUMP TO LATEST" at bounding box center [842, 506] width 55 height 8
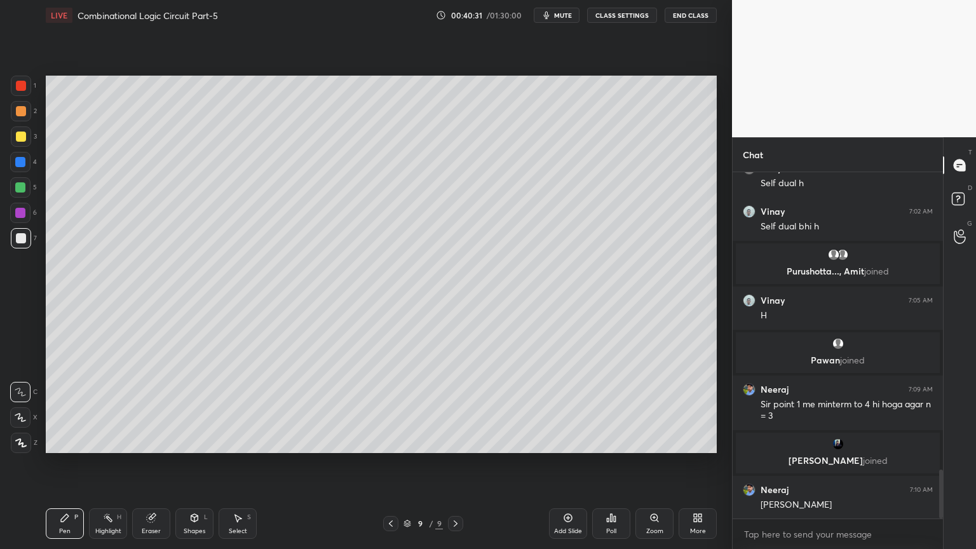
click at [150, 468] on div "Eraser" at bounding box center [151, 523] width 38 height 31
click at [71, 468] on div "Pen P" at bounding box center [65, 523] width 38 height 31
click at [147, 468] on icon at bounding box center [151, 518] width 8 height 8
click at [65, 468] on div "Pen P" at bounding box center [65, 523] width 38 height 31
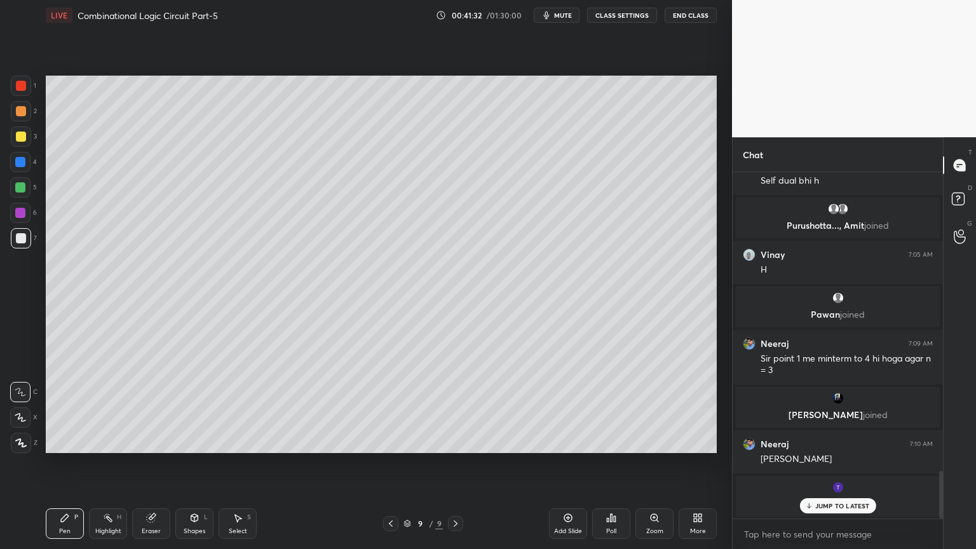
click at [20, 217] on div at bounding box center [20, 213] width 10 height 10
click at [849, 468] on div "JUMP TO LATEST" at bounding box center [837, 505] width 76 height 15
click at [150, 468] on div "Eraser" at bounding box center [151, 523] width 38 height 31
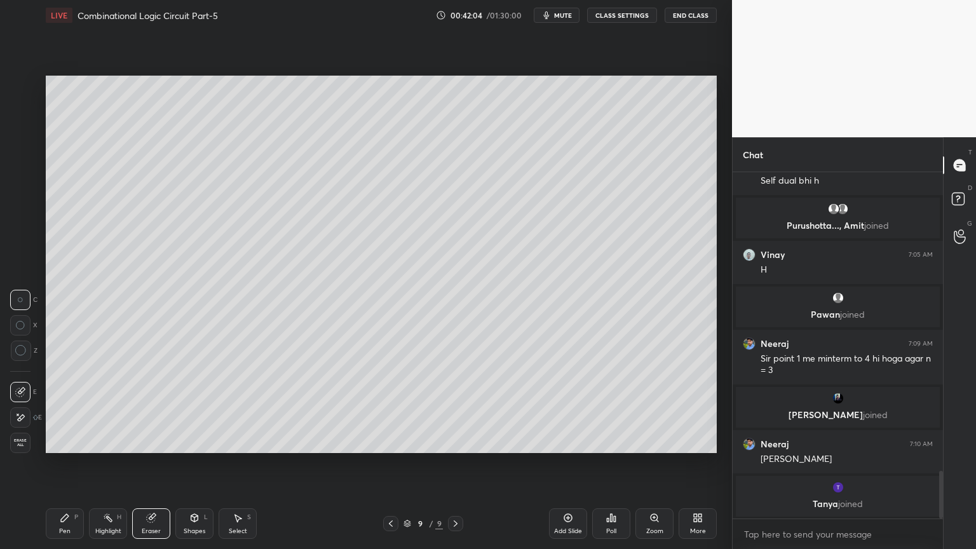
click at [70, 468] on div "Pen P" at bounding box center [65, 523] width 38 height 31
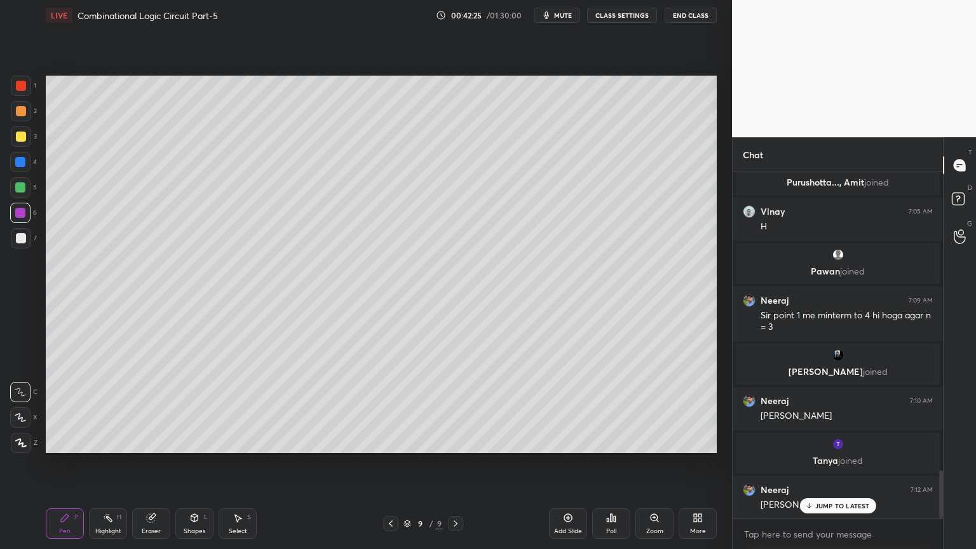
click at [234, 468] on div "Select" at bounding box center [238, 531] width 18 height 6
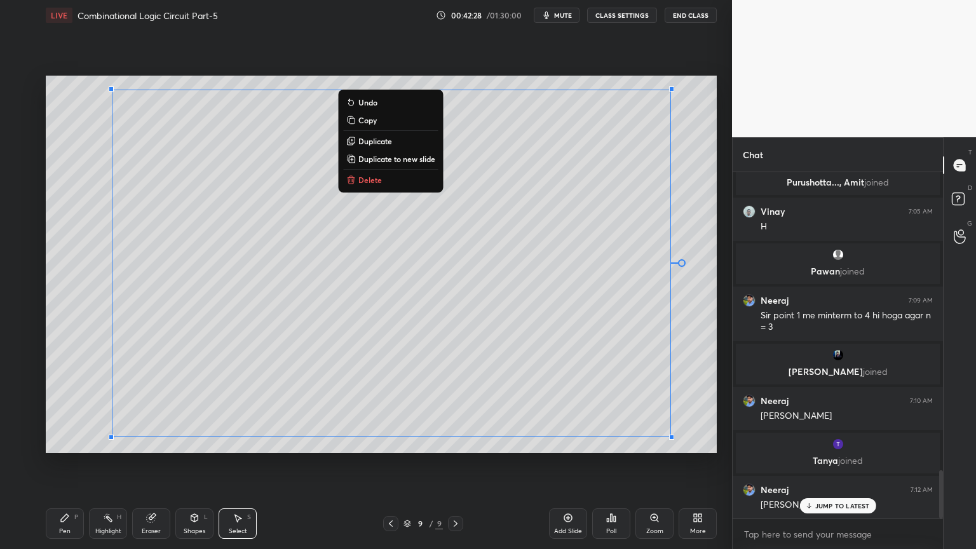
click at [395, 181] on button "Delete" at bounding box center [390, 179] width 95 height 15
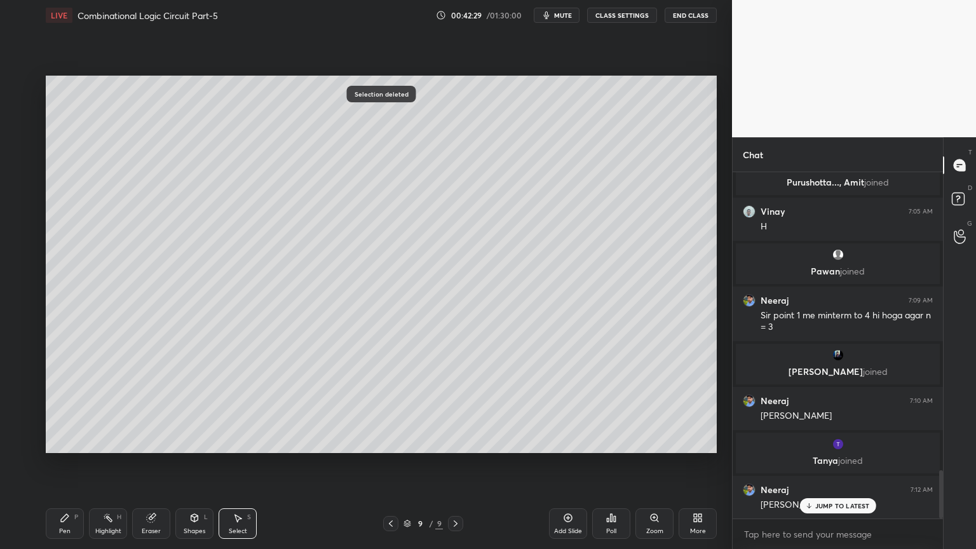
click at [386, 468] on icon at bounding box center [391, 524] width 10 height 10
click at [109, 468] on div "Highlight" at bounding box center [108, 531] width 26 height 6
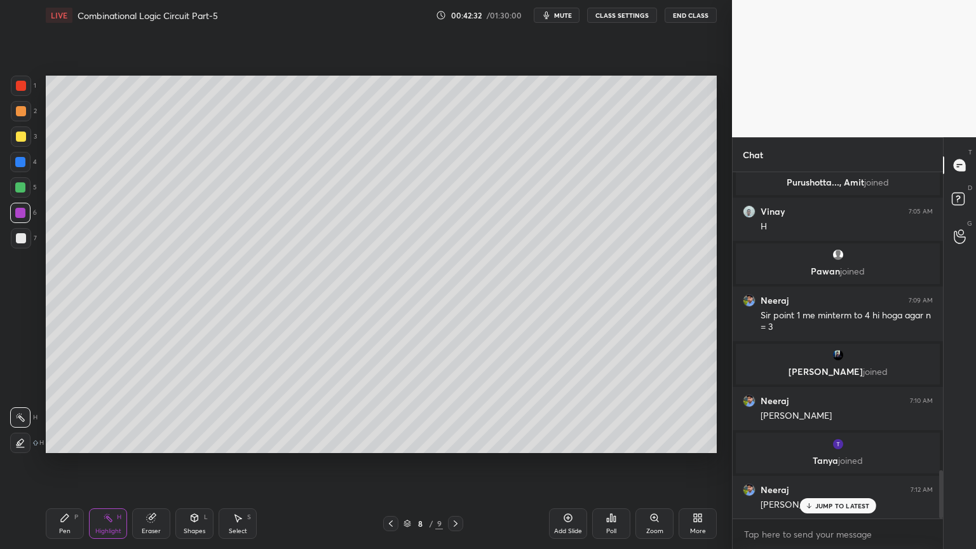
click at [29, 116] on div at bounding box center [21, 111] width 20 height 20
click at [65, 468] on icon at bounding box center [65, 518] width 8 height 8
click at [20, 241] on div at bounding box center [21, 238] width 10 height 10
click at [450, 468] on div at bounding box center [455, 523] width 15 height 15
click at [114, 468] on div "Highlight" at bounding box center [108, 531] width 26 height 6
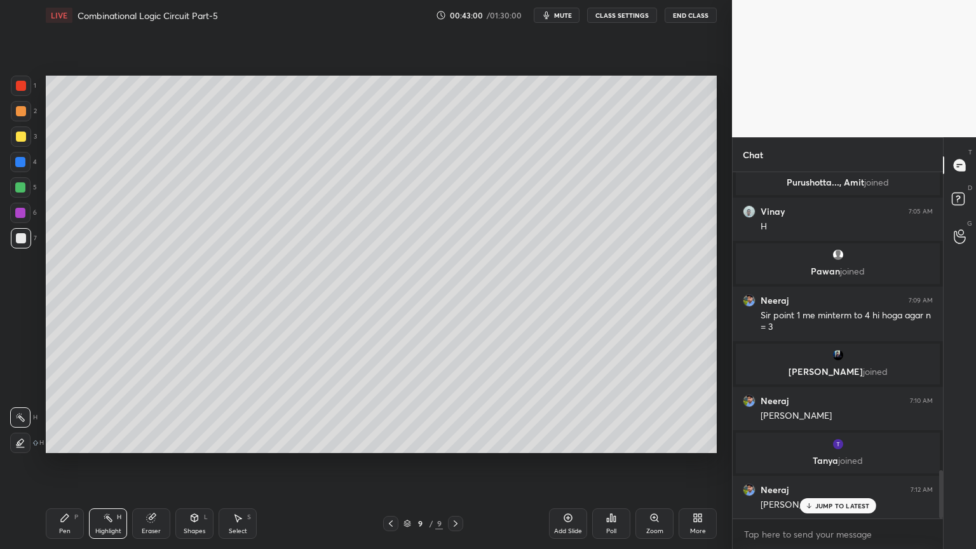
click at [148, 468] on icon at bounding box center [151, 518] width 8 height 8
click at [62, 468] on icon at bounding box center [65, 518] width 8 height 8
click at [388, 468] on icon at bounding box center [391, 524] width 10 height 10
click at [457, 468] on icon at bounding box center [456, 524] width 10 height 10
click at [155, 468] on icon at bounding box center [151, 518] width 10 height 10
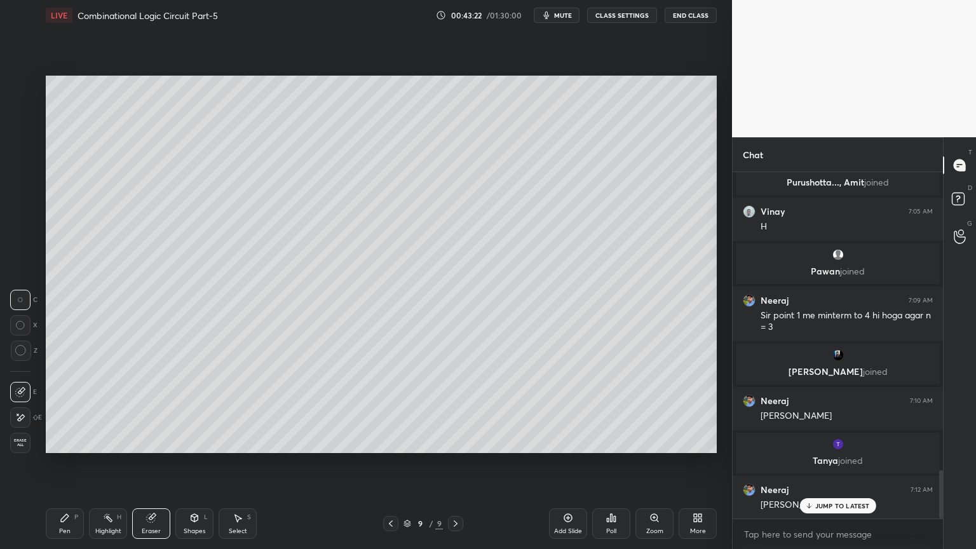
click at [64, 468] on icon at bounding box center [65, 518] width 10 height 10
click at [389, 468] on icon at bounding box center [391, 524] width 10 height 10
click at [390, 468] on icon at bounding box center [391, 524] width 10 height 10
click at [391, 468] on icon at bounding box center [391, 524] width 10 height 10
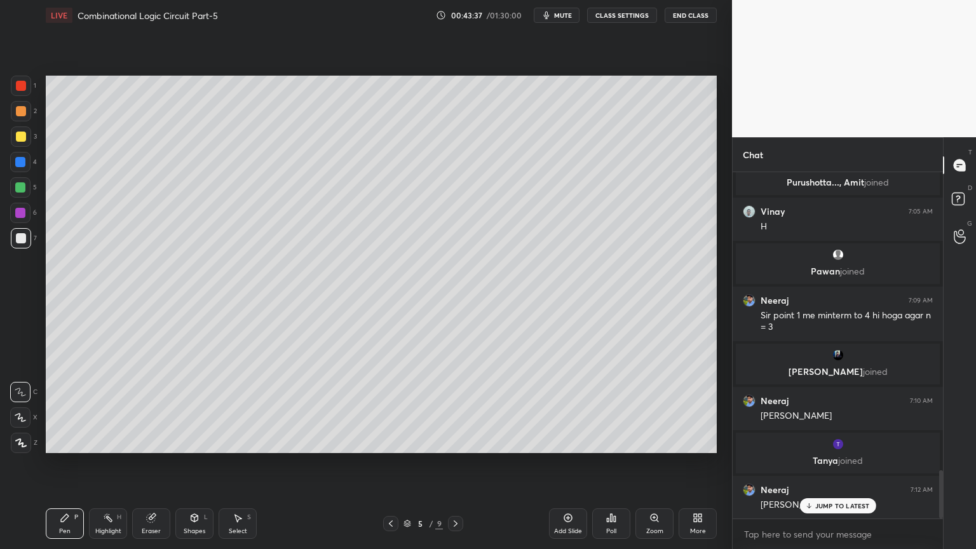
click at [107, 468] on rect at bounding box center [109, 519] width 6 height 6
click at [23, 215] on div at bounding box center [20, 213] width 10 height 10
click at [23, 191] on div at bounding box center [20, 187] width 10 height 10
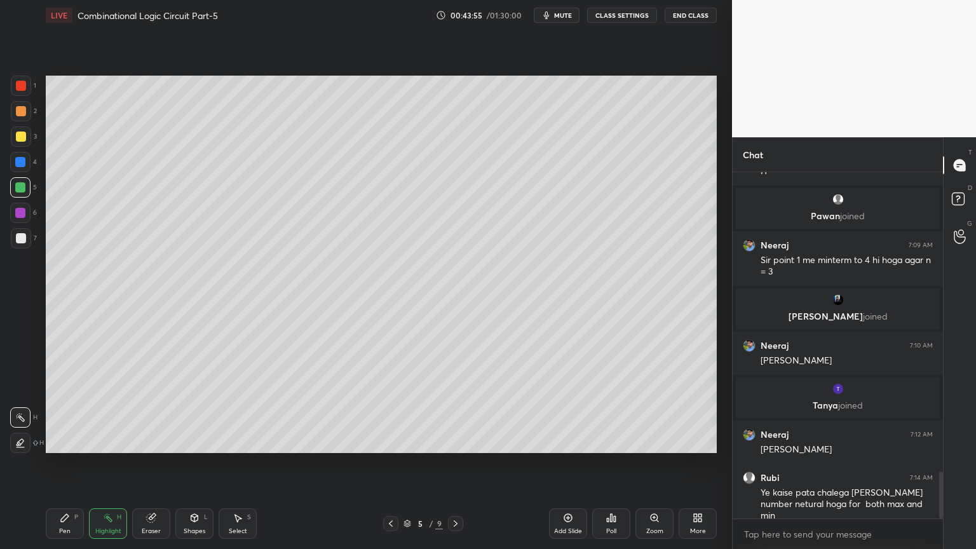
scroll to position [2219, 0]
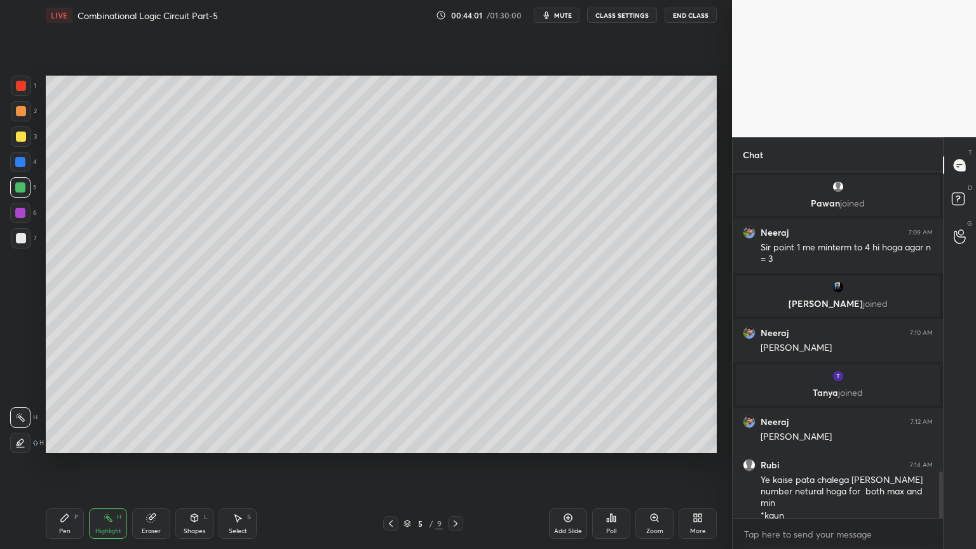
click at [451, 468] on icon at bounding box center [456, 524] width 10 height 10
click at [54, 468] on div "Pen P" at bounding box center [65, 523] width 38 height 31
click at [452, 468] on icon at bounding box center [456, 524] width 10 height 10
click at [454, 468] on icon at bounding box center [456, 524] width 10 height 10
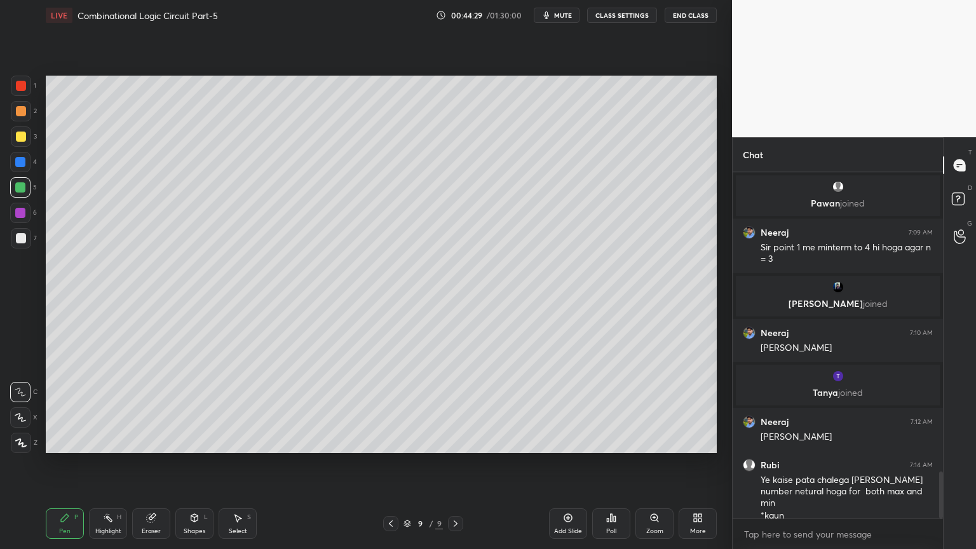
scroll to position [2242, 0]
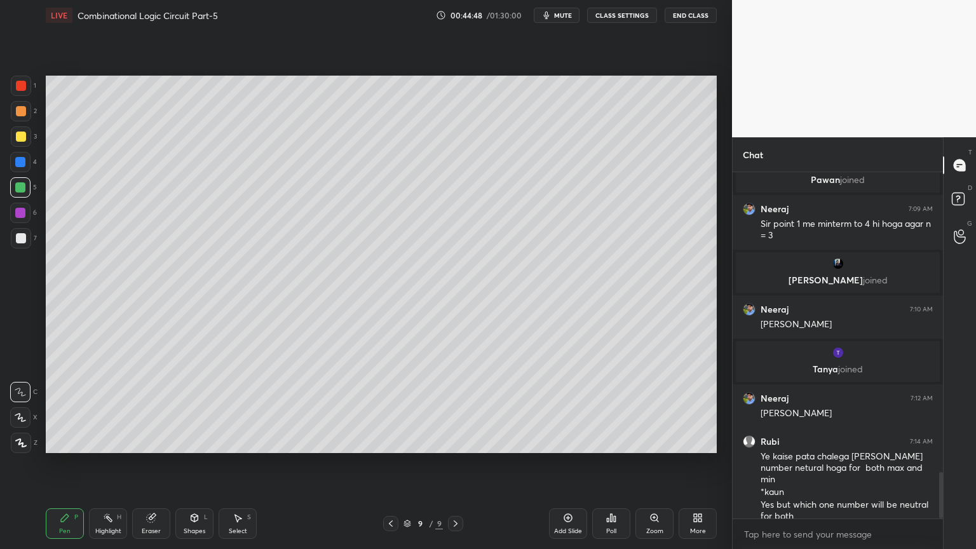
click at [387, 468] on icon at bounding box center [391, 524] width 10 height 10
click at [391, 468] on icon at bounding box center [391, 523] width 4 height 6
click at [393, 468] on icon at bounding box center [391, 524] width 10 height 10
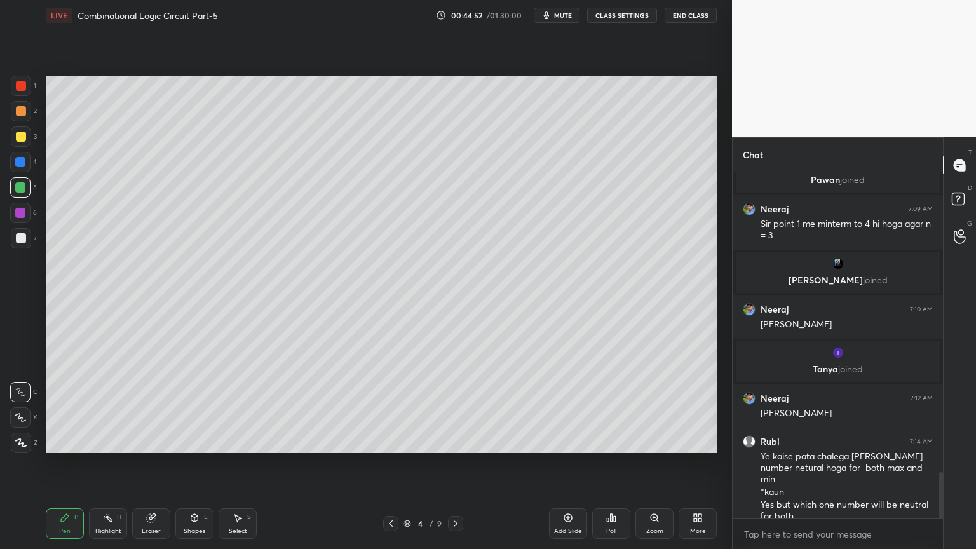
click at [104, 468] on div "Highlight" at bounding box center [108, 531] width 26 height 6
click at [29, 139] on div at bounding box center [21, 136] width 20 height 20
click at [454, 468] on icon at bounding box center [456, 524] width 10 height 10
click at [452, 468] on icon at bounding box center [456, 524] width 10 height 10
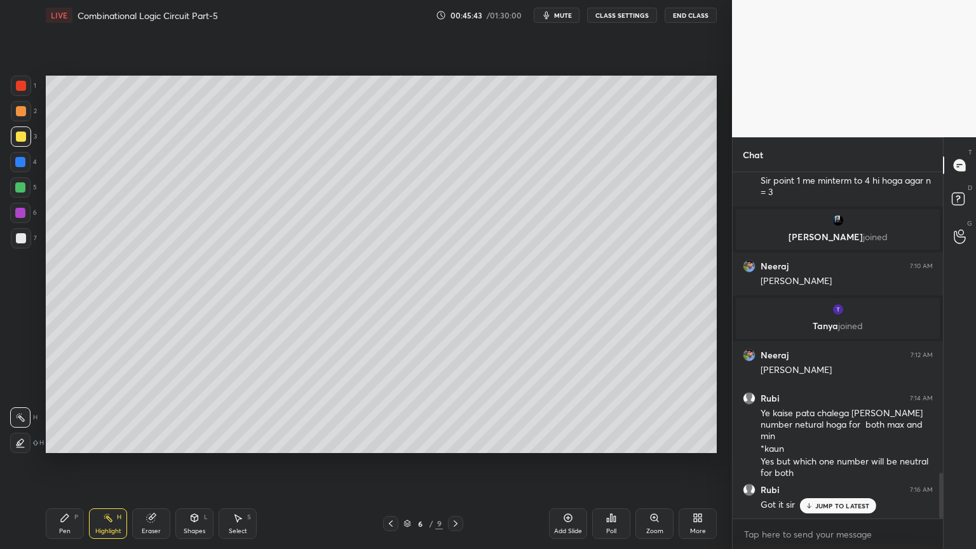
click at [450, 468] on div at bounding box center [455, 523] width 15 height 15
click at [454, 468] on icon at bounding box center [456, 524] width 10 height 10
click at [454, 468] on icon at bounding box center [456, 523] width 4 height 6
click at [237, 468] on div "Select S" at bounding box center [238, 523] width 38 height 31
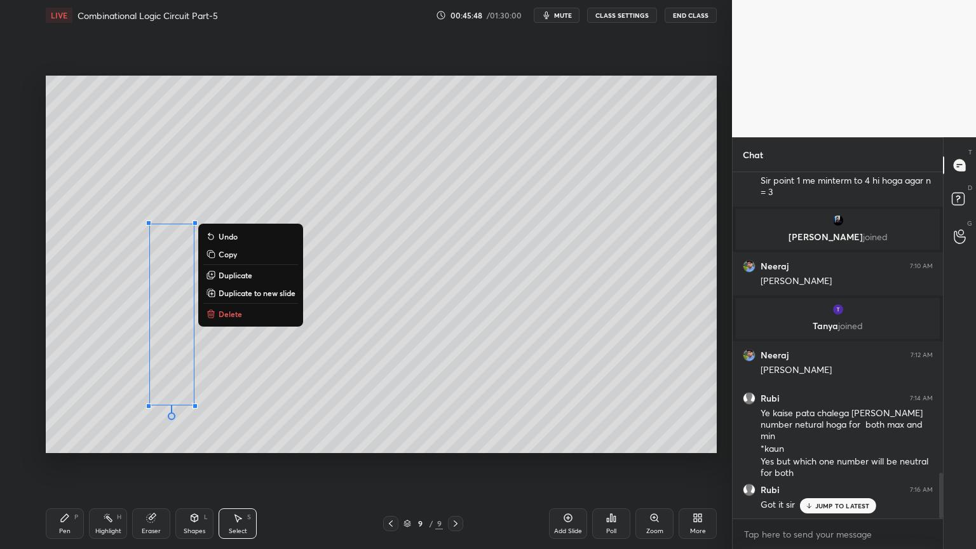
click at [230, 317] on p "Delete" at bounding box center [231, 314] width 24 height 10
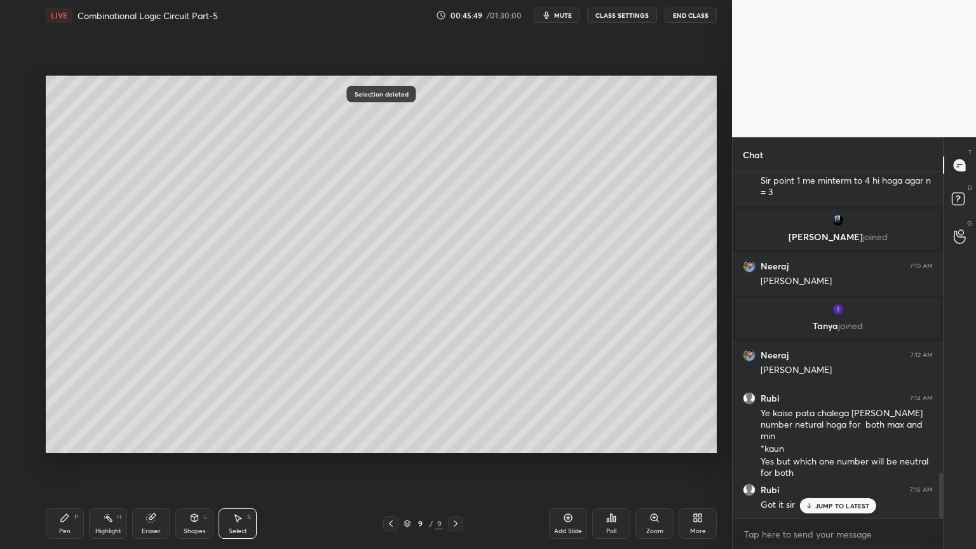
click at [64, 468] on div "Pen P" at bounding box center [65, 523] width 38 height 31
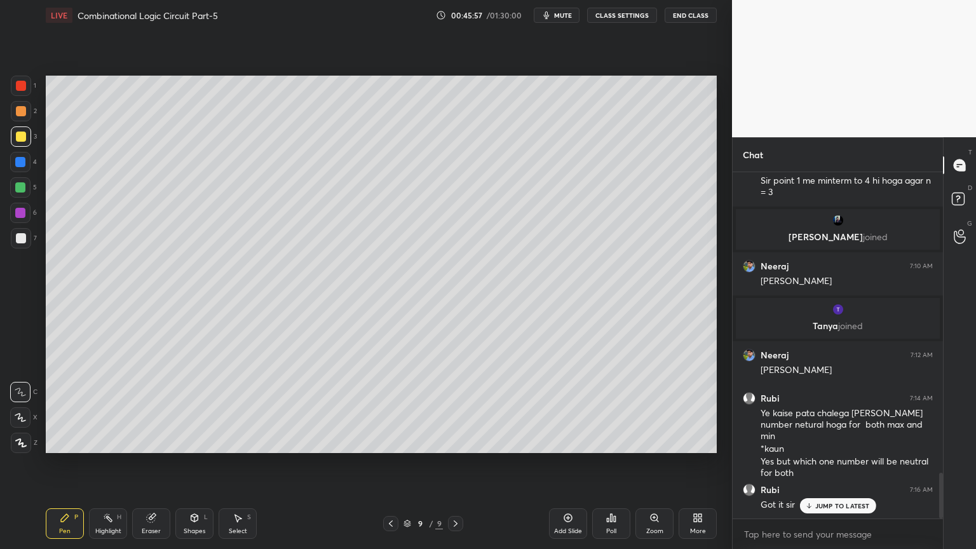
click at [20, 189] on div at bounding box center [20, 187] width 10 height 10
click at [150, 468] on div "Eraser" at bounding box center [151, 531] width 19 height 6
click at [69, 468] on div "Pen P" at bounding box center [65, 523] width 38 height 31
click at [28, 139] on div at bounding box center [21, 136] width 20 height 20
click at [27, 216] on div at bounding box center [20, 213] width 20 height 20
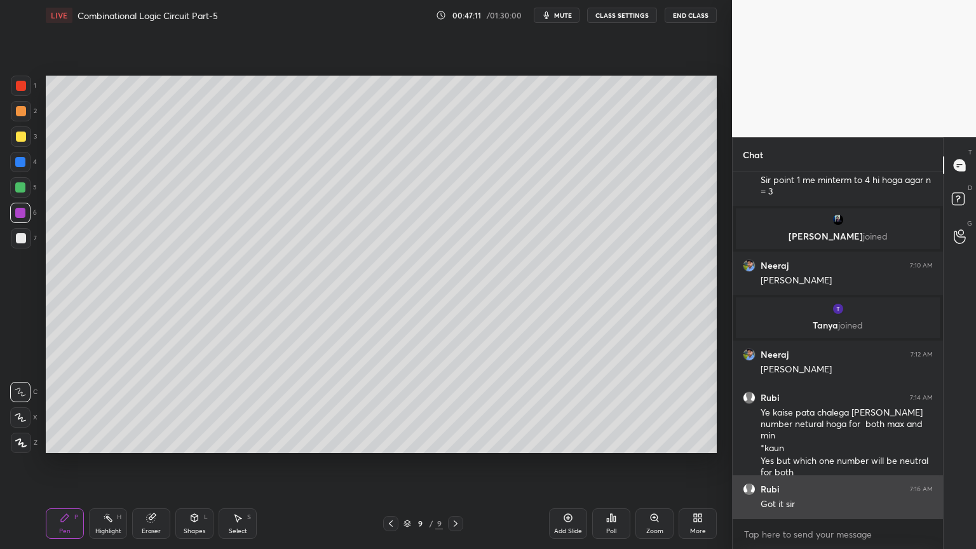
scroll to position [2435, 0]
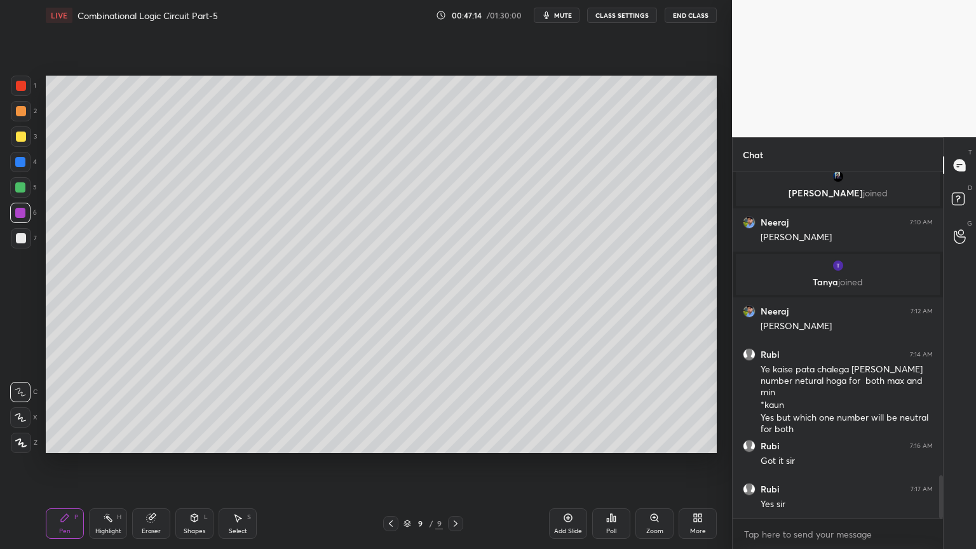
click at [102, 468] on div "Highlight H" at bounding box center [108, 523] width 38 height 31
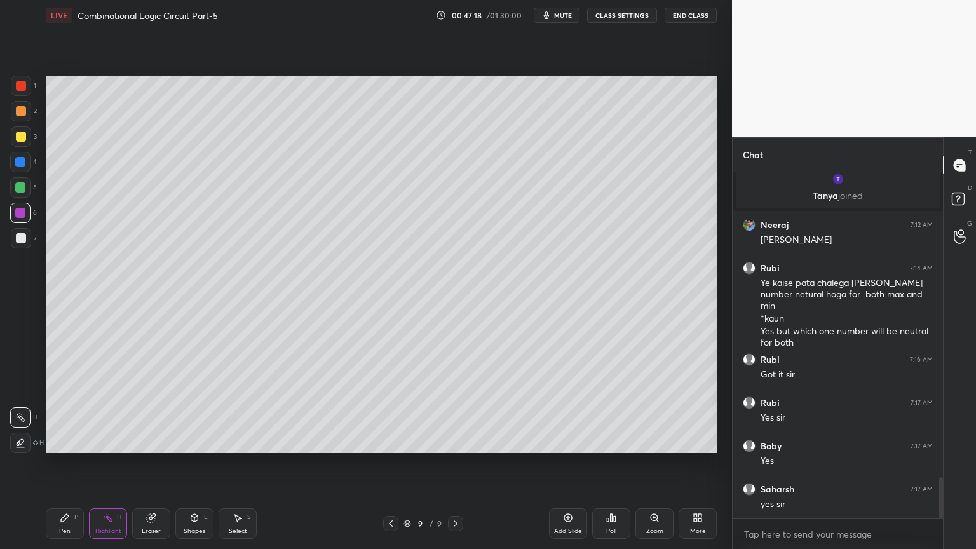
scroll to position [2564, 0]
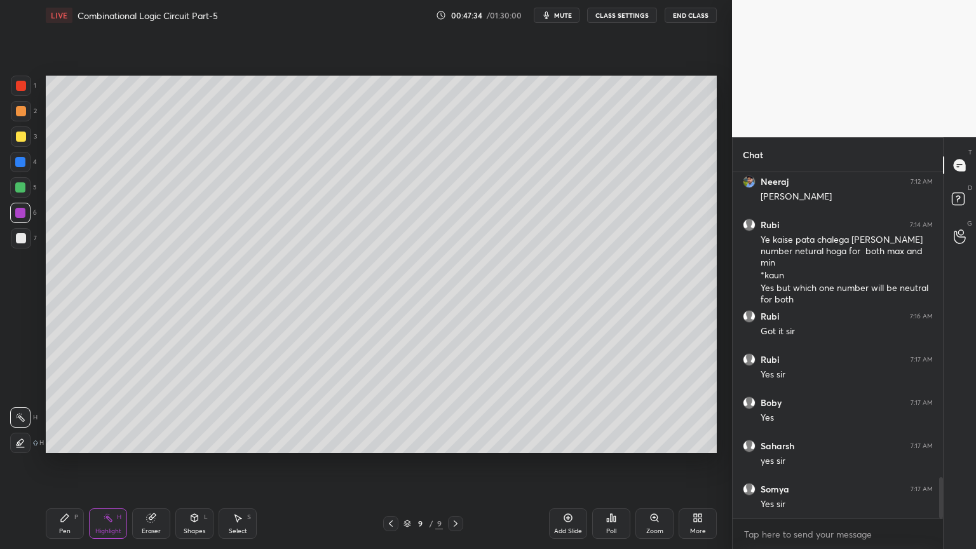
click at [394, 468] on icon at bounding box center [391, 524] width 10 height 10
click at [33, 145] on div "3" at bounding box center [24, 136] width 26 height 20
click at [38, 121] on div "1 2 3 4 5 6 7 C X Z C X Z E E Erase all H H" at bounding box center [20, 264] width 41 height 377
click at [22, 109] on div at bounding box center [21, 111] width 10 height 10
click at [390, 468] on icon at bounding box center [391, 524] width 10 height 10
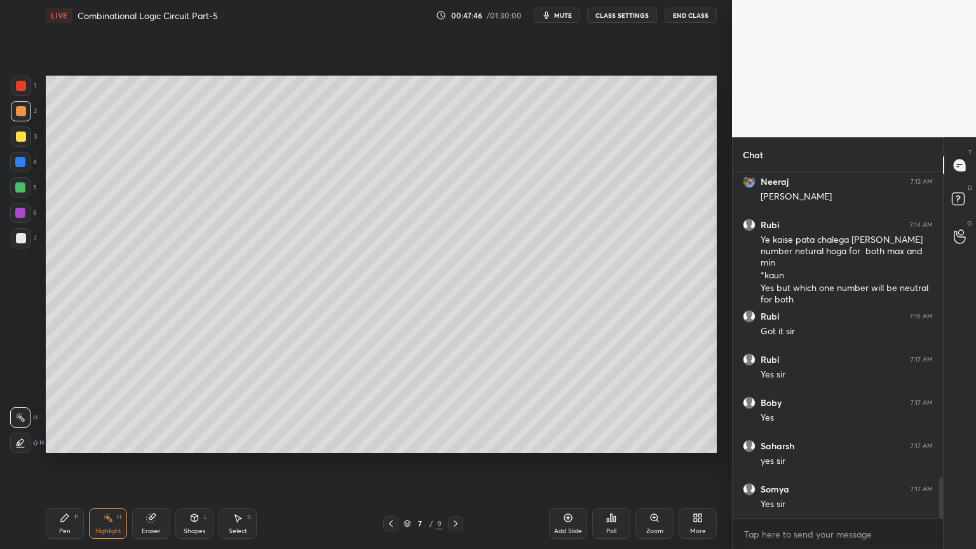
click at [390, 468] on icon at bounding box center [391, 524] width 10 height 10
click at [391, 468] on icon at bounding box center [391, 524] width 10 height 10
click at [393, 468] on icon at bounding box center [391, 524] width 10 height 10
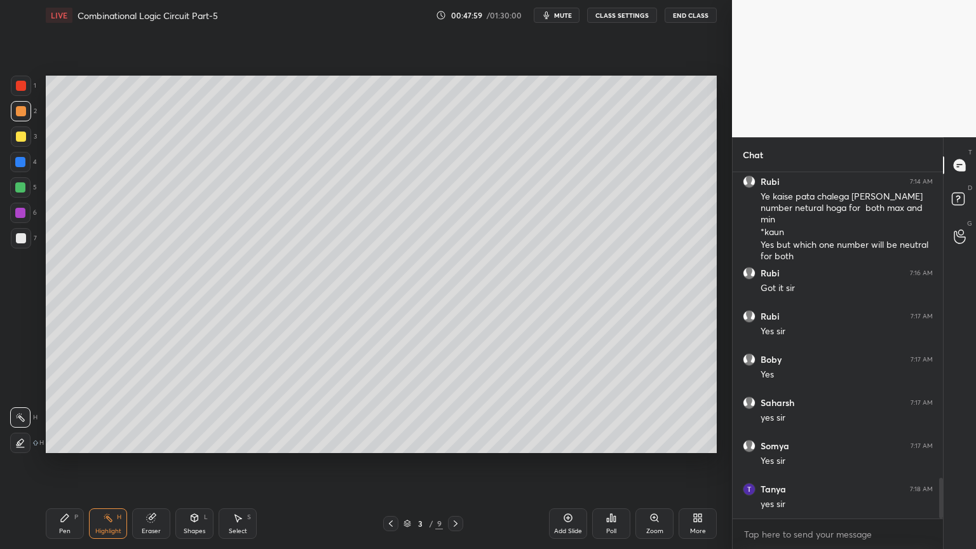
click at [457, 468] on icon at bounding box center [456, 523] width 4 height 6
click at [457, 468] on icon at bounding box center [456, 524] width 10 height 10
click at [458, 468] on icon at bounding box center [456, 524] width 10 height 10
click at [459, 468] on icon at bounding box center [456, 524] width 10 height 10
click at [461, 468] on div at bounding box center [455, 523] width 15 height 15
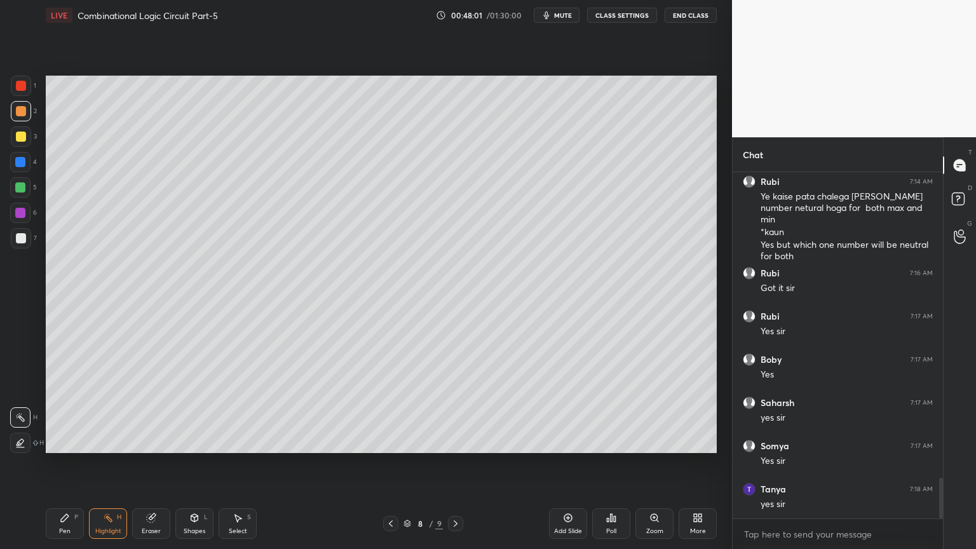
click at [449, 468] on div at bounding box center [455, 523] width 15 height 15
click at [458, 468] on icon at bounding box center [456, 524] width 10 height 10
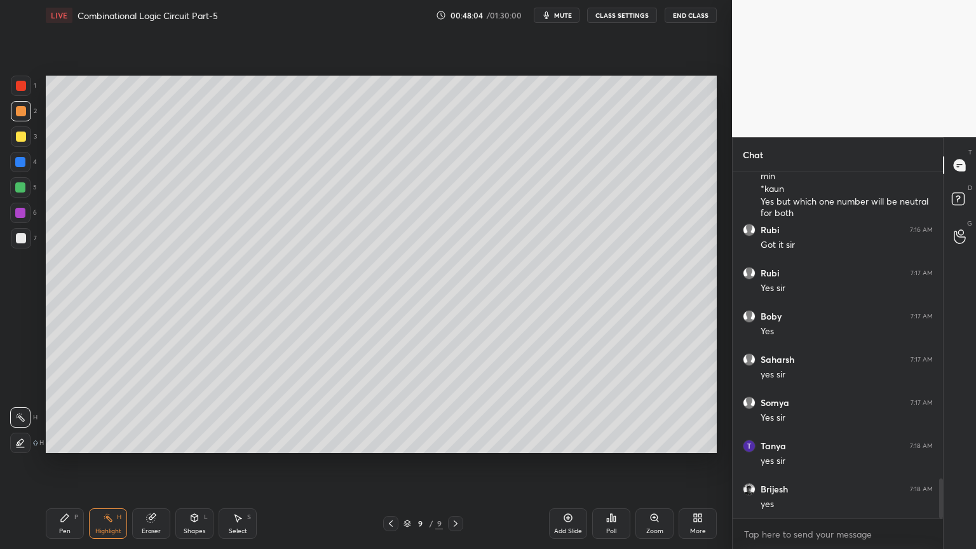
click at [566, 468] on div "Add Slide" at bounding box center [568, 531] width 28 height 6
click at [58, 468] on div "Pen P" at bounding box center [65, 523] width 38 height 31
click at [20, 420] on icon at bounding box center [20, 417] width 11 height 9
click at [24, 241] on div at bounding box center [21, 238] width 10 height 10
click at [19, 394] on icon at bounding box center [20, 392] width 11 height 9
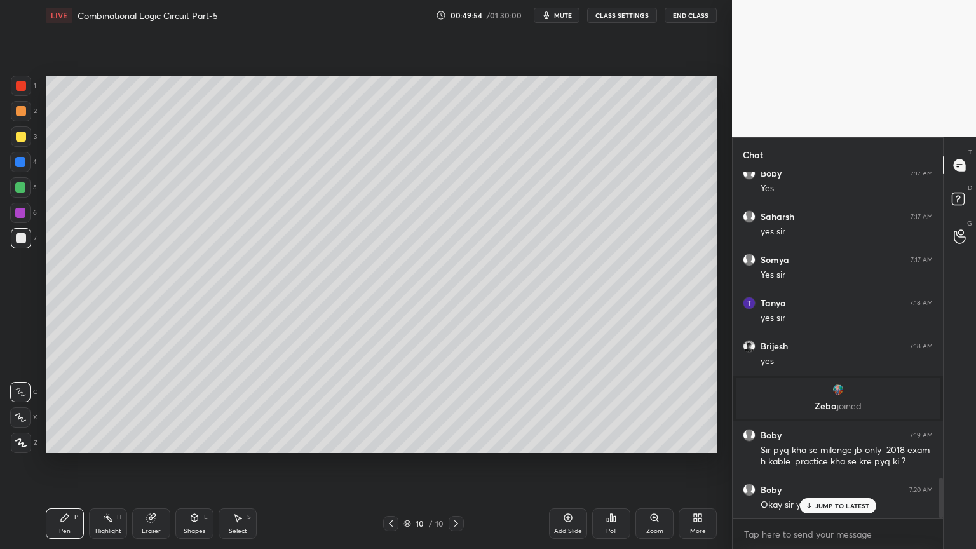
scroll to position [2626, 0]
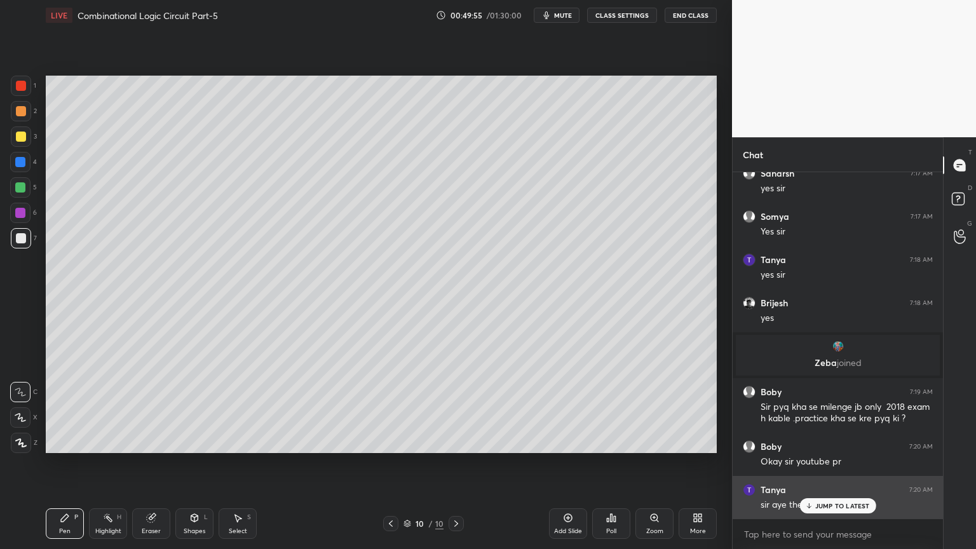
click at [841, 468] on p "JUMP TO LATEST" at bounding box center [842, 506] width 55 height 8
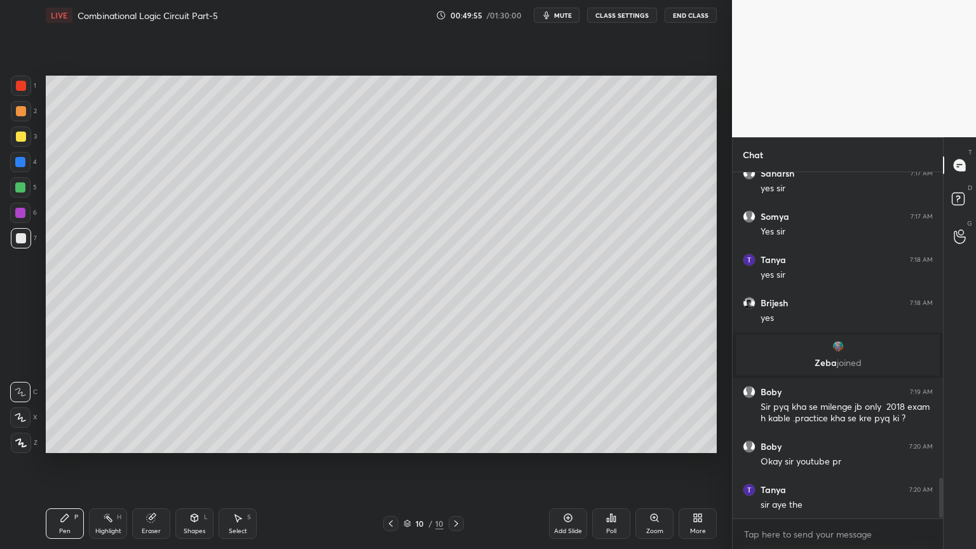
scroll to position [2669, 0]
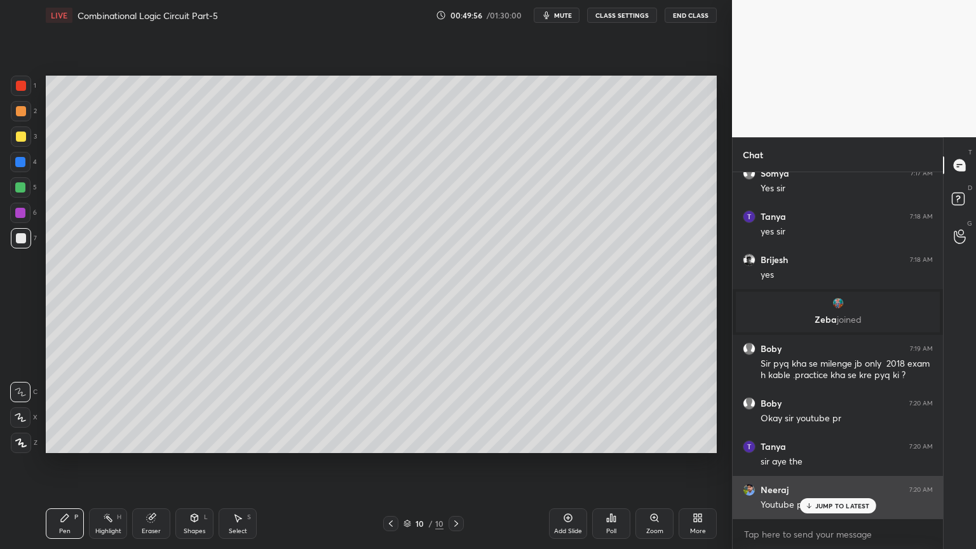
click at [834, 468] on p "JUMP TO LATEST" at bounding box center [842, 506] width 55 height 8
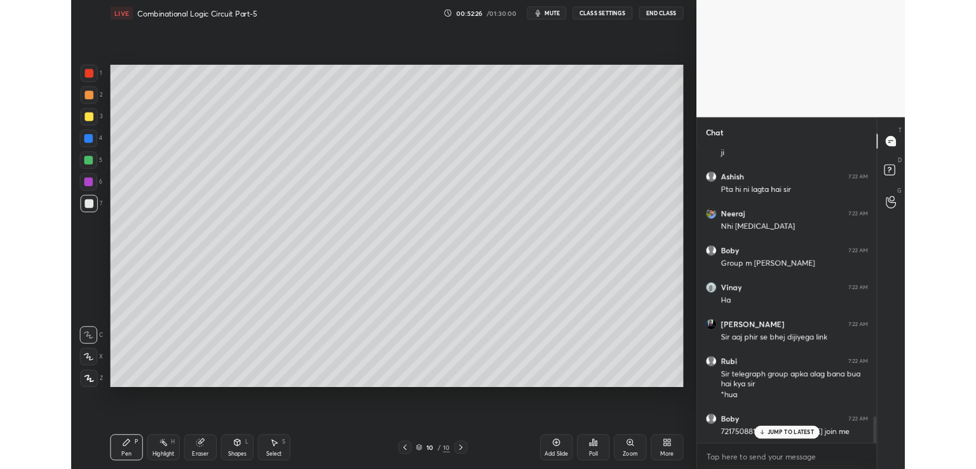
scroll to position [3538, 0]
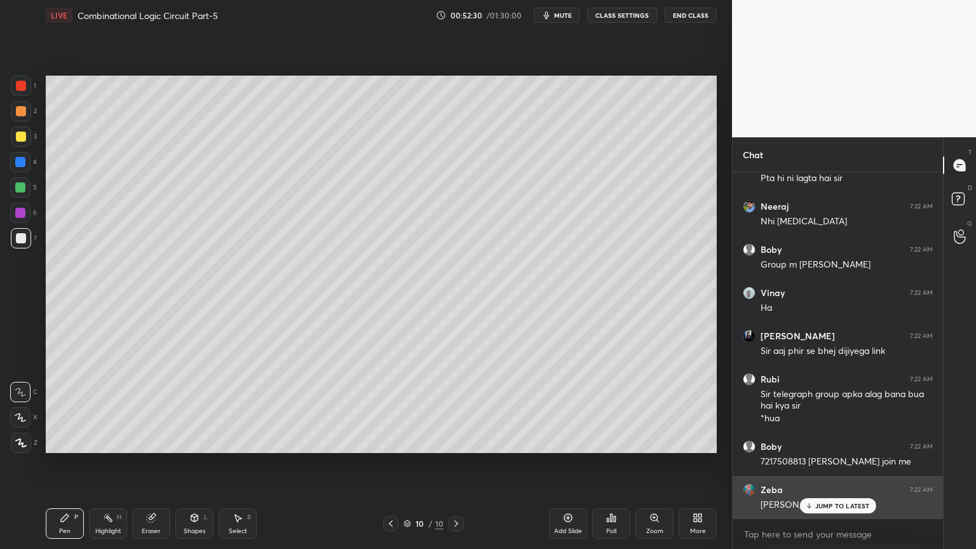
click at [852, 468] on p "JUMP TO LATEST" at bounding box center [842, 506] width 55 height 8
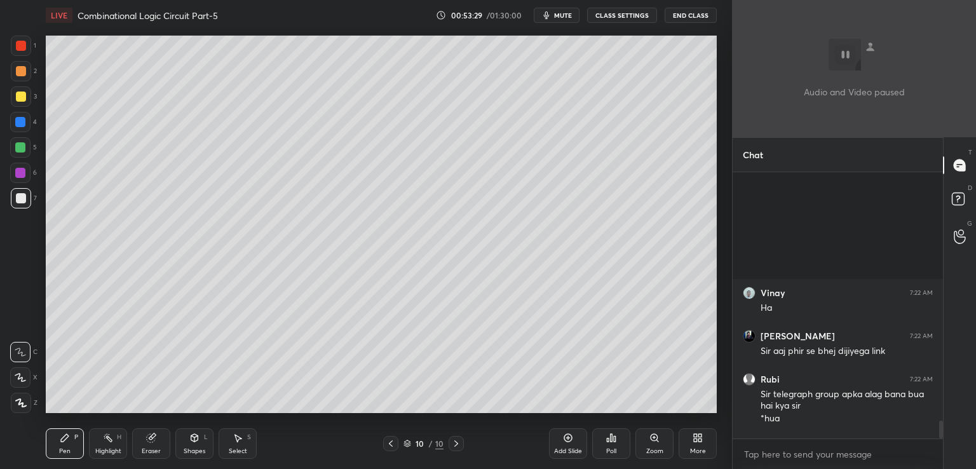
scroll to position [3716, 0]
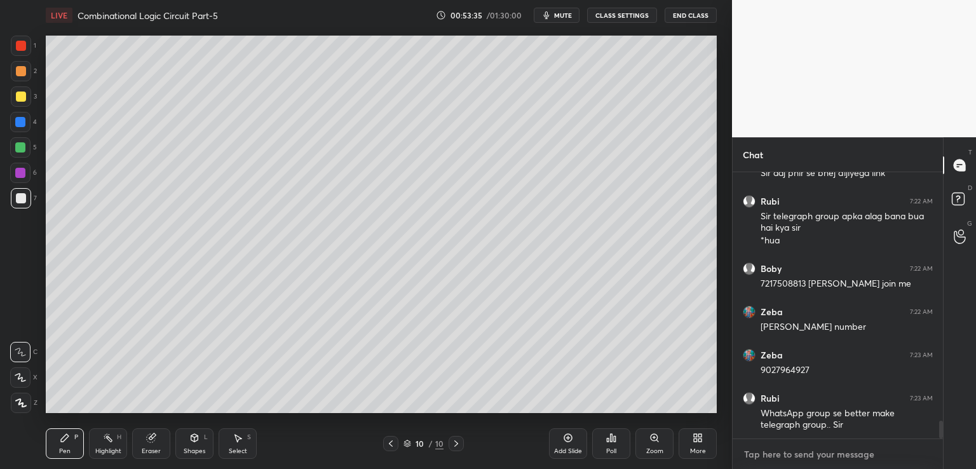
type textarea "x"
click at [795, 452] on textarea at bounding box center [838, 454] width 190 height 20
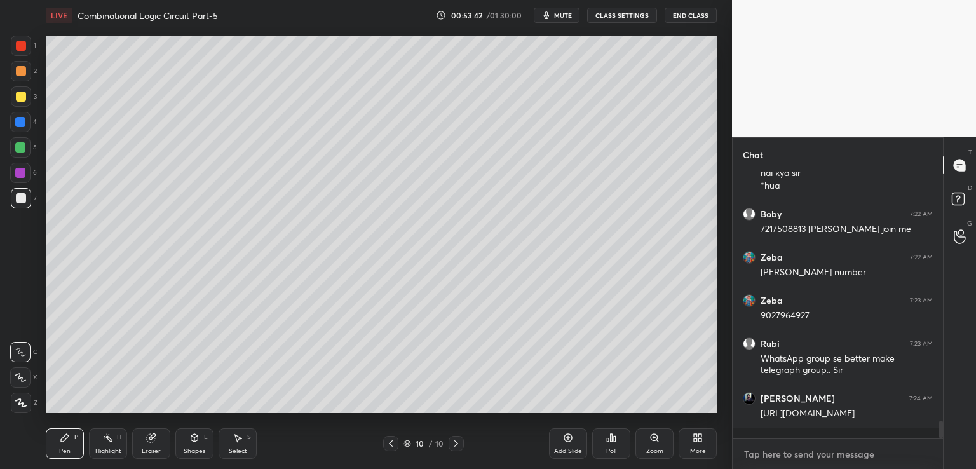
paste textarea "[URL][DOMAIN_NAME]"
type textarea "[URL][DOMAIN_NAME]"
type textarea "x"
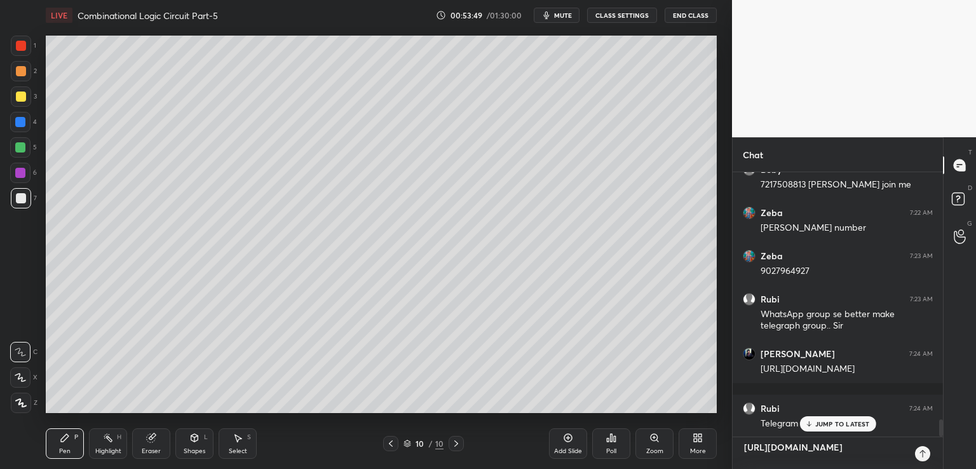
type textarea "[URL][DOMAIN_NAME]"
type textarea "x"
click at [925, 454] on icon at bounding box center [923, 454] width 10 height 10
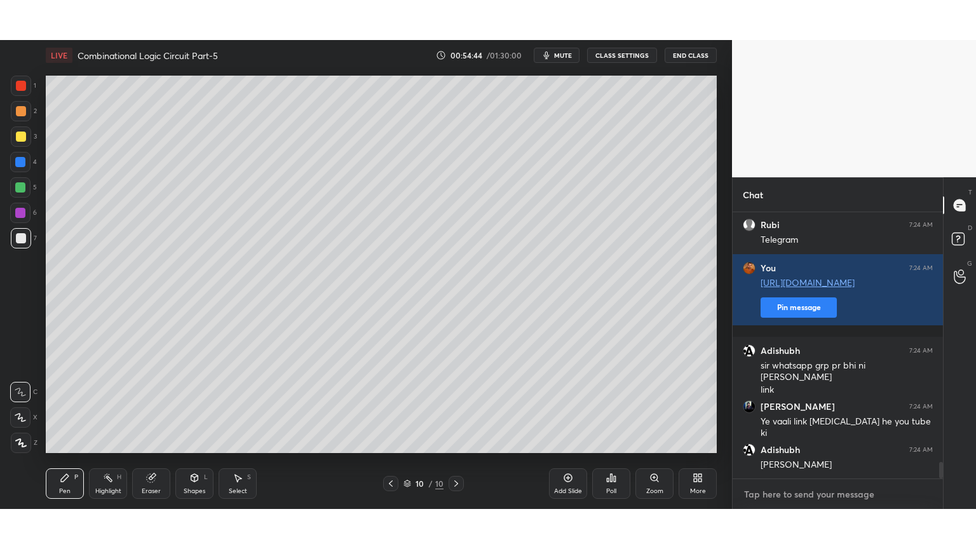
scroll to position [4082, 0]
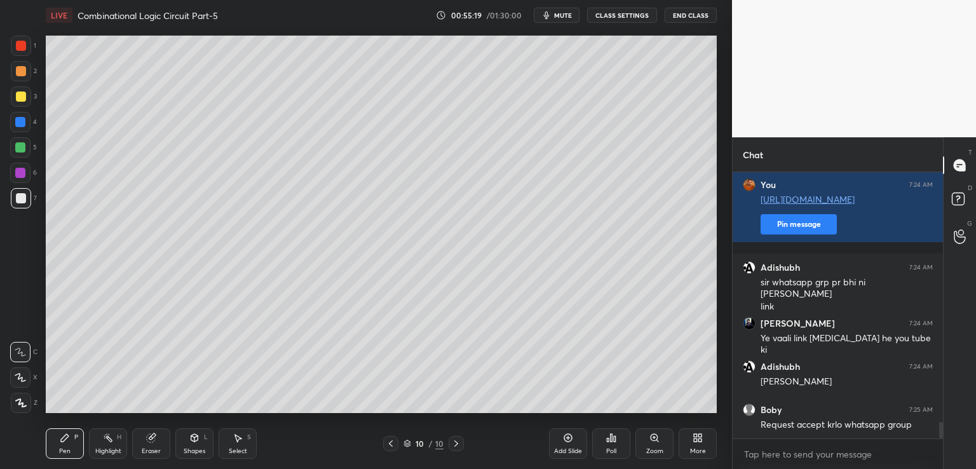
click at [702, 445] on div "More" at bounding box center [698, 443] width 38 height 31
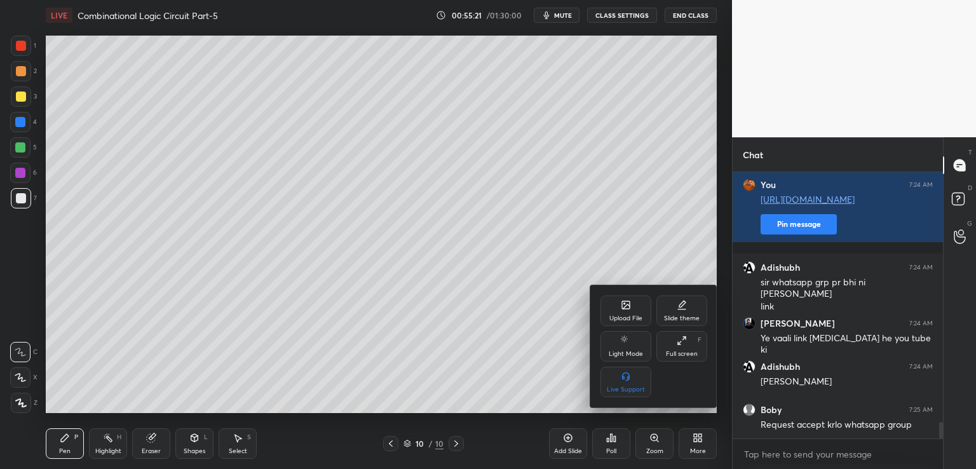
click at [681, 351] on div "Full screen" at bounding box center [682, 354] width 32 height 6
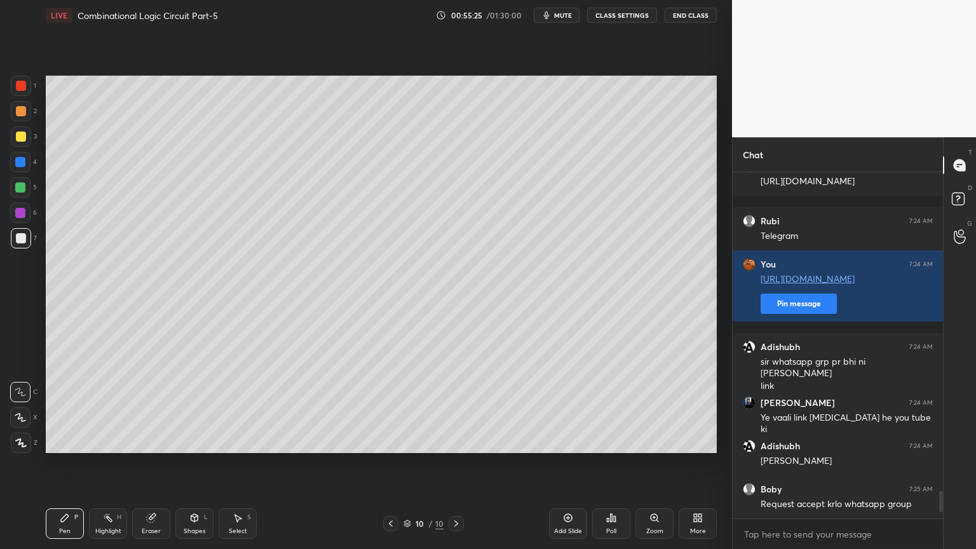
scroll to position [4046, 0]
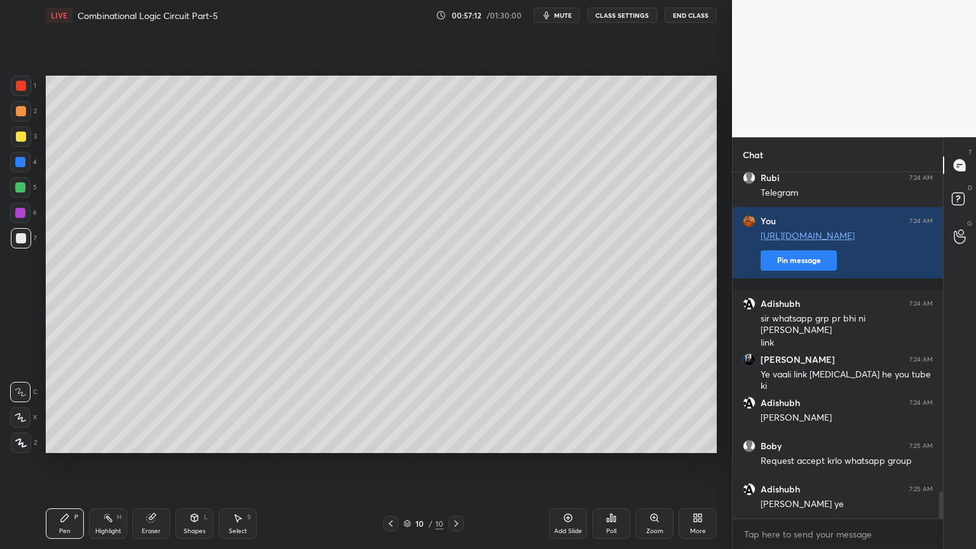
click at [27, 194] on div at bounding box center [20, 187] width 20 height 20
click at [147, 468] on div "Eraser" at bounding box center [151, 531] width 19 height 6
click at [64, 468] on div "Pen P" at bounding box center [65, 523] width 38 height 31
click at [109, 468] on rect at bounding box center [109, 519] width 6 height 6
click at [31, 139] on div "3" at bounding box center [24, 136] width 26 height 20
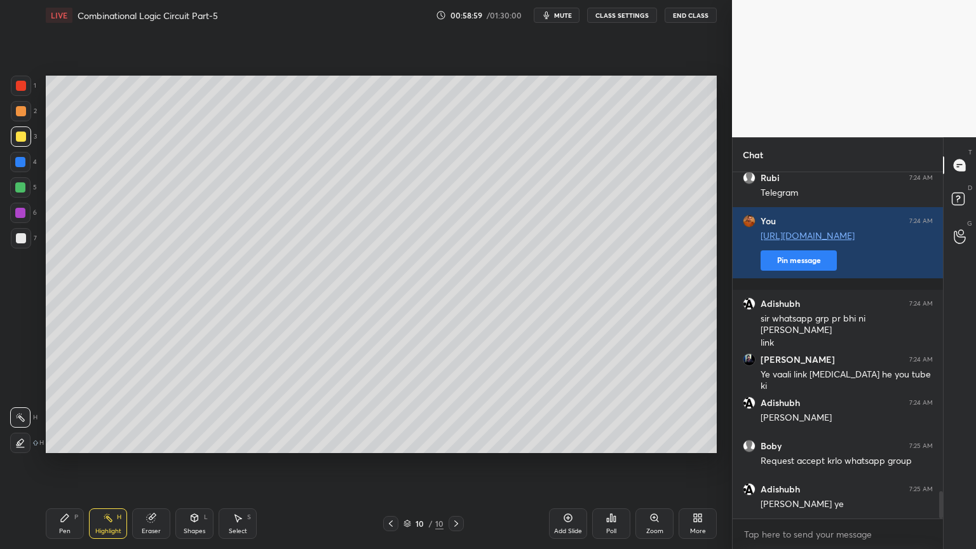
click at [567, 468] on div "Add Slide" at bounding box center [568, 531] width 28 height 6
click at [192, 468] on div "Shapes L" at bounding box center [194, 523] width 38 height 31
click at [20, 191] on div at bounding box center [20, 187] width 10 height 10
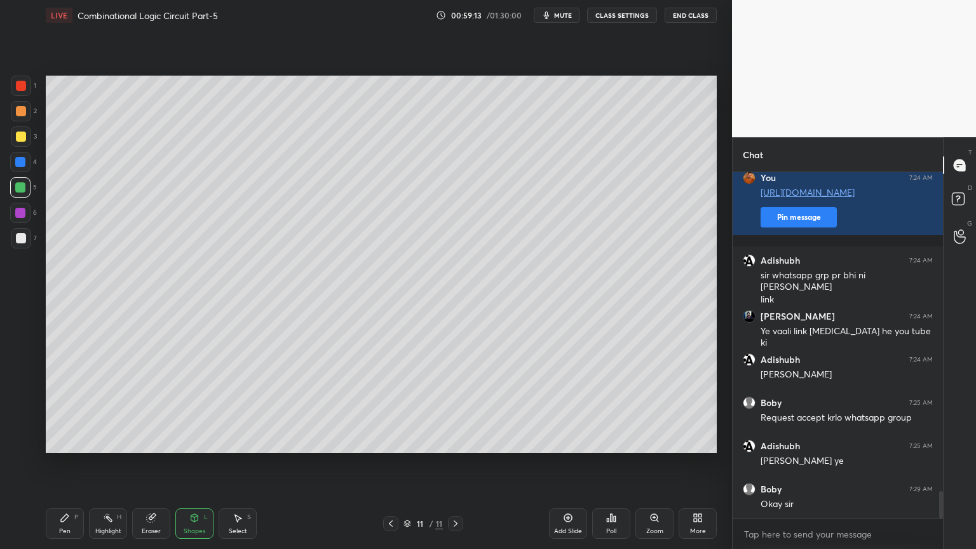
click at [198, 468] on icon at bounding box center [194, 518] width 10 height 10
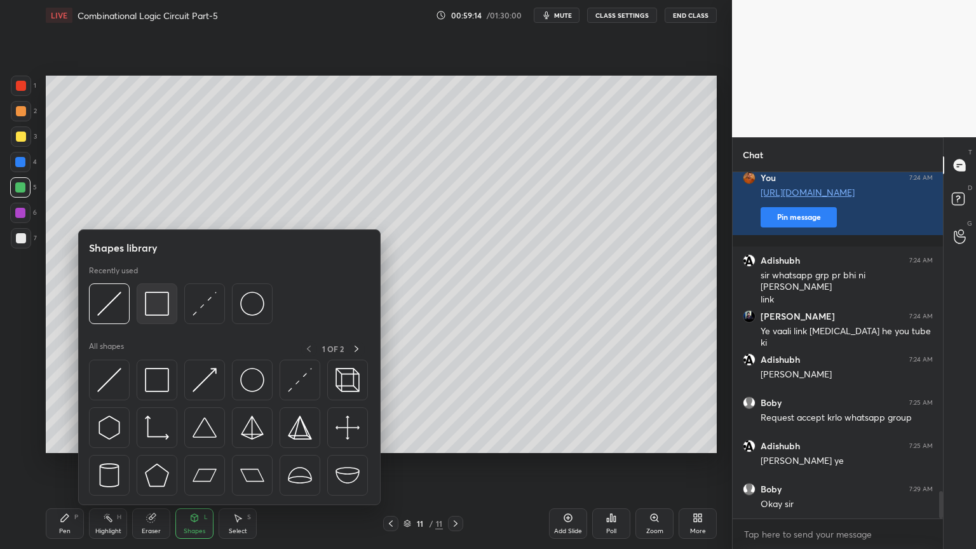
click at [158, 306] on img at bounding box center [157, 304] width 24 height 24
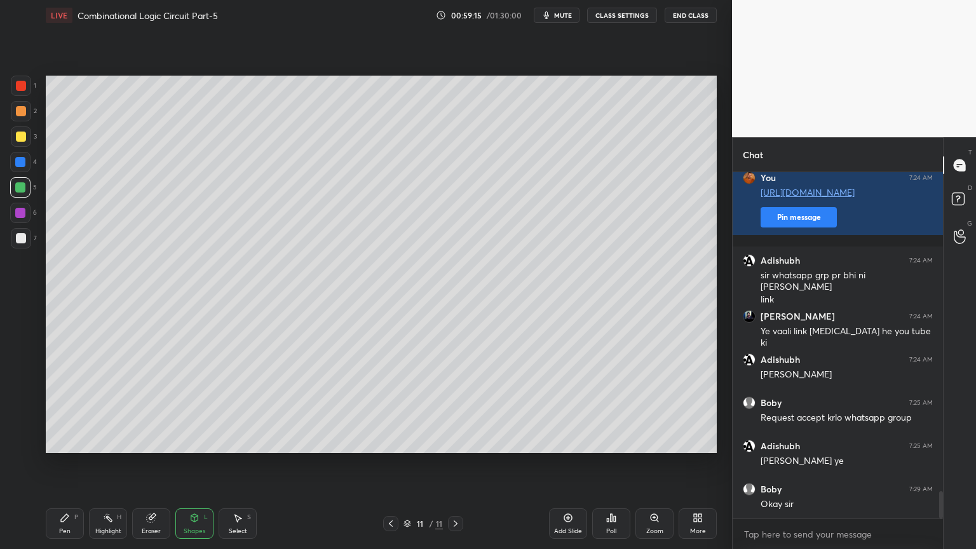
click at [148, 468] on div "Eraser" at bounding box center [151, 523] width 38 height 31
click at [192, 468] on div "Shapes" at bounding box center [195, 531] width 22 height 6
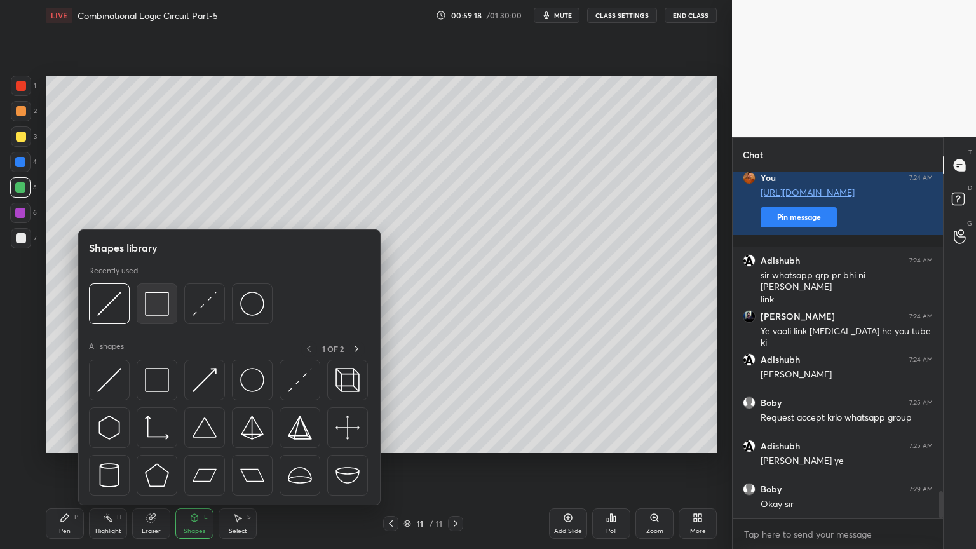
click at [158, 302] on img at bounding box center [157, 304] width 24 height 24
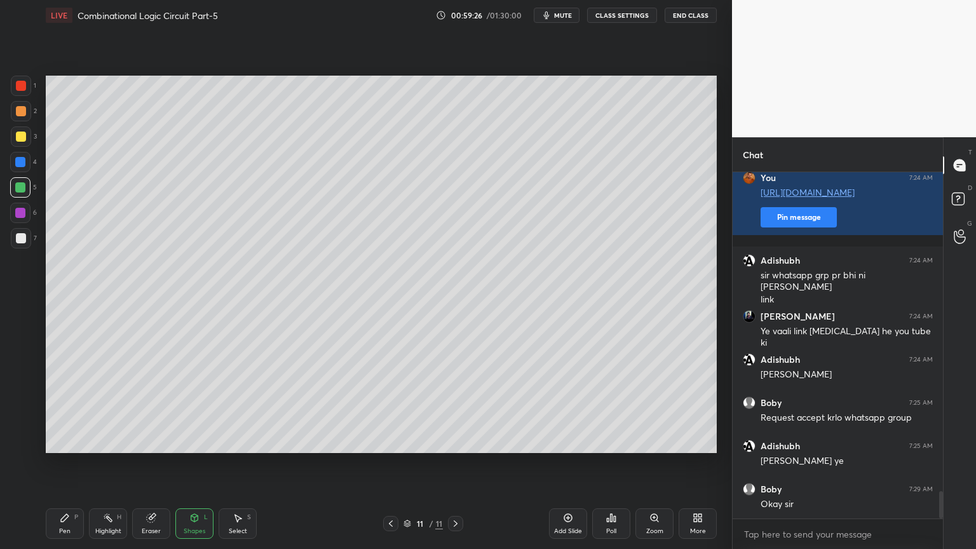
click at [66, 468] on icon at bounding box center [65, 518] width 8 height 8
click at [29, 147] on div "3" at bounding box center [24, 138] width 26 height 25
click at [29, 119] on div at bounding box center [21, 111] width 20 height 20
click at [151, 468] on icon at bounding box center [151, 518] width 8 height 8
click at [61, 468] on icon at bounding box center [65, 518] width 8 height 8
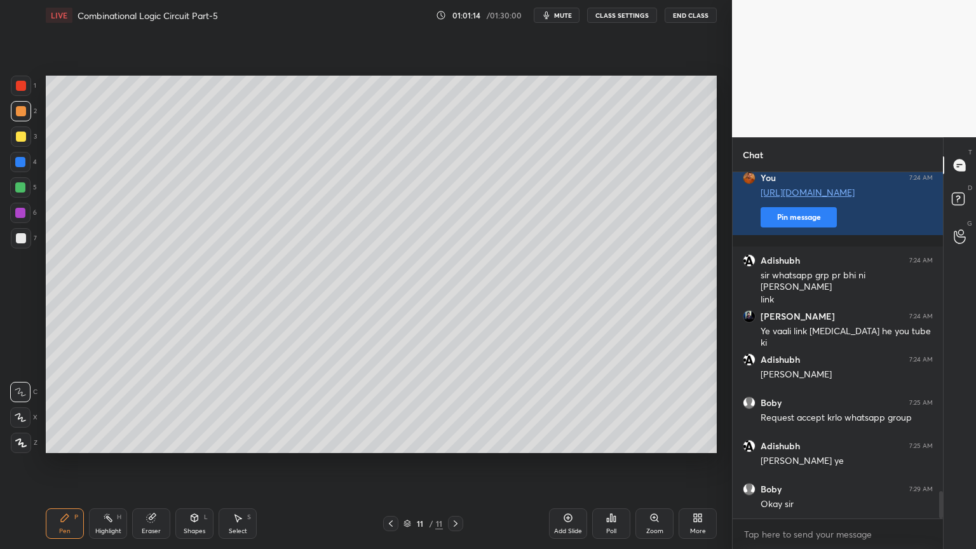
click at [161, 468] on div "Eraser" at bounding box center [151, 523] width 38 height 31
click at [66, 468] on icon at bounding box center [65, 518] width 10 height 10
click at [158, 468] on div "Eraser" at bounding box center [151, 523] width 38 height 31
click at [54, 468] on div "Pen P" at bounding box center [65, 523] width 38 height 31
click at [572, 16] on span "mute" at bounding box center [563, 15] width 18 height 9
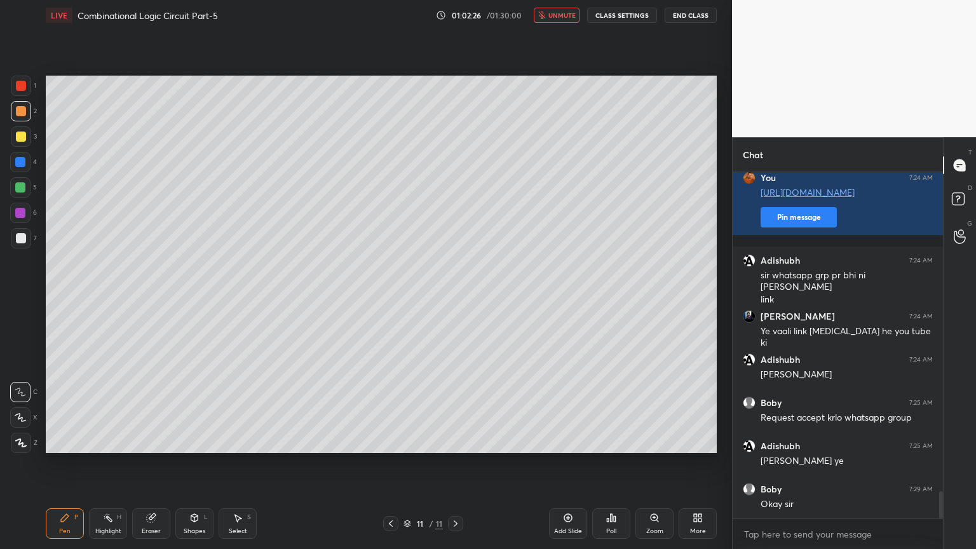
click at [580, 11] on button "unmute" at bounding box center [557, 15] width 46 height 15
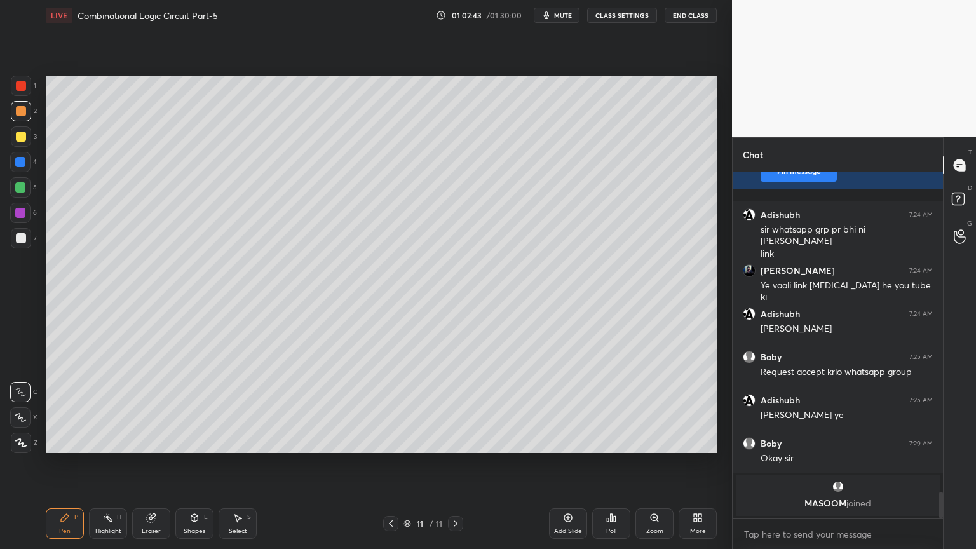
click at [25, 170] on div at bounding box center [20, 162] width 20 height 20
click at [104, 468] on icon at bounding box center [108, 518] width 10 height 10
click at [455, 468] on icon at bounding box center [456, 524] width 10 height 10
click at [562, 468] on div "Add Slide" at bounding box center [568, 523] width 38 height 31
click at [69, 468] on icon at bounding box center [65, 518] width 10 height 10
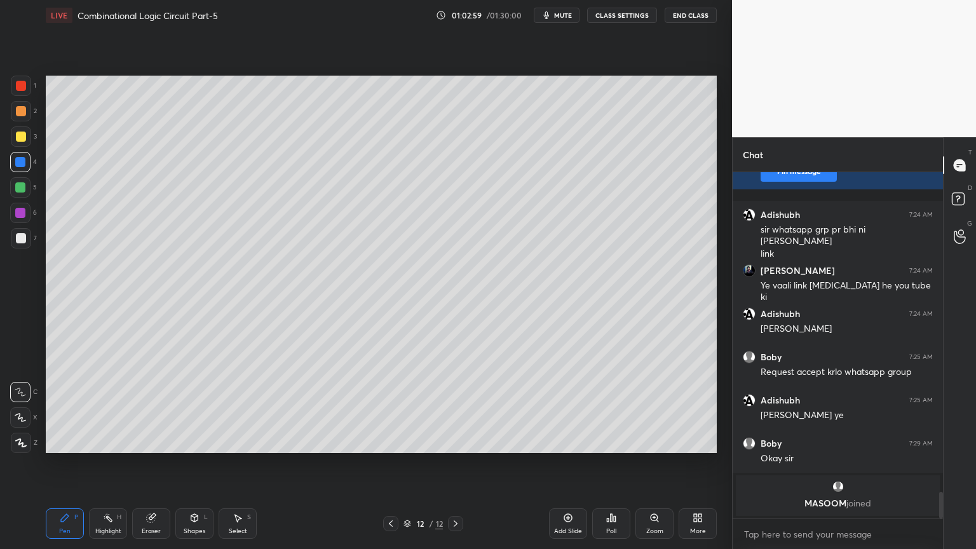
click at [23, 186] on div at bounding box center [20, 187] width 10 height 10
click at [23, 242] on div at bounding box center [21, 238] width 10 height 10
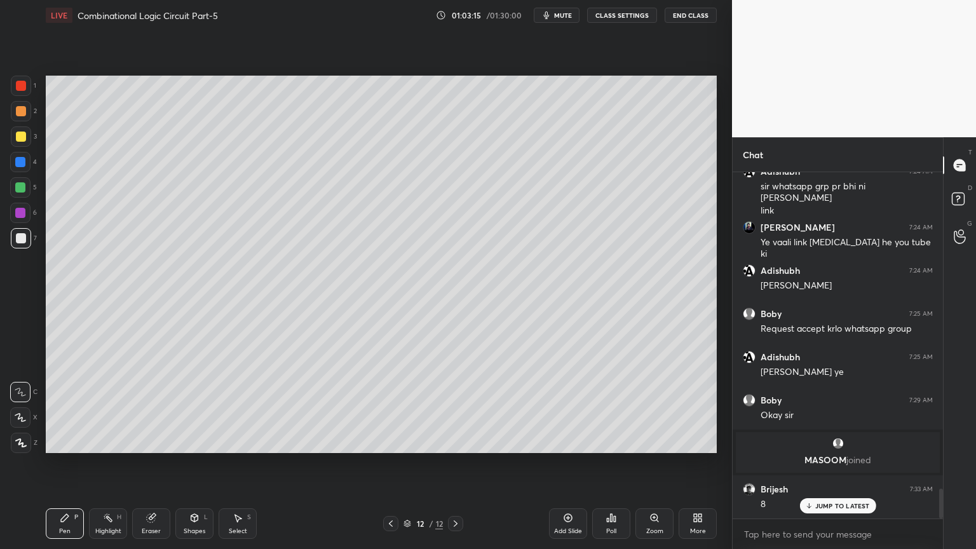
scroll to position [3681, 0]
click at [148, 468] on div "Eraser" at bounding box center [151, 531] width 19 height 6
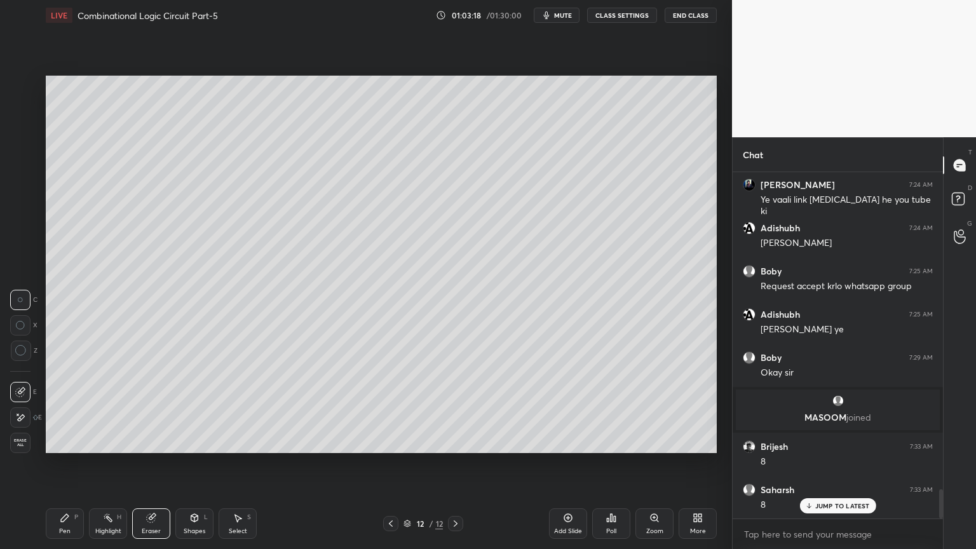
click at [74, 468] on div "P" at bounding box center [76, 517] width 4 height 6
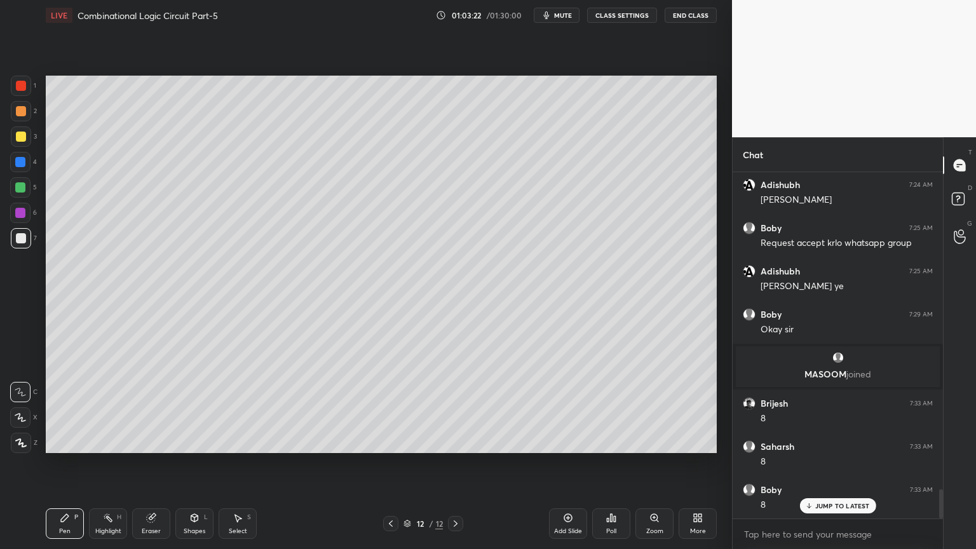
scroll to position [3810, 0]
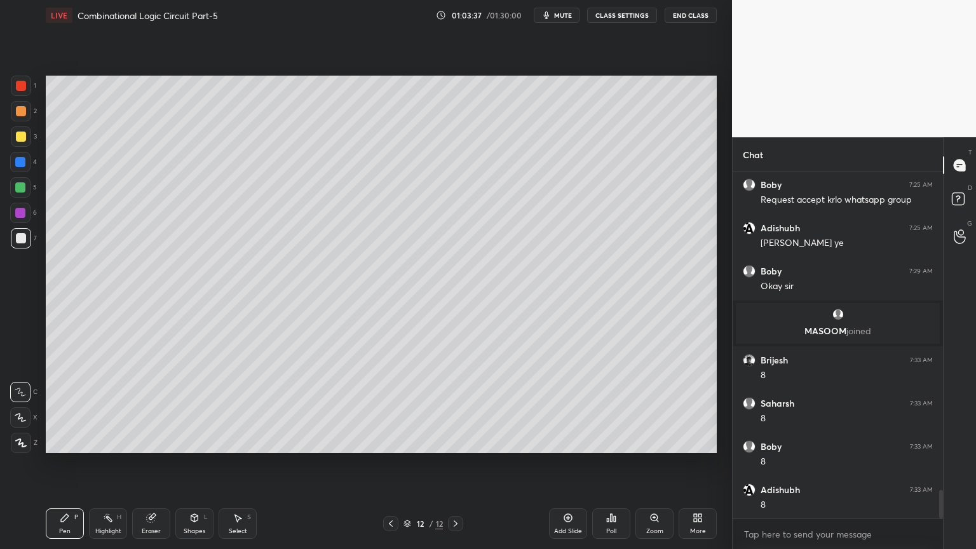
click at [30, 137] on div at bounding box center [21, 136] width 20 height 20
click at [27, 193] on div at bounding box center [20, 187] width 20 height 20
click at [20, 219] on div at bounding box center [20, 213] width 20 height 20
click at [111, 468] on rect at bounding box center [109, 519] width 6 height 6
click at [391, 468] on icon at bounding box center [391, 523] width 4 height 6
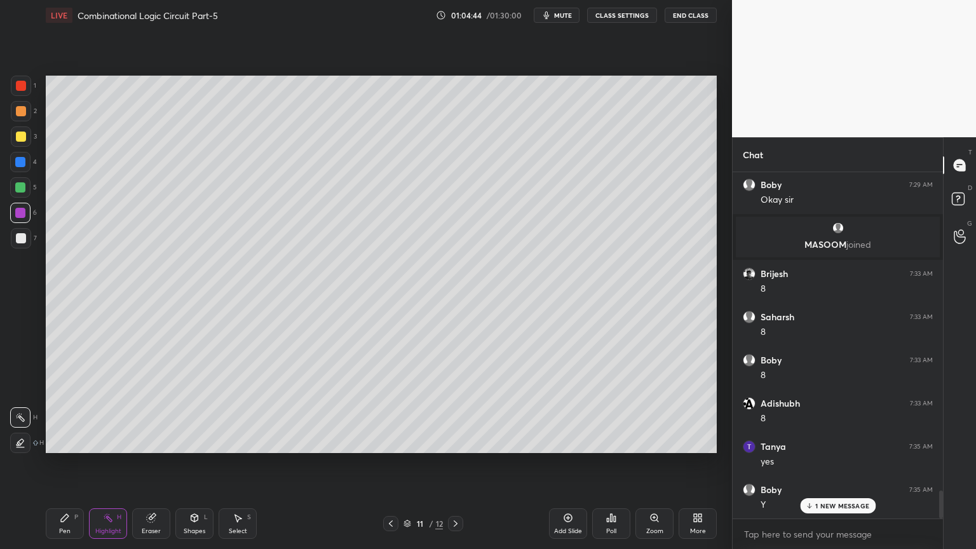
scroll to position [3940, 0]
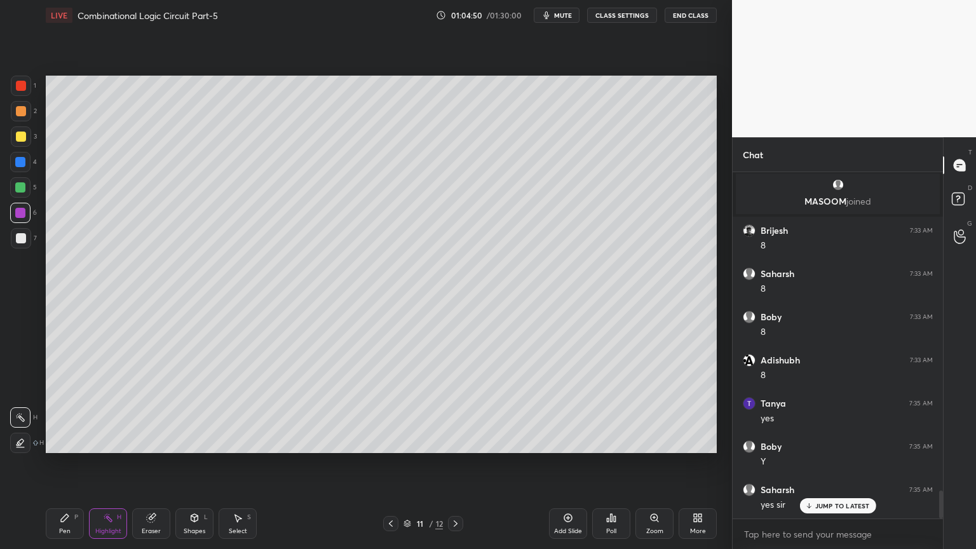
click at [458, 468] on icon at bounding box center [456, 524] width 10 height 10
click at [389, 468] on icon at bounding box center [391, 524] width 10 height 10
click at [462, 468] on div at bounding box center [455, 523] width 15 height 15
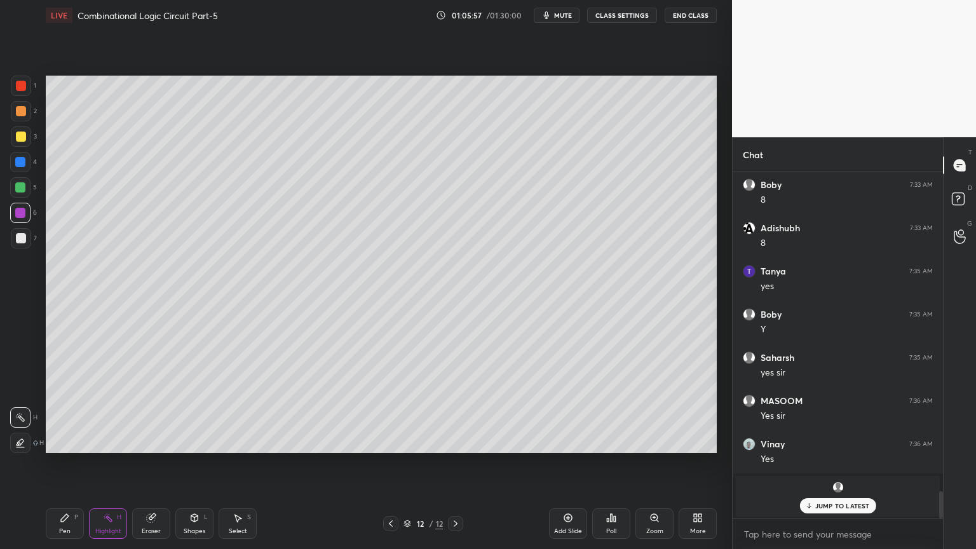
click at [850, 468] on p "JUMP TO LATEST" at bounding box center [842, 506] width 55 height 8
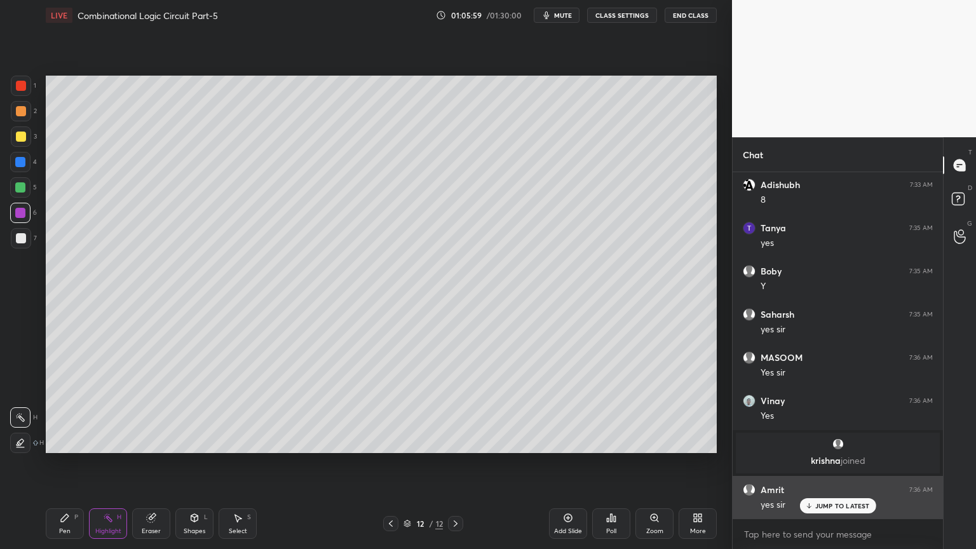
click at [839, 468] on p "JUMP TO LATEST" at bounding box center [842, 506] width 55 height 8
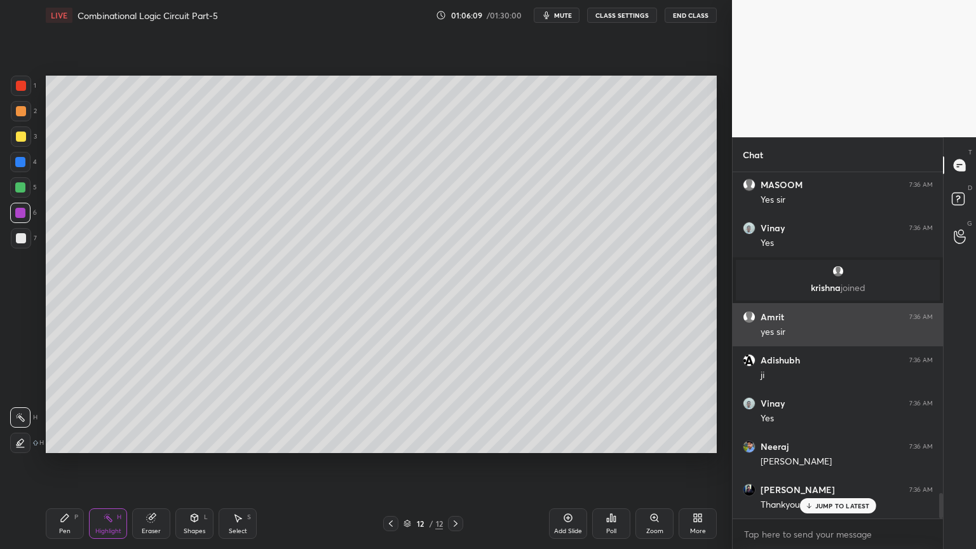
scroll to position [4332, 0]
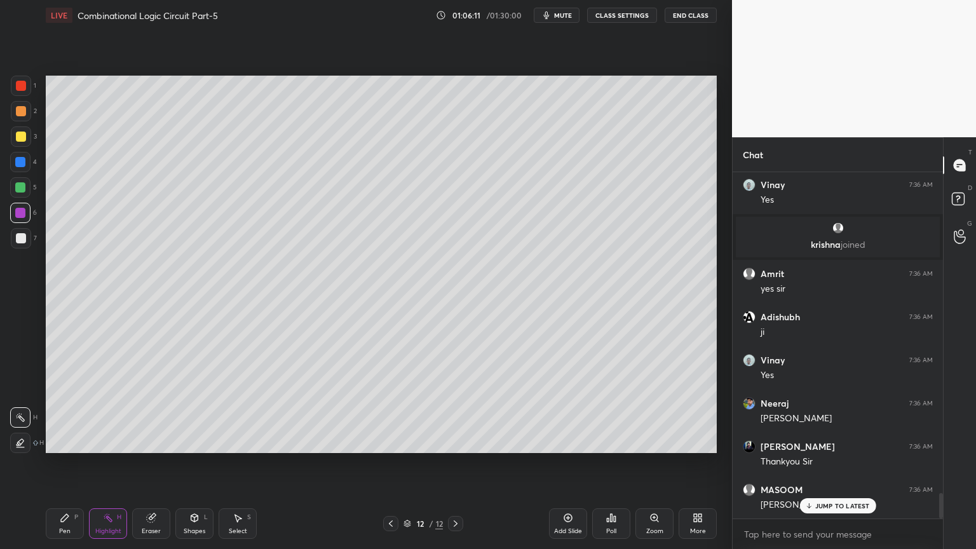
click at [840, 468] on p "JUMP TO LATEST" at bounding box center [842, 506] width 55 height 8
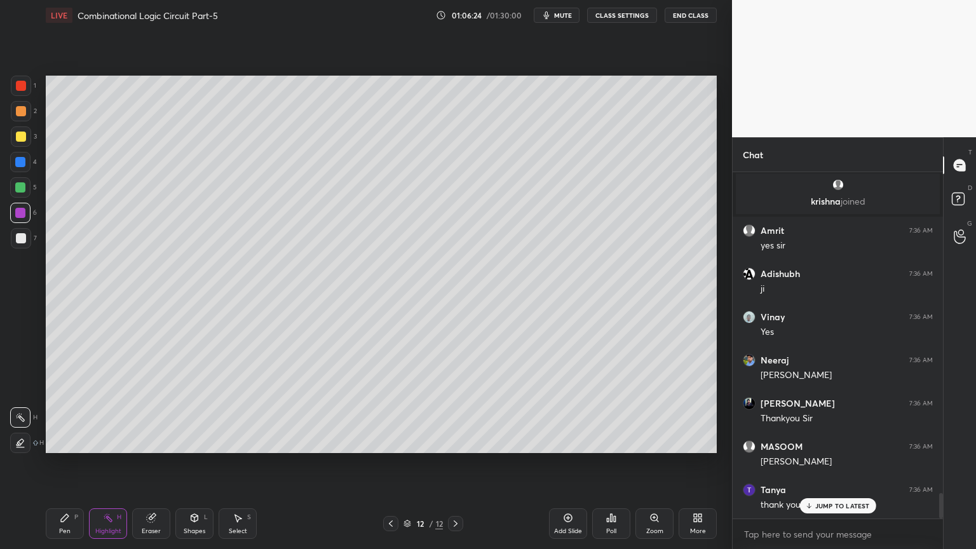
scroll to position [4418, 0]
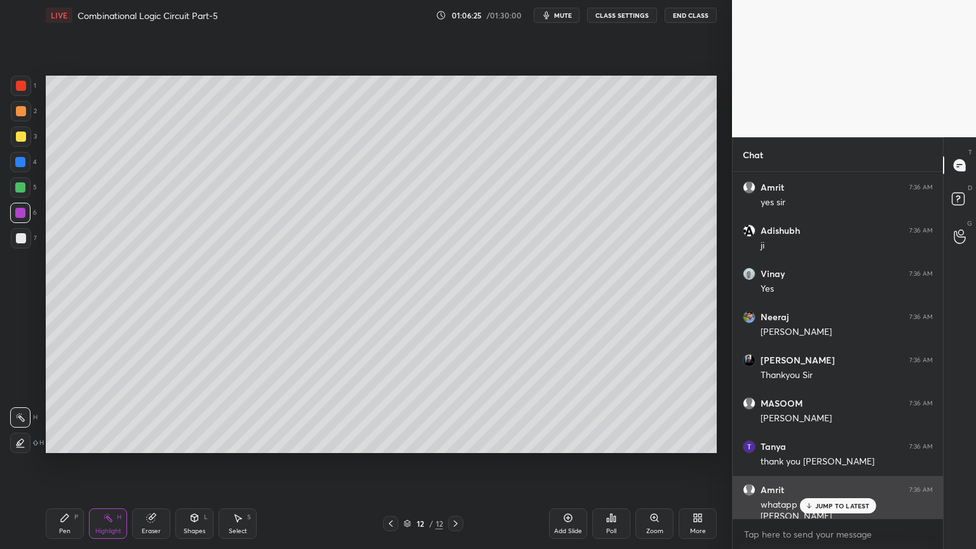
click at [844, 468] on p "JUMP TO LATEST" at bounding box center [842, 506] width 55 height 8
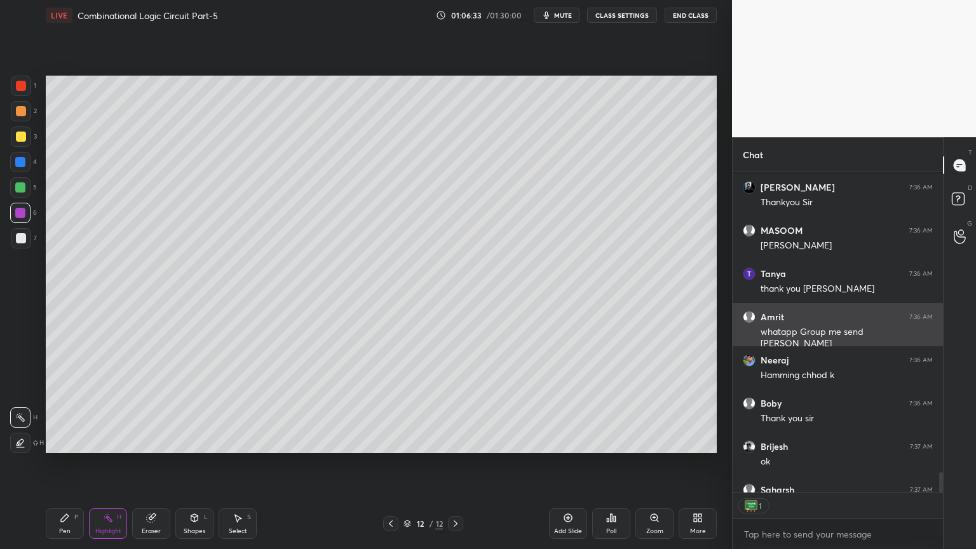
scroll to position [4661, 0]
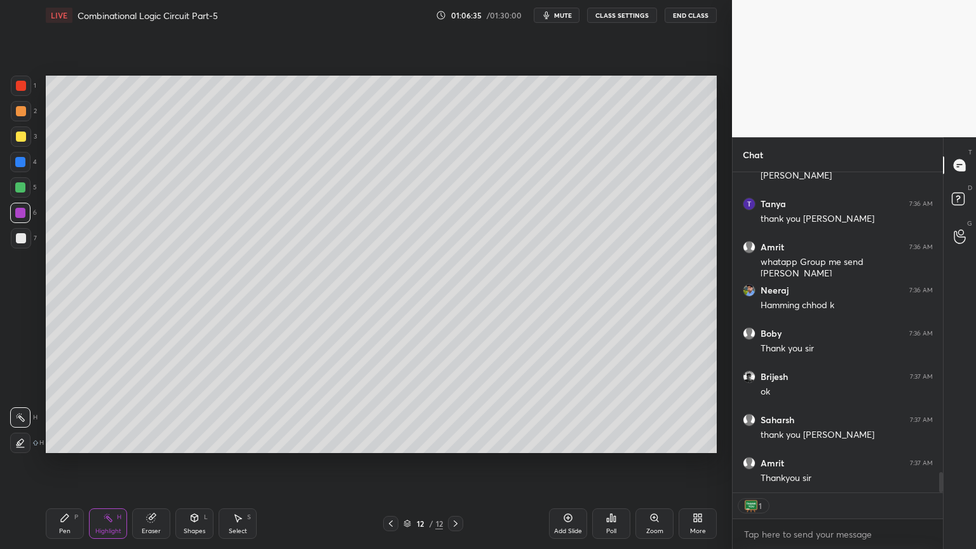
click at [699, 17] on button "End Class" at bounding box center [691, 15] width 52 height 15
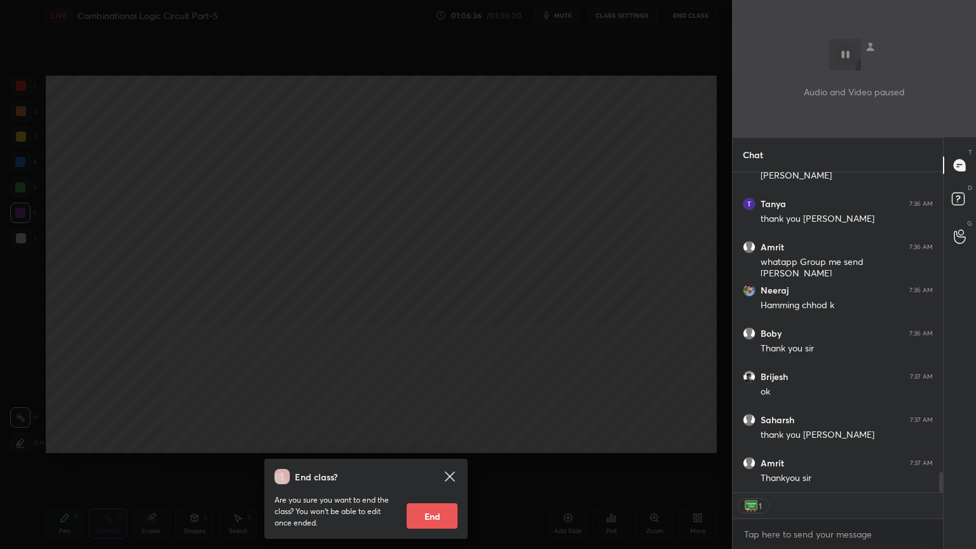
click at [436, 468] on button "End" at bounding box center [432, 515] width 51 height 25
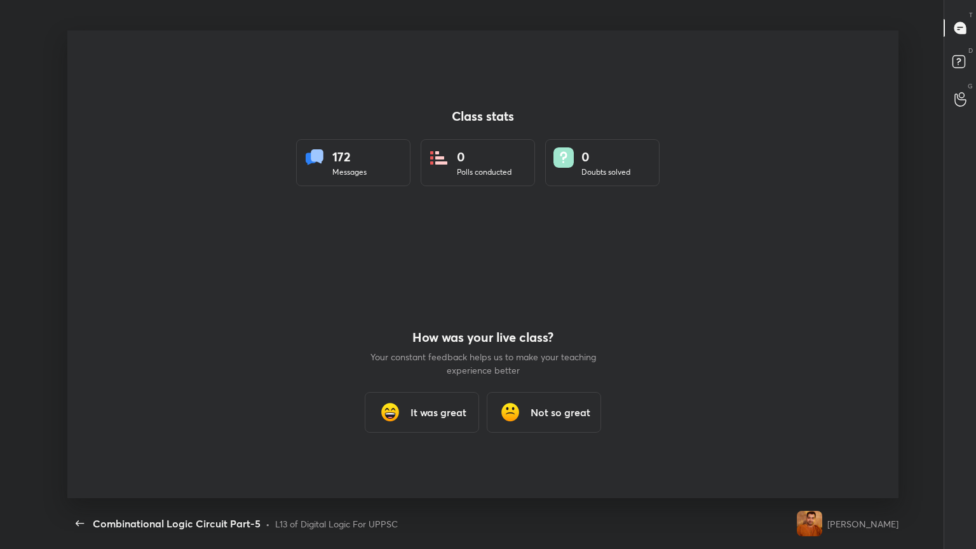
scroll to position [0, 0]
type textarea "x"
